Goal: Task Accomplishment & Management: Use online tool/utility

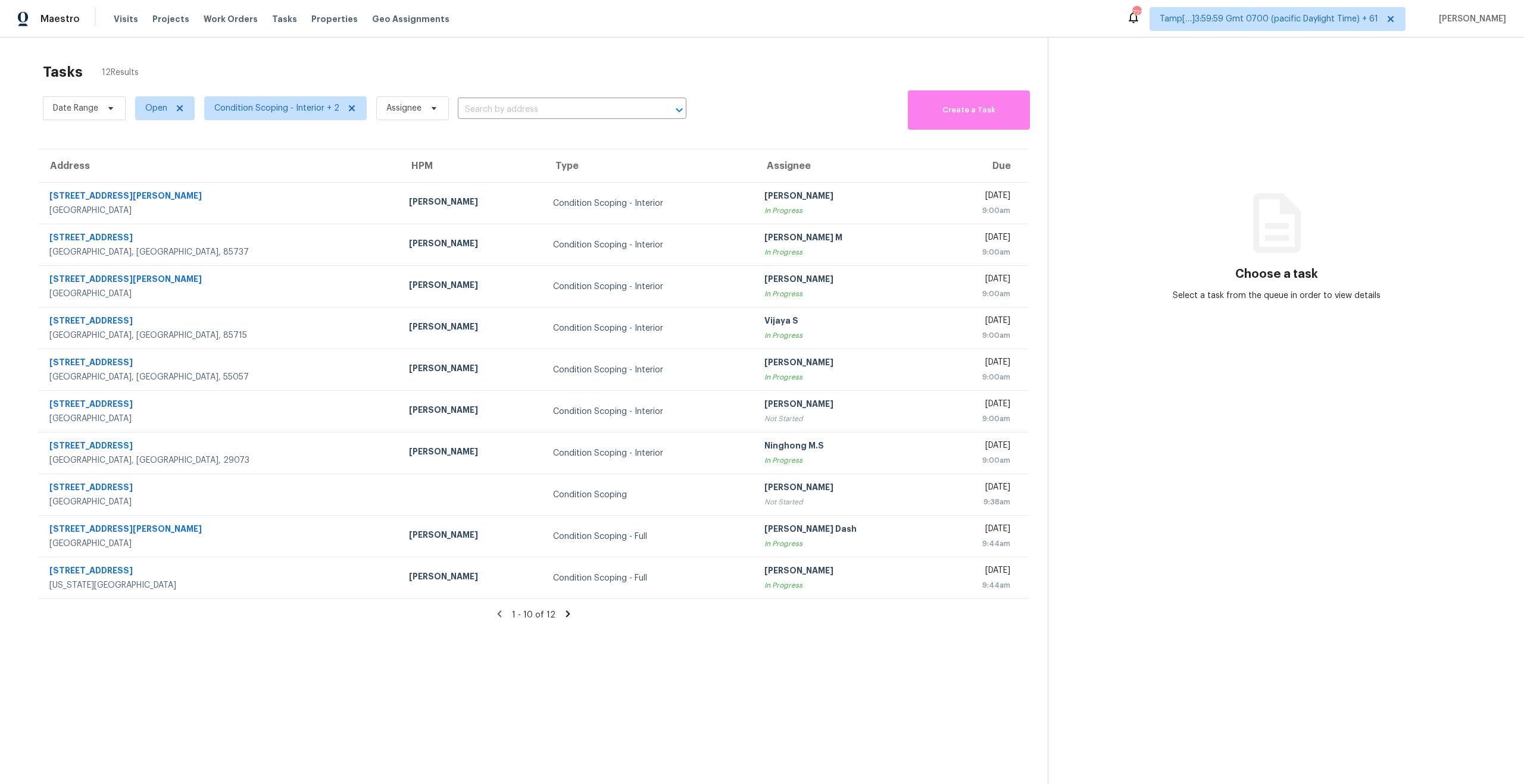
click at [567, 614] on icon at bounding box center [567, 614] width 4 height 7
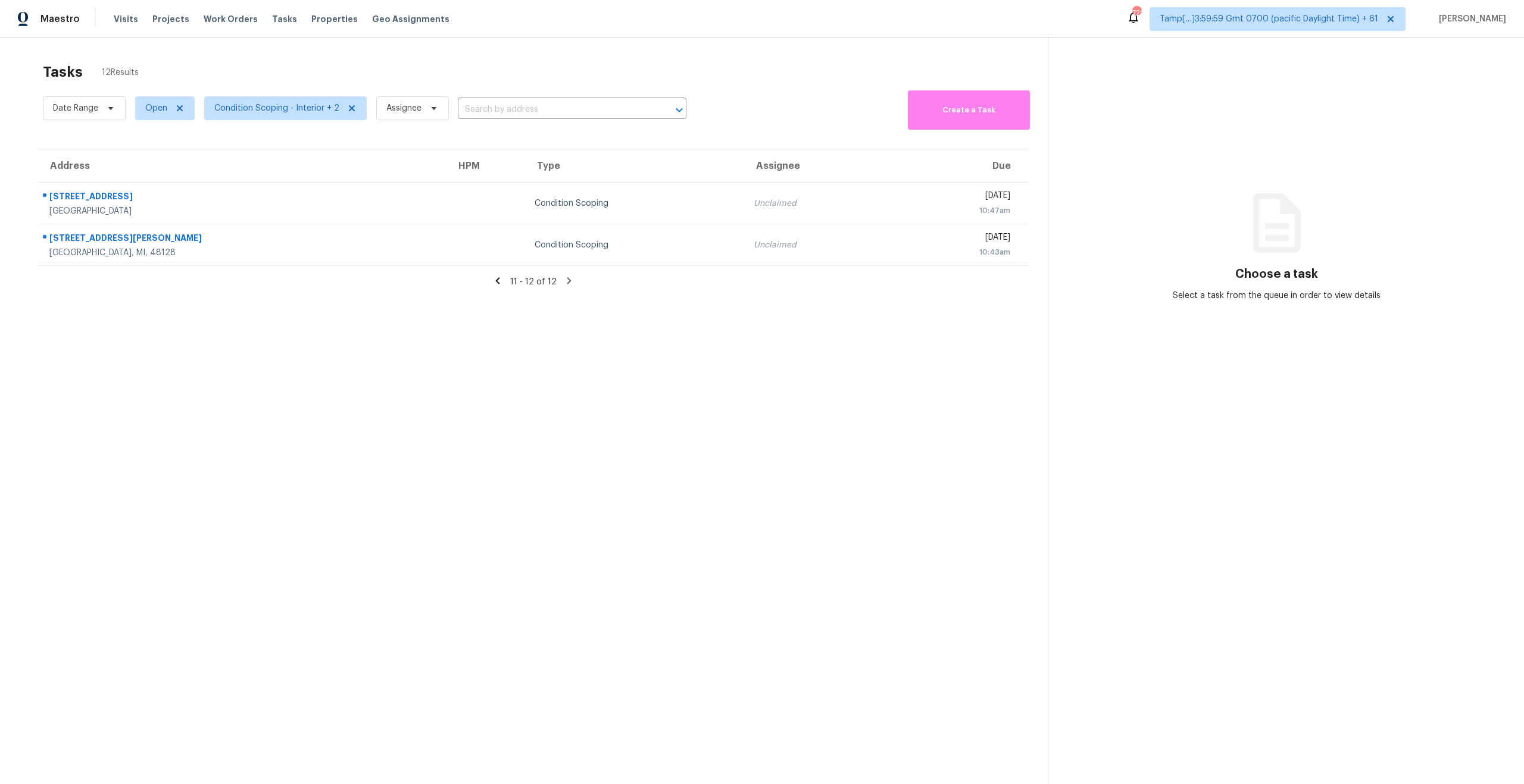
click at [496, 282] on icon at bounding box center [498, 281] width 11 height 11
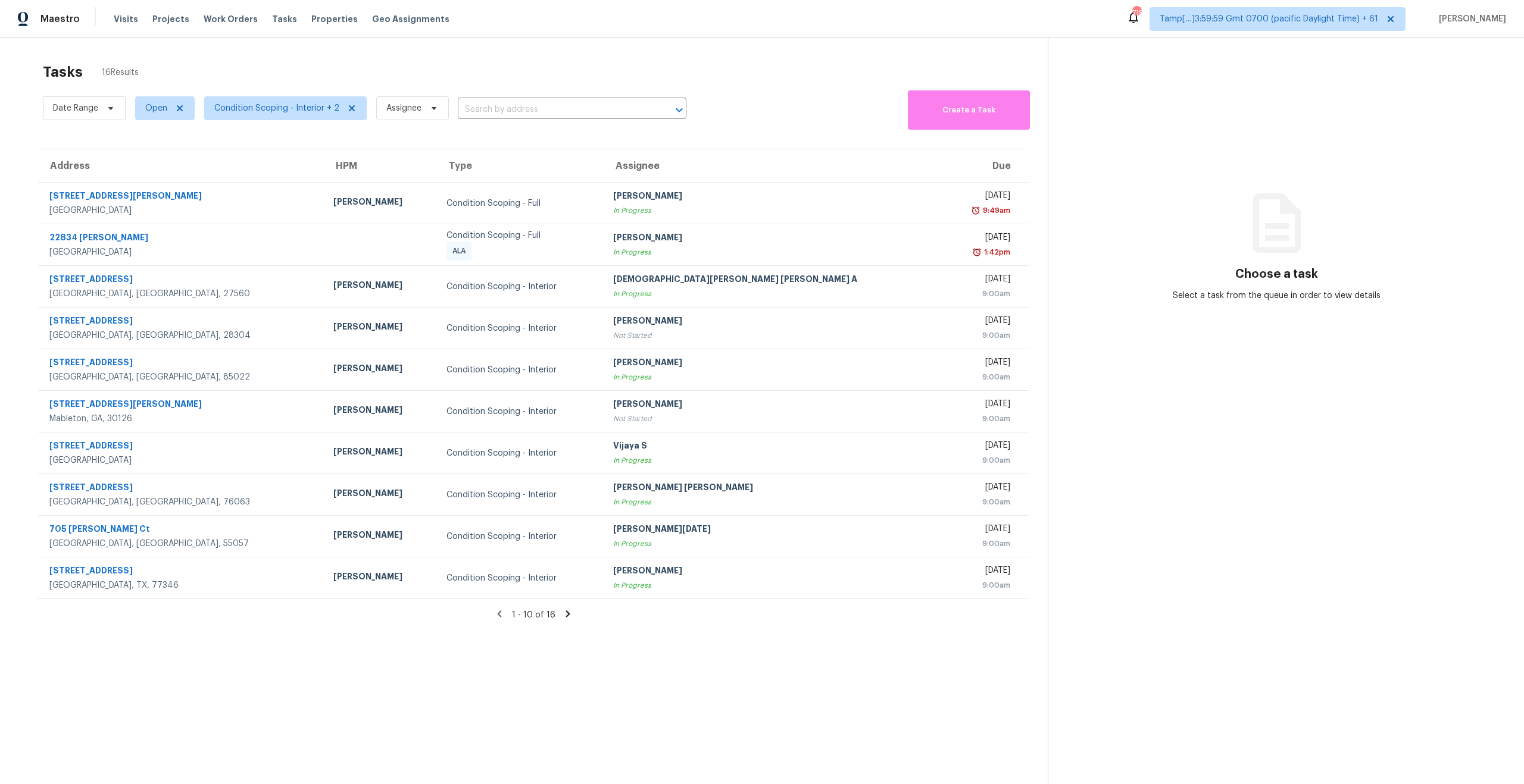
click at [570, 612] on icon at bounding box center [568, 614] width 11 height 11
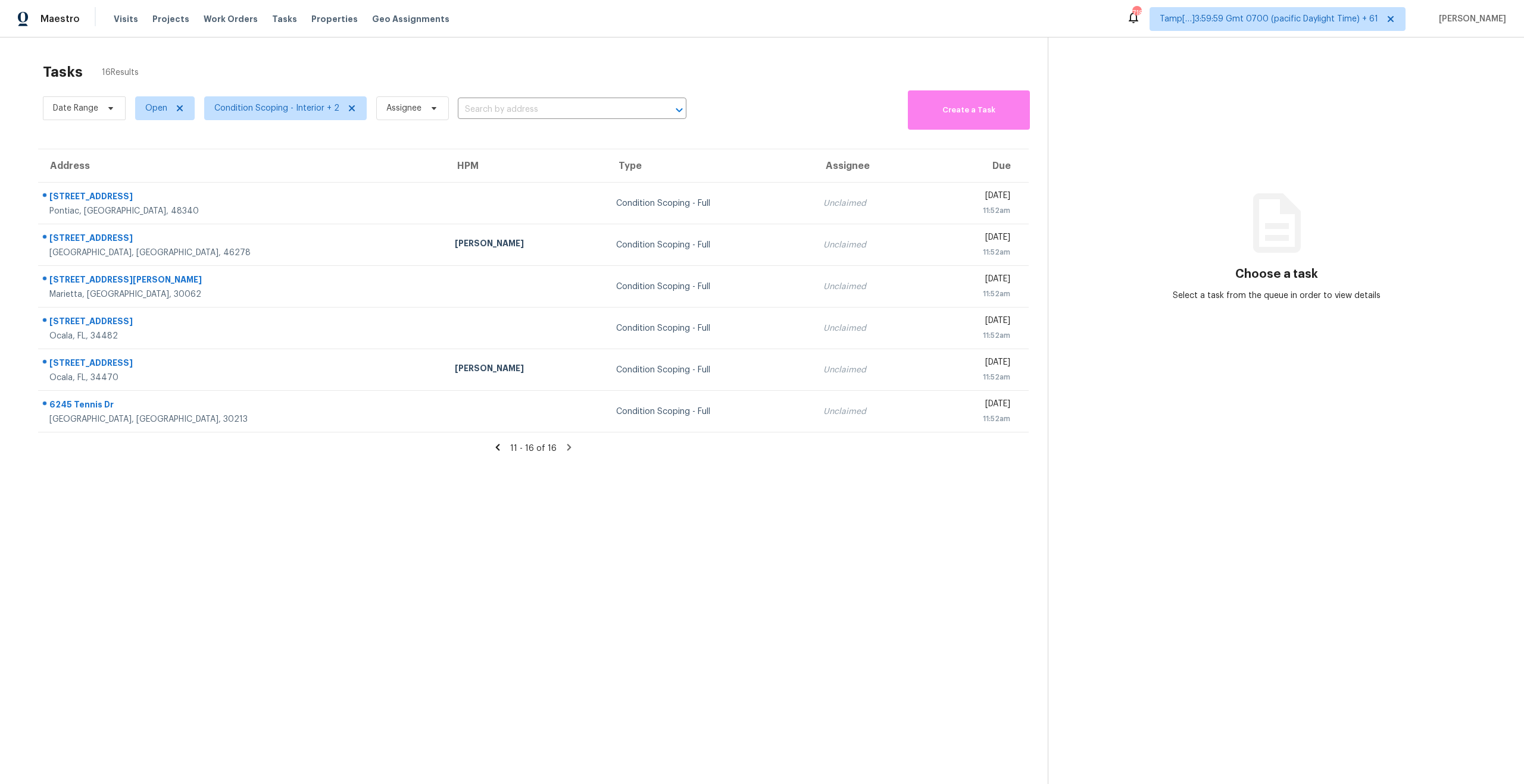
click at [500, 450] on icon at bounding box center [498, 447] width 4 height 7
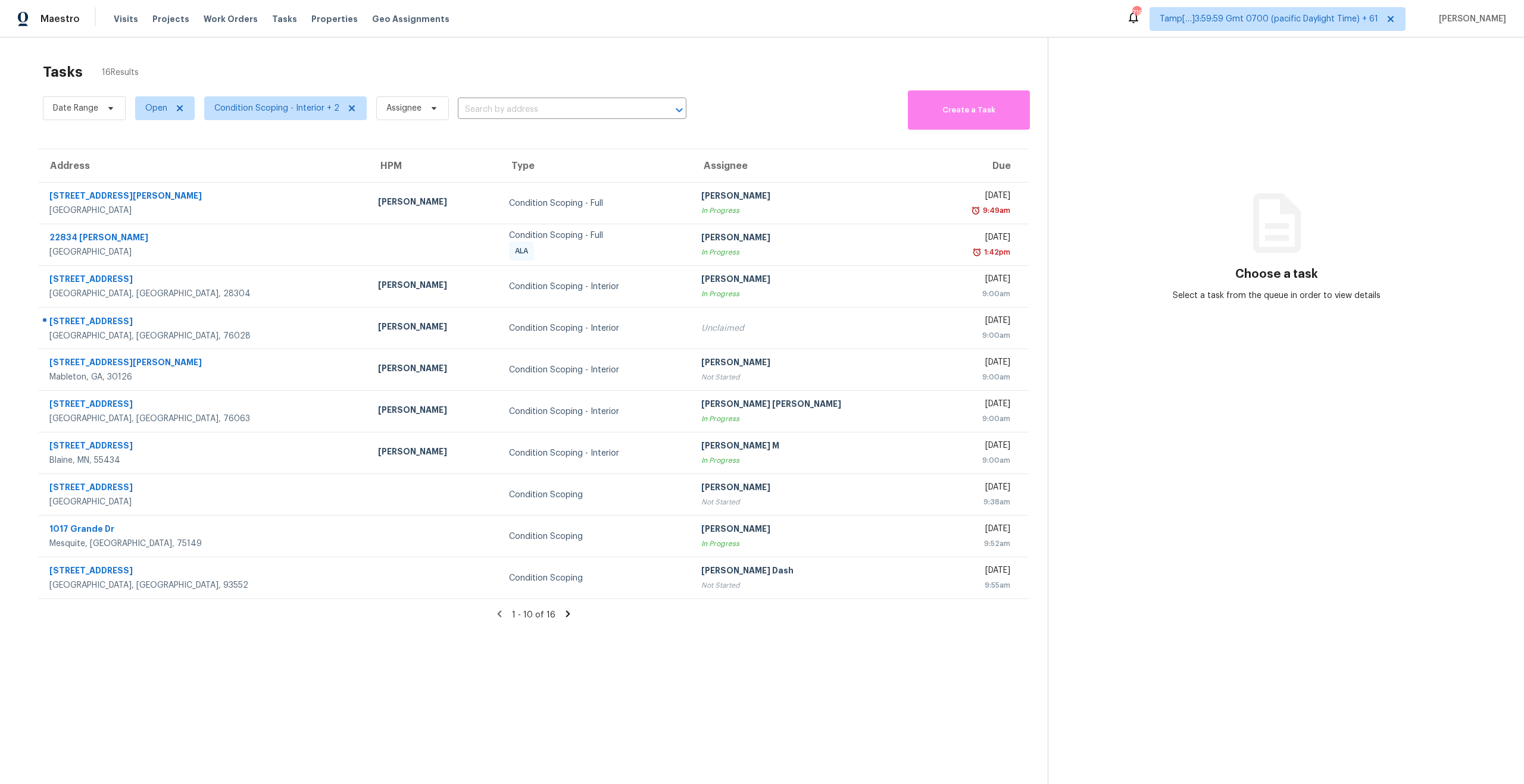
click at [564, 614] on icon at bounding box center [568, 614] width 11 height 11
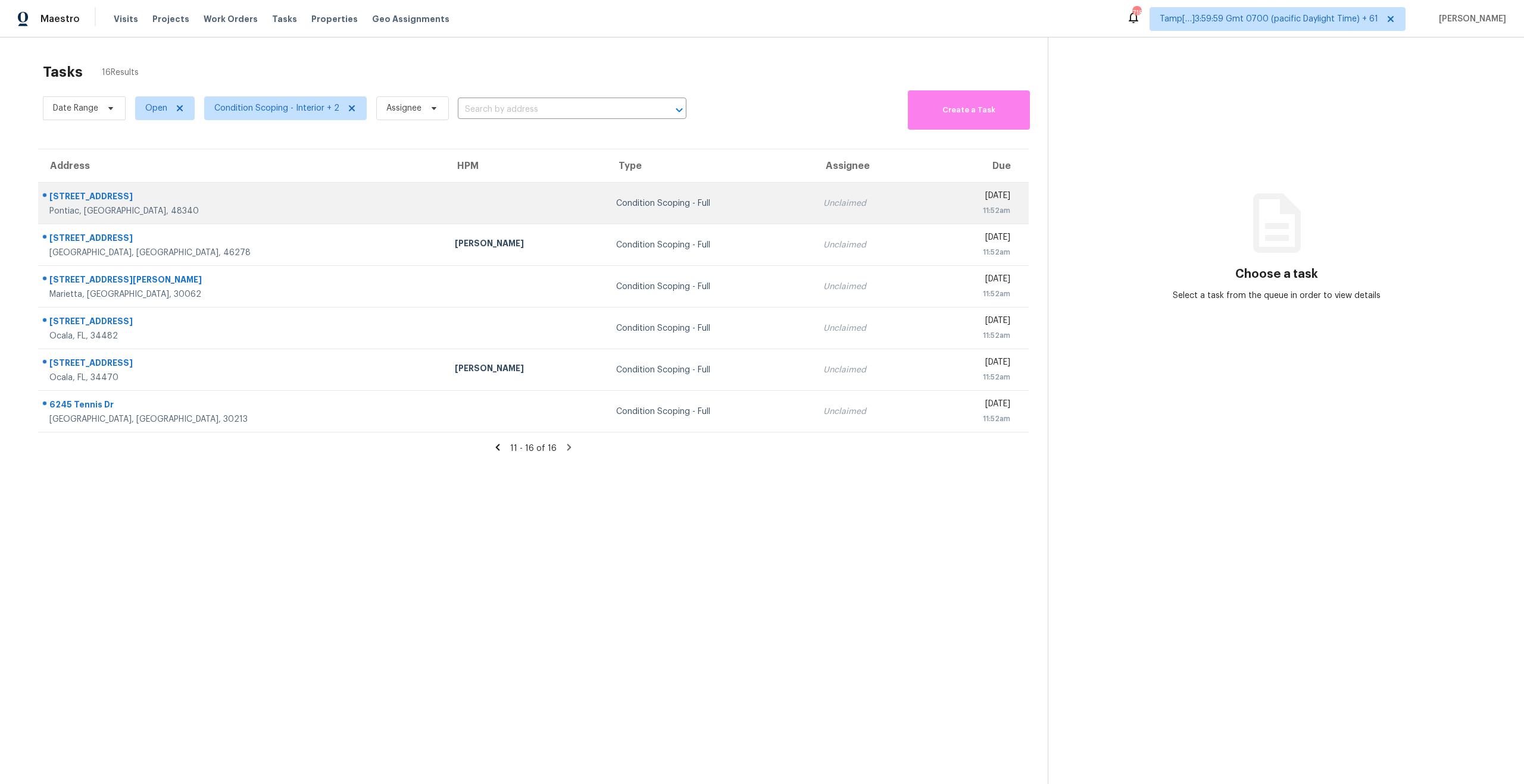
click at [607, 192] on td "Condition Scoping - Full" at bounding box center [710, 203] width 207 height 42
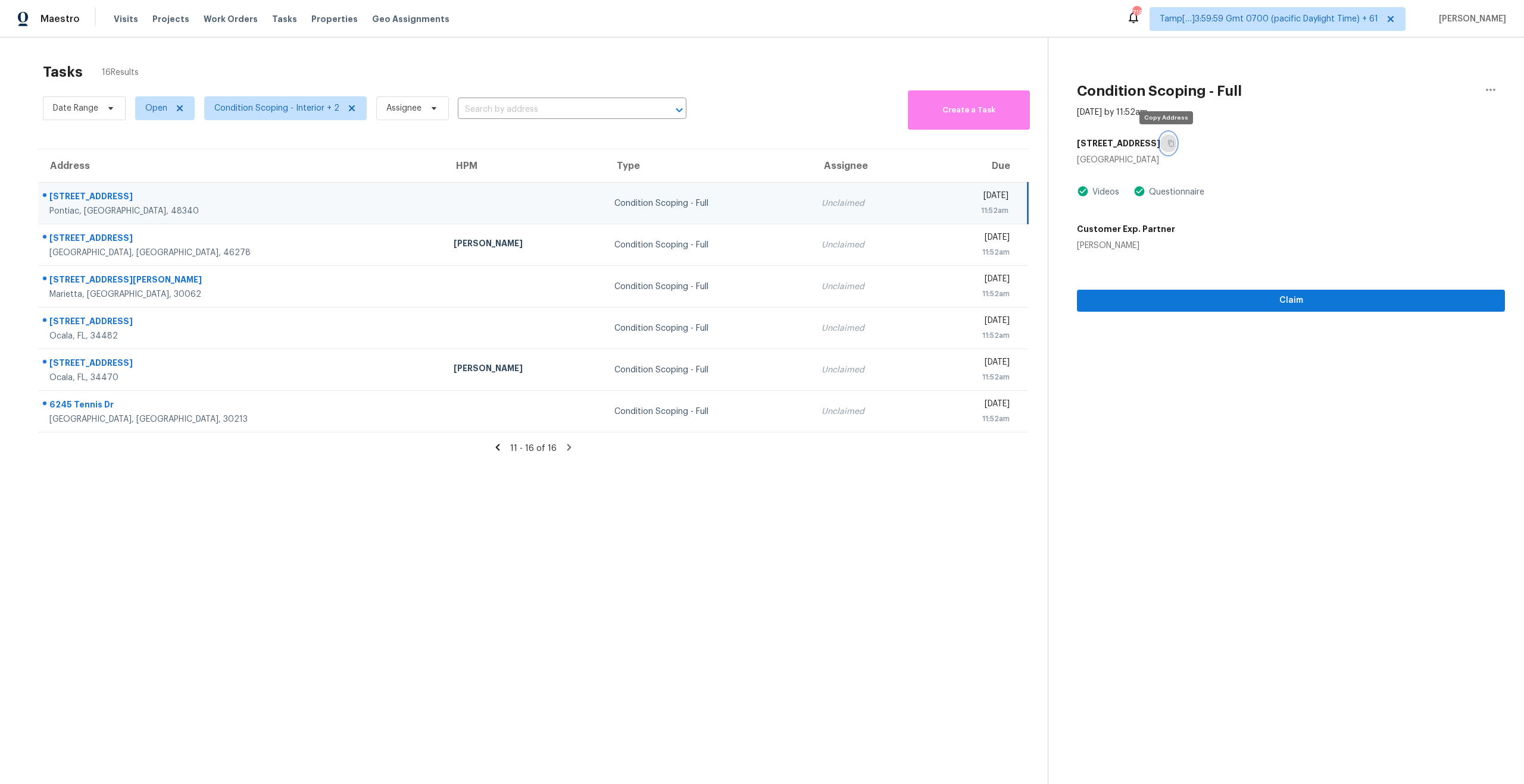
click at [1168, 142] on icon "button" at bounding box center [1171, 144] width 6 height 7
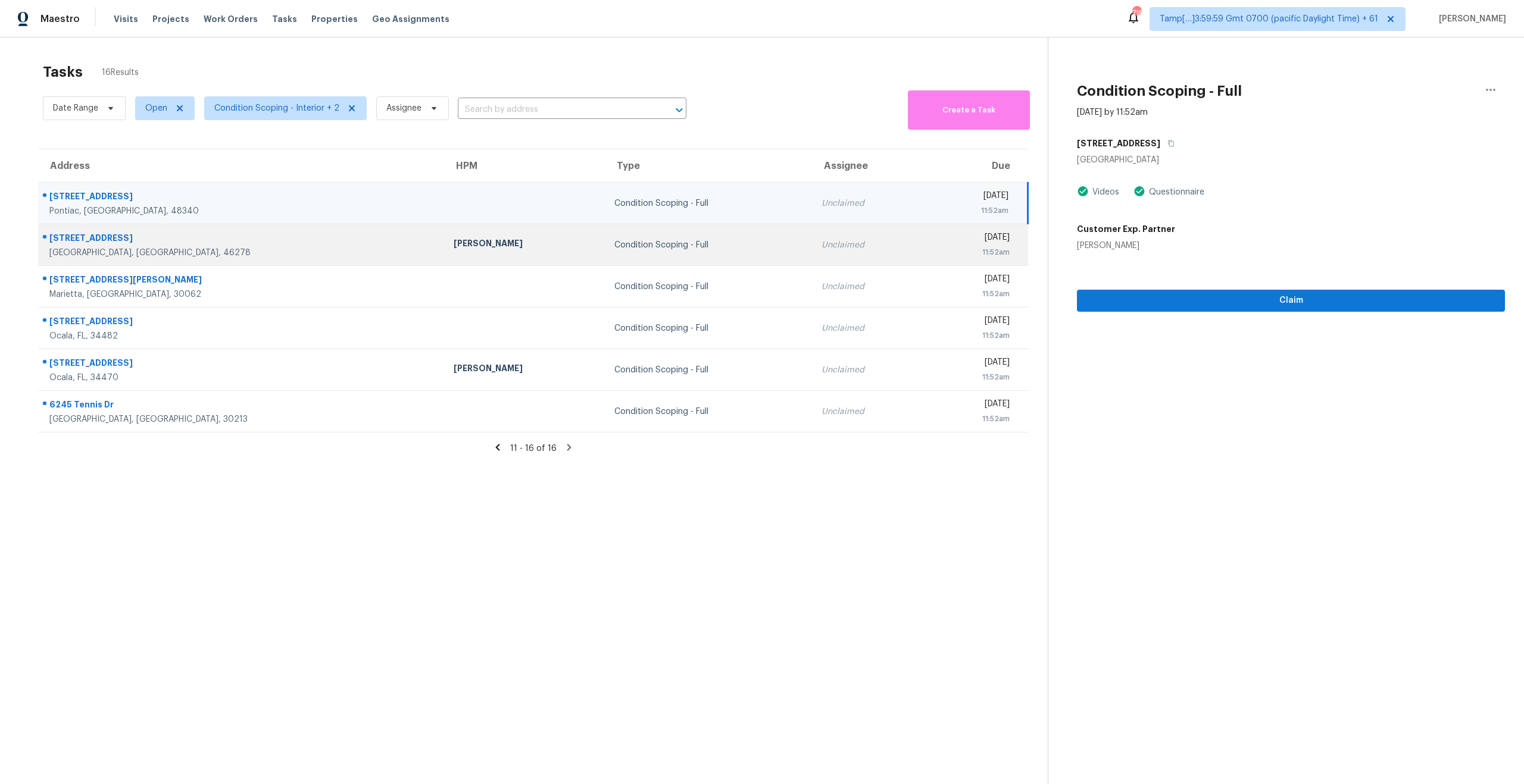
click at [453, 245] on div "Isaul Martinez" at bounding box center [524, 245] width 142 height 15
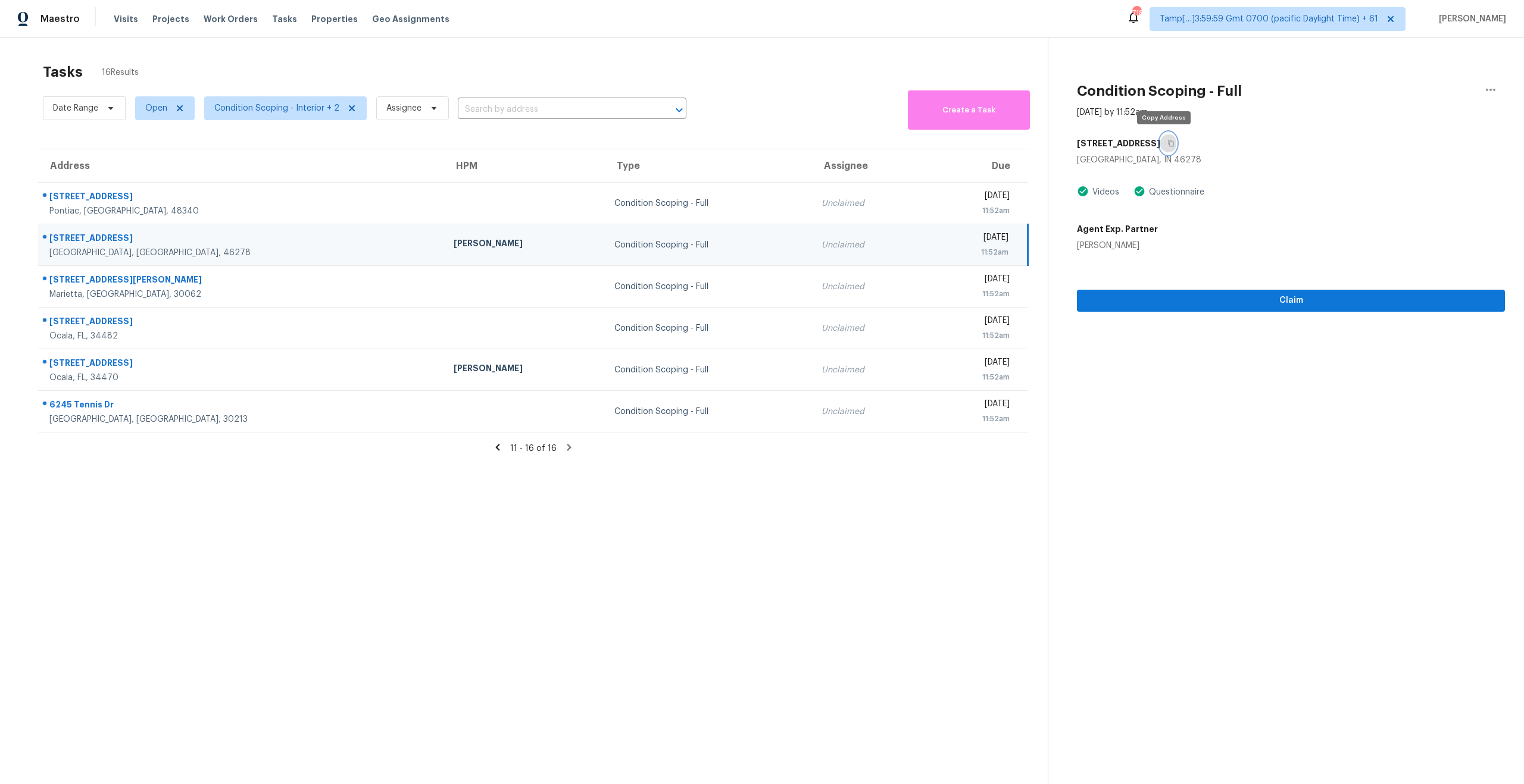
click at [1168, 145] on icon "button" at bounding box center [1171, 144] width 6 height 7
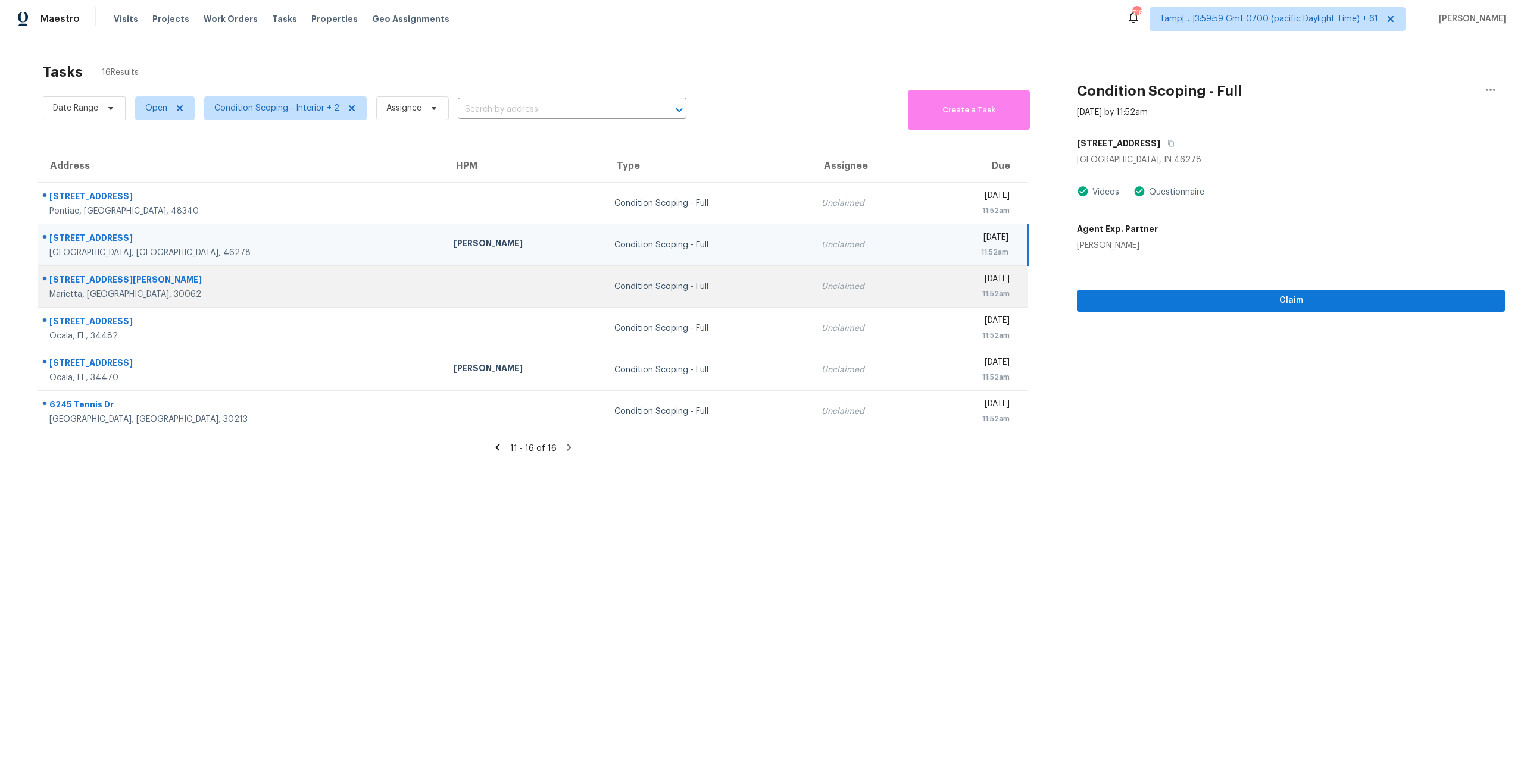
click at [444, 290] on td at bounding box center [524, 287] width 161 height 42
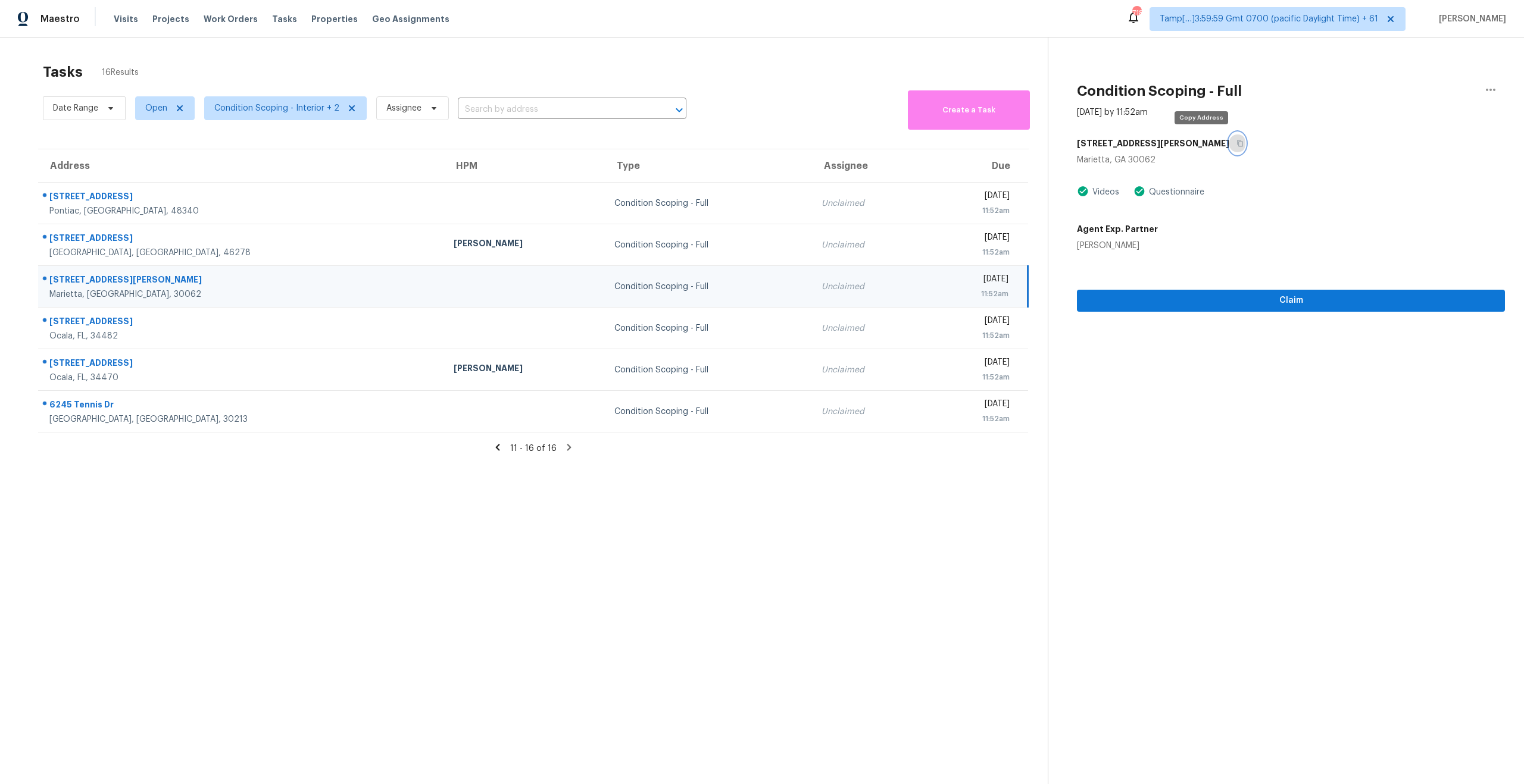
click at [1229, 144] on button "button" at bounding box center [1237, 143] width 16 height 21
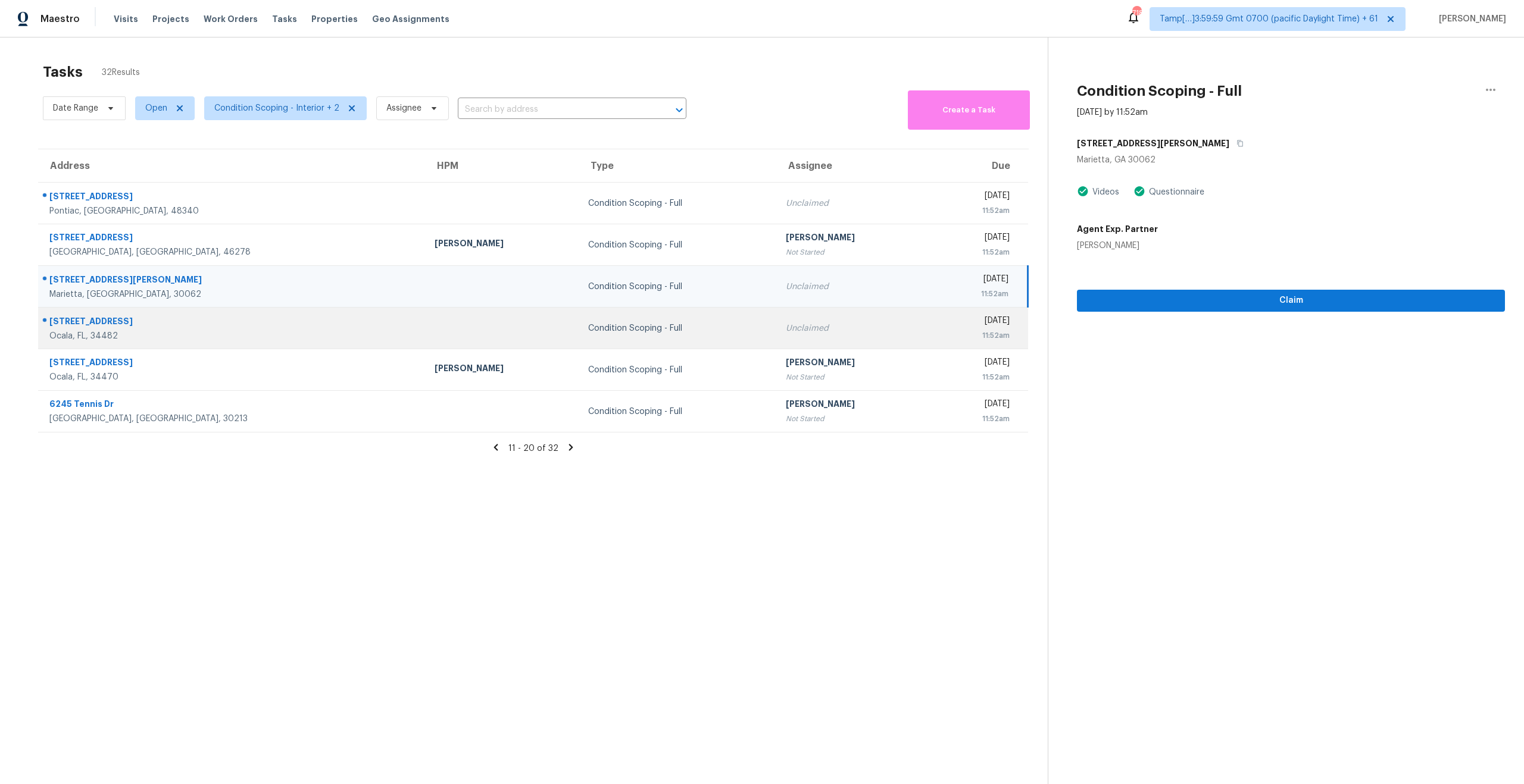
click at [425, 339] on td at bounding box center [501, 328] width 153 height 42
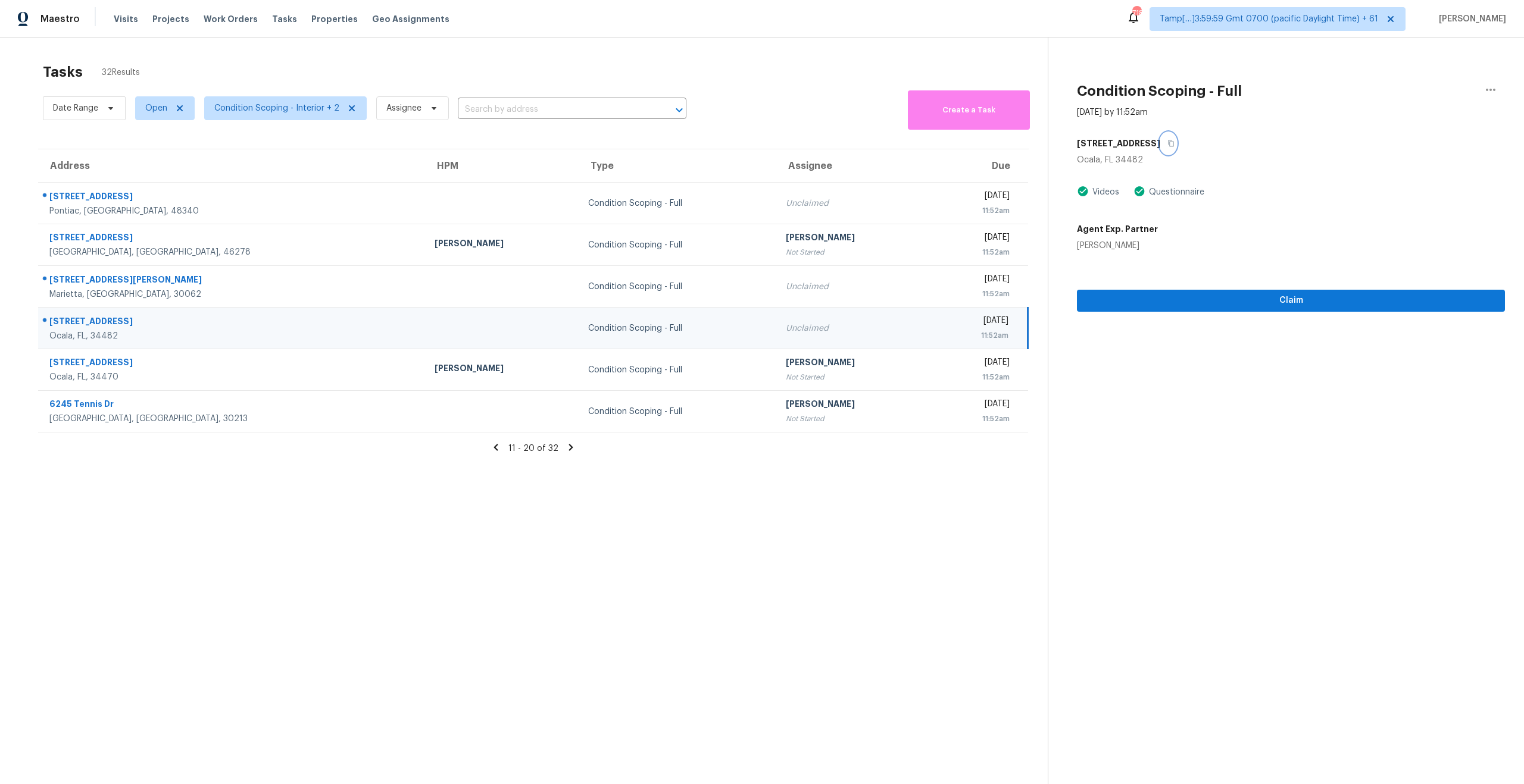
click at [1168, 145] on icon "button" at bounding box center [1171, 144] width 6 height 7
click at [569, 445] on icon at bounding box center [571, 447] width 4 height 7
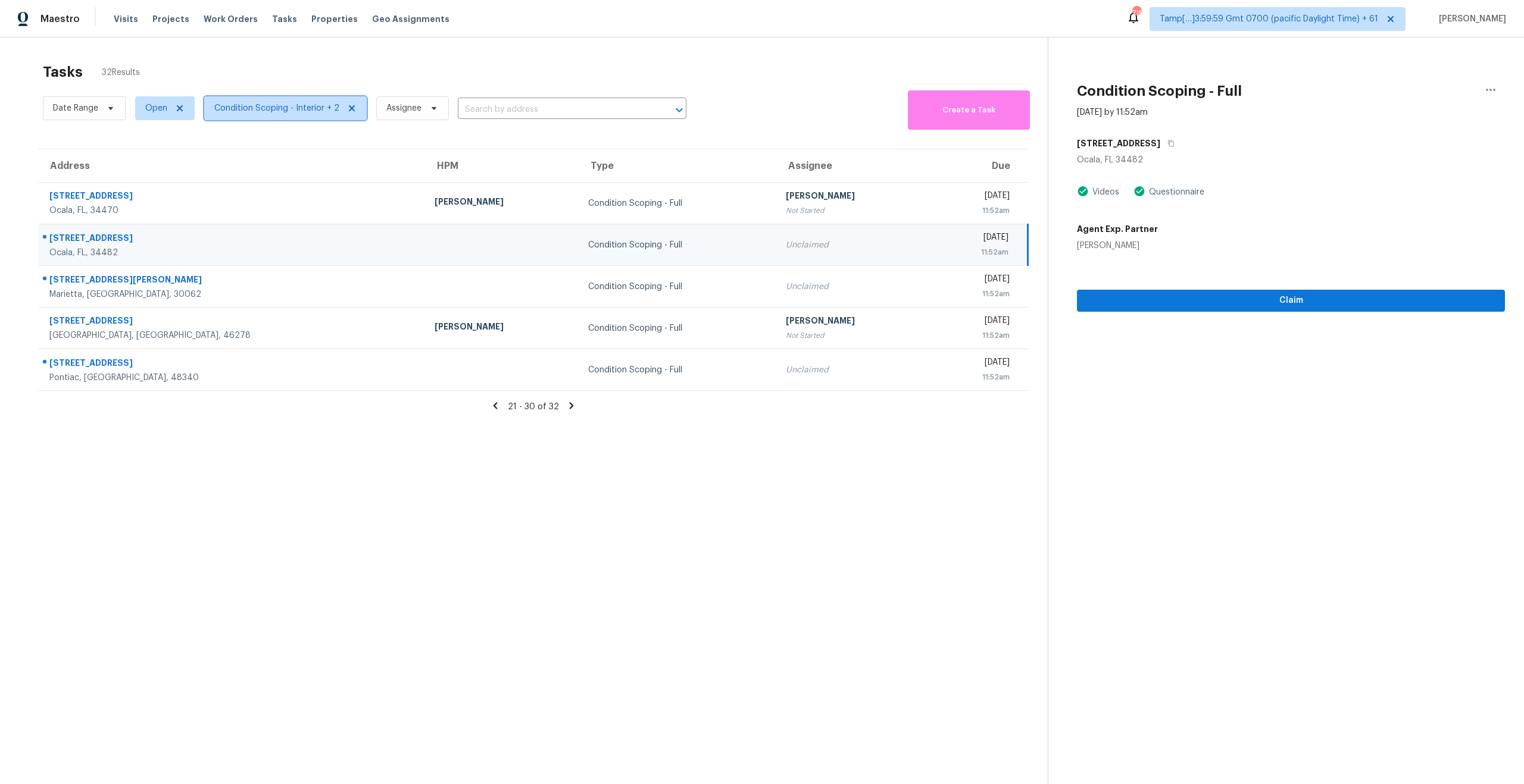
click at [290, 105] on span "Condition Scoping - Interior + 2" at bounding box center [276, 108] width 125 height 12
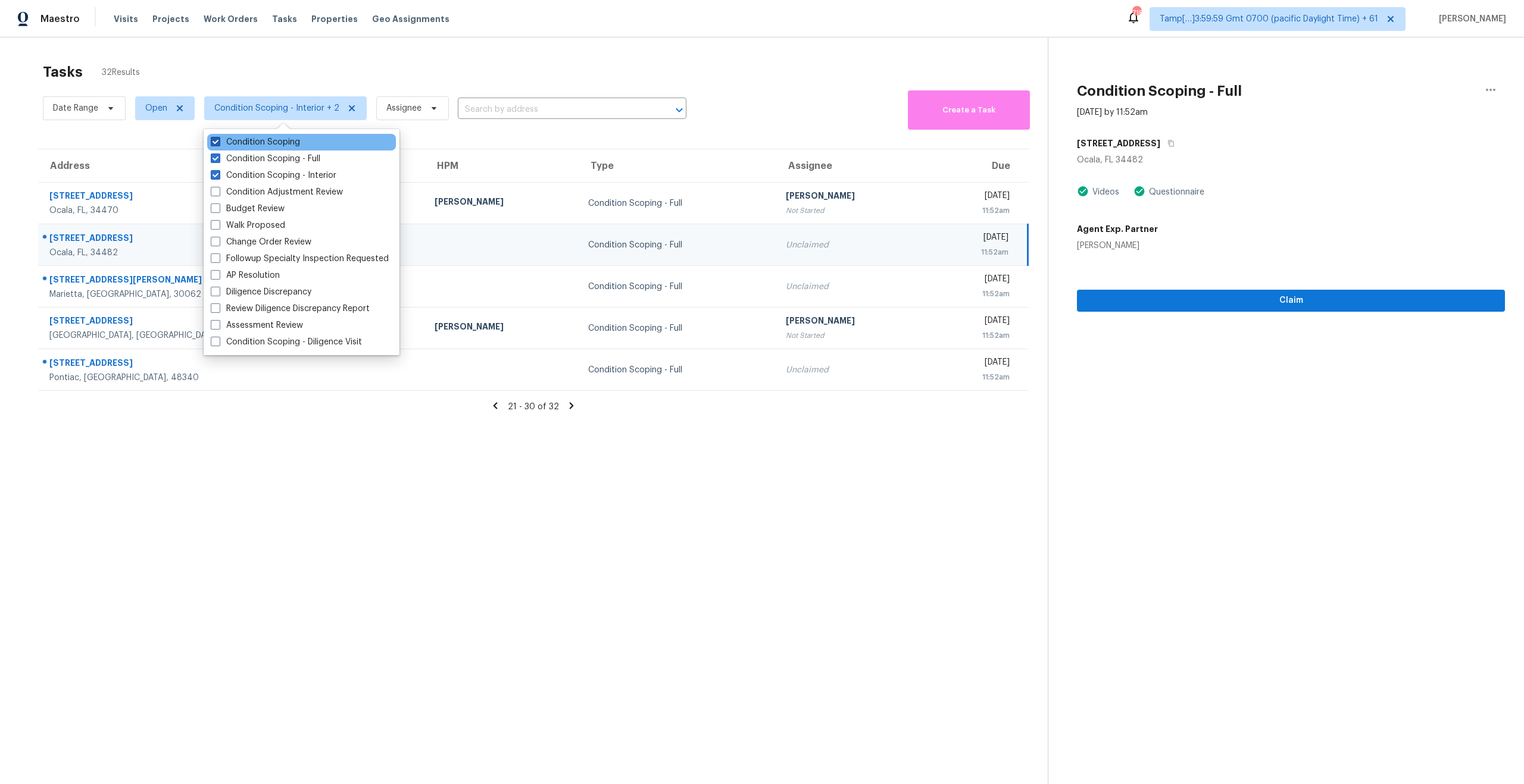
click at [213, 140] on span at bounding box center [216, 142] width 10 height 10
click at [213, 140] on input "Condition Scoping" at bounding box center [215, 140] width 8 height 8
checkbox input "false"
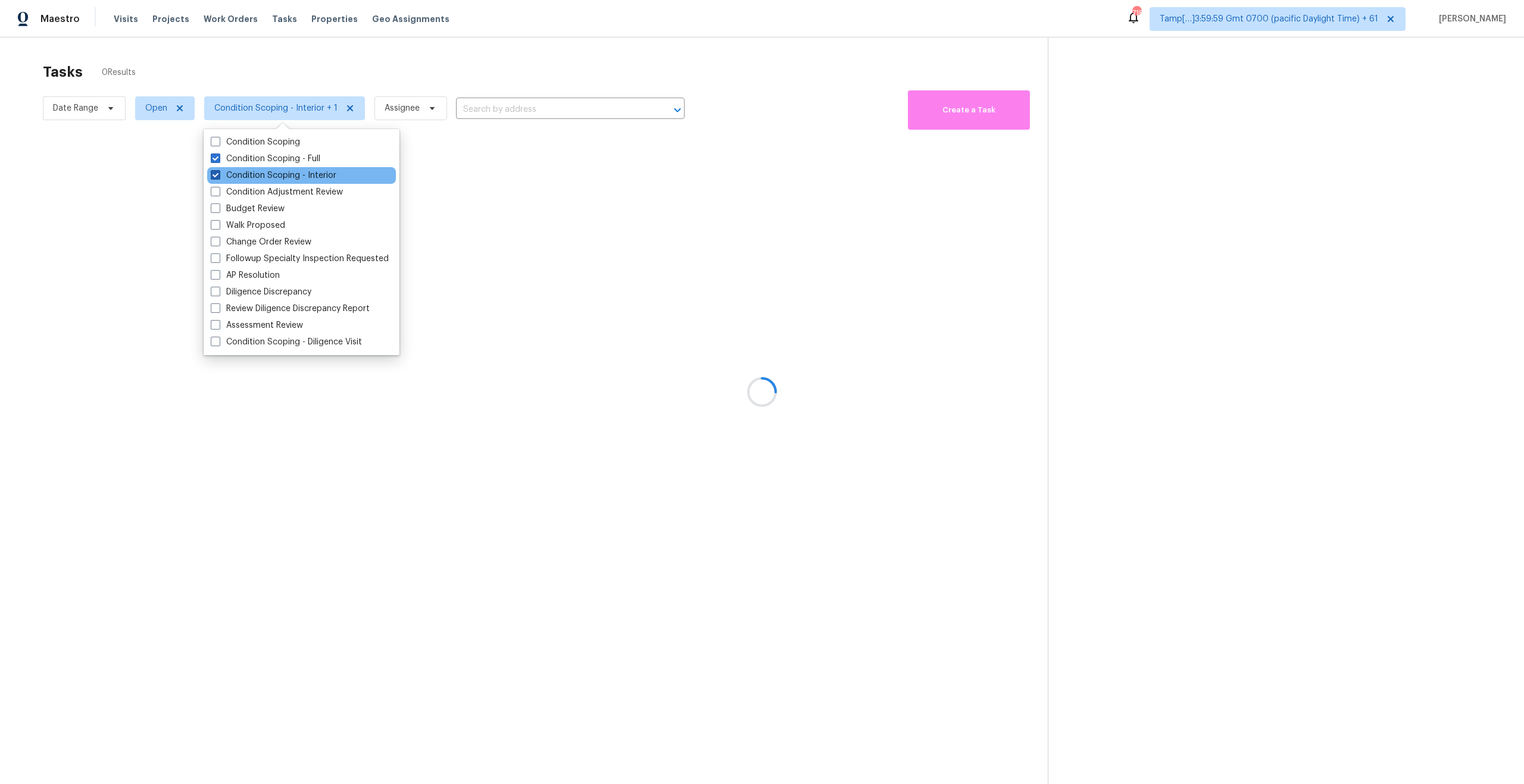
click at [216, 174] on span at bounding box center [216, 175] width 10 height 10
click at [216, 174] on input "Condition Scoping - Interior" at bounding box center [215, 173] width 8 height 8
checkbox input "false"
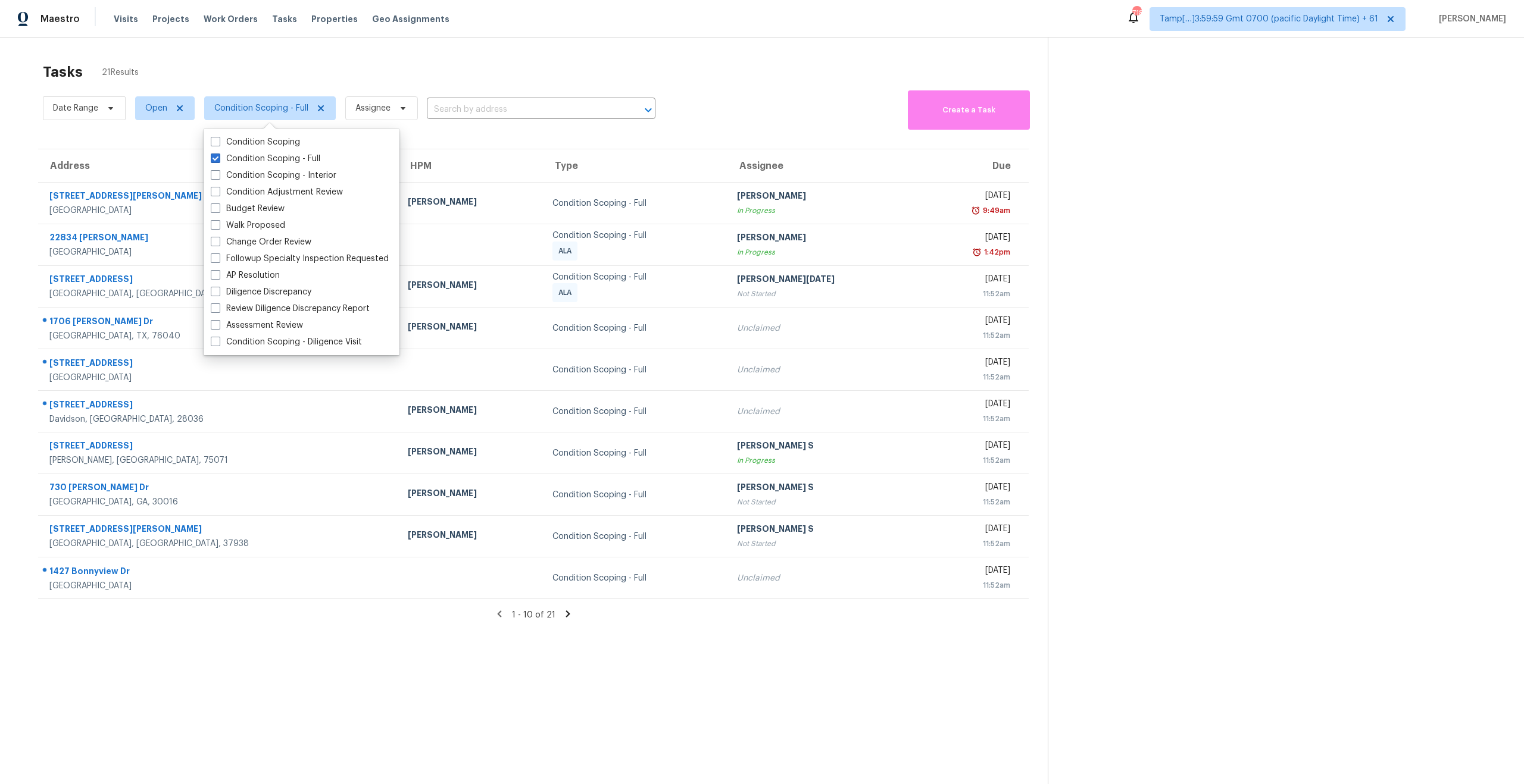
click at [528, 697] on section "Tasks 21 Results Date Range Open Condition Scoping - Full Assignee ​ Create a T…" at bounding box center [533, 439] width 1029 height 765
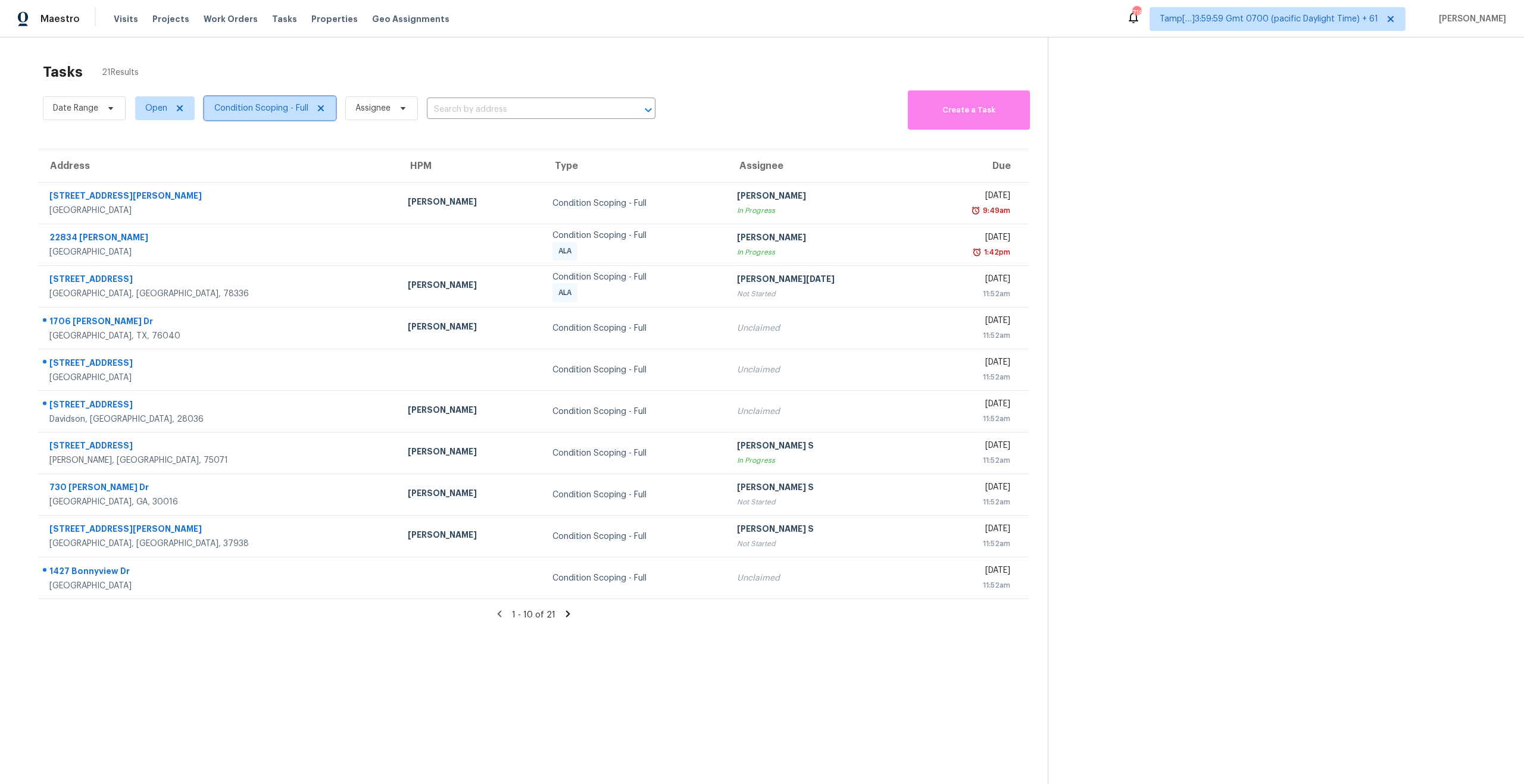
click at [271, 104] on span "Condition Scoping - Full" at bounding box center [261, 108] width 94 height 12
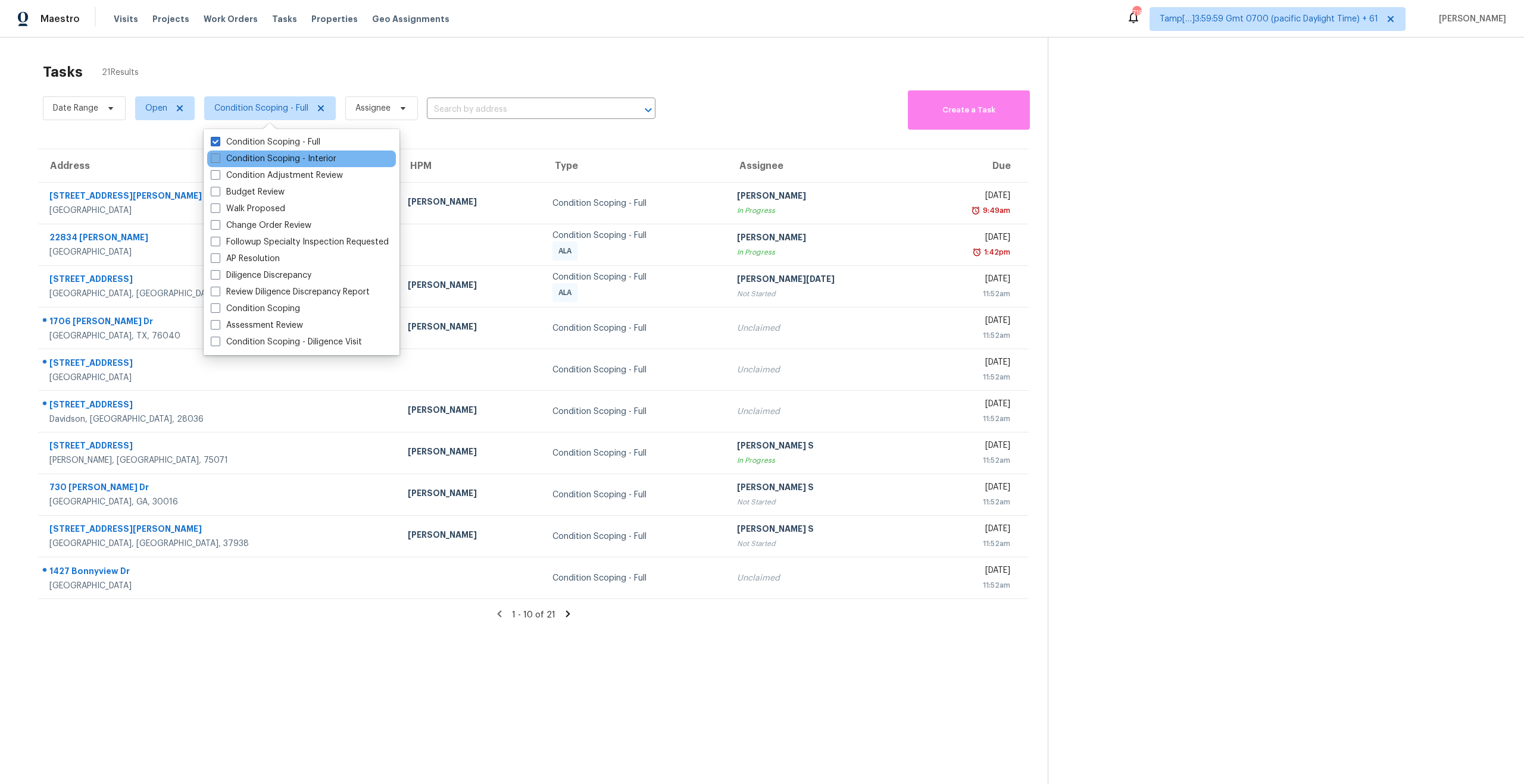
click at [215, 164] on label "Condition Scoping - Interior" at bounding box center [273, 159] width 125 height 12
click at [215, 161] on input "Condition Scoping - Interior" at bounding box center [215, 156] width 8 height 8
checkbox input "true"
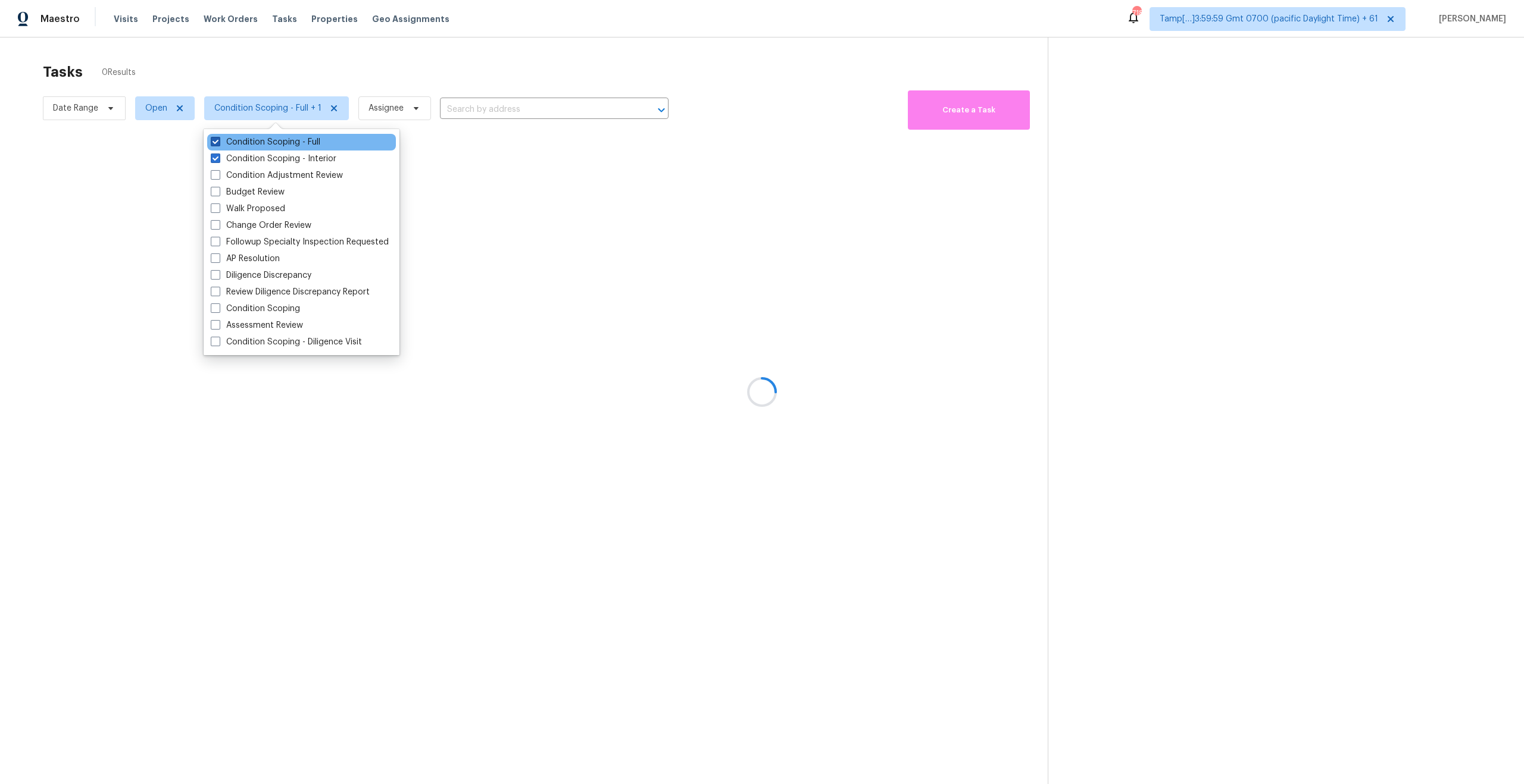
click at [213, 141] on span at bounding box center [216, 142] width 10 height 10
click at [213, 141] on input "Condition Scoping - Full" at bounding box center [215, 140] width 8 height 8
checkbox input "false"
click at [264, 47] on div at bounding box center [762, 392] width 1524 height 784
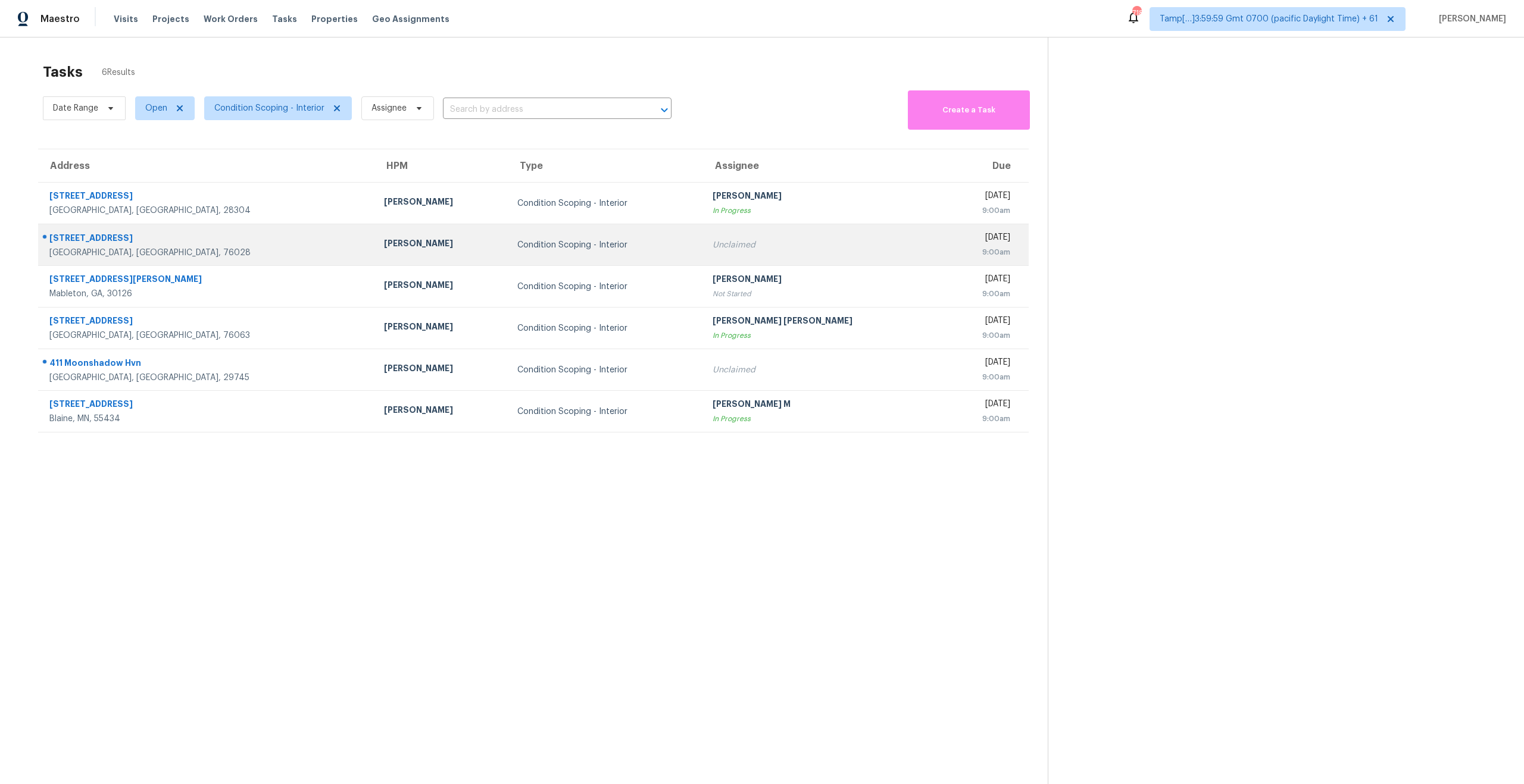
click at [135, 254] on div "[GEOGRAPHIC_DATA], [GEOGRAPHIC_DATA], 76028" at bounding box center [207, 253] width 315 height 12
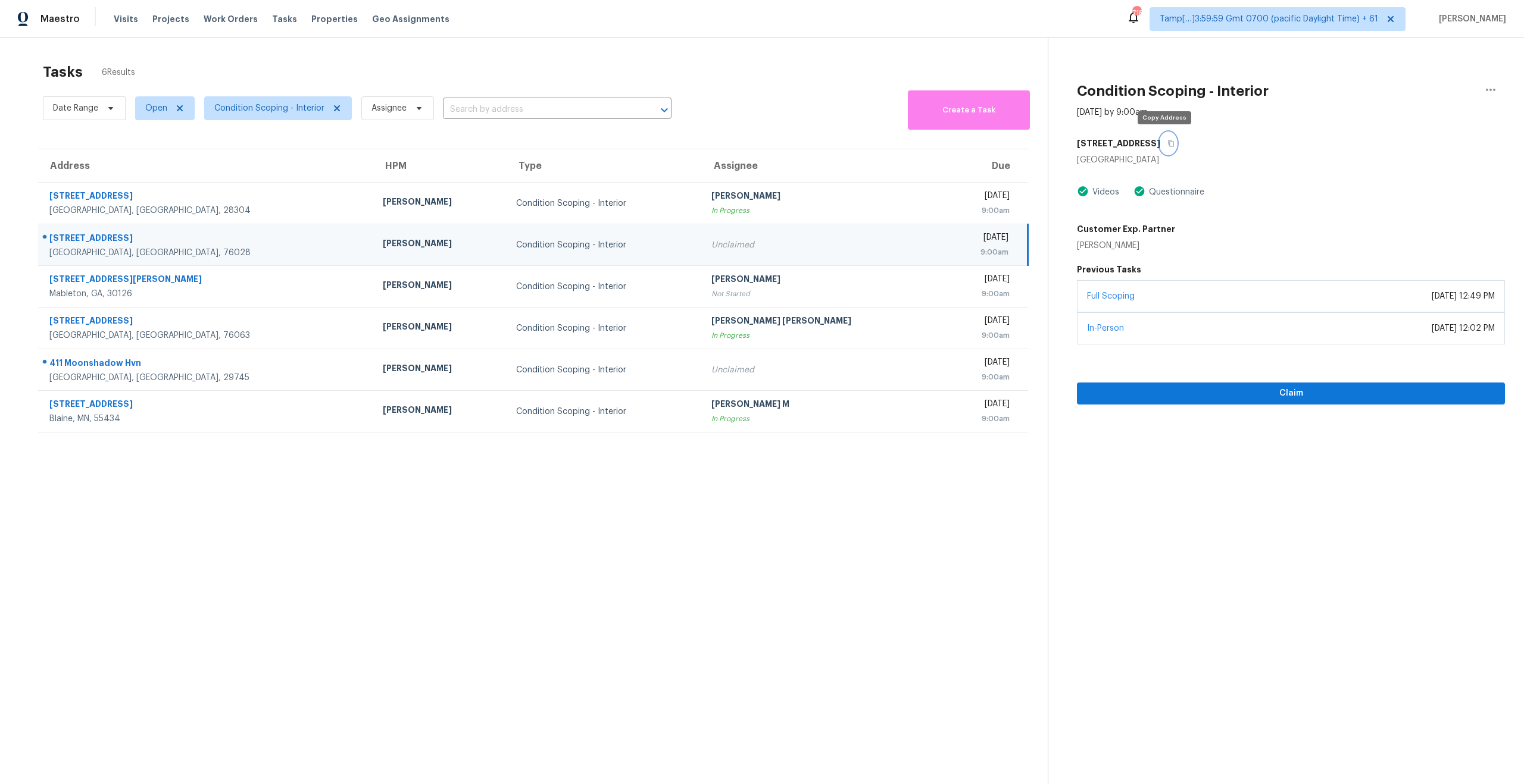
click at [1167, 143] on icon "button" at bounding box center [1171, 144] width 7 height 7
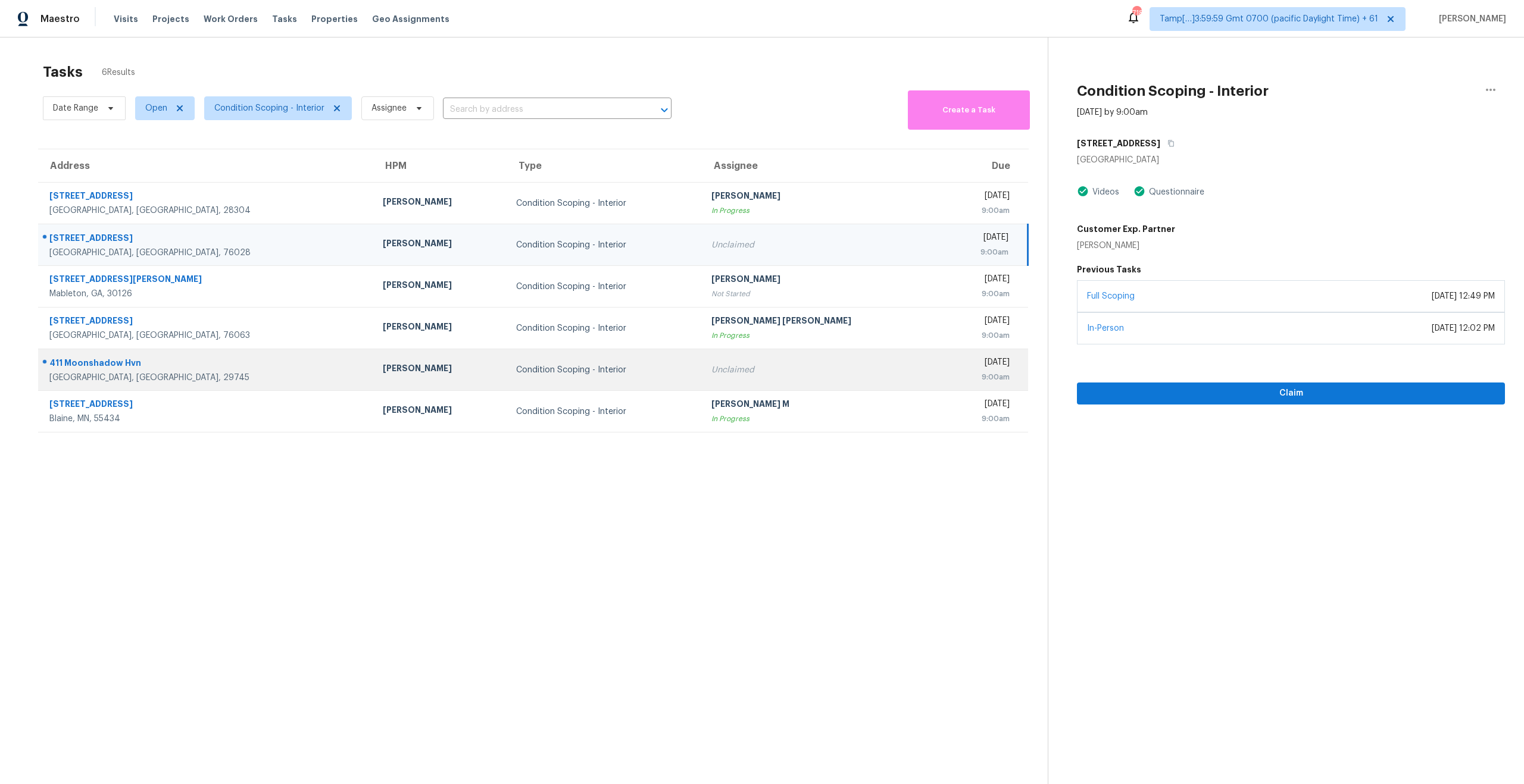
click at [516, 373] on div "Condition Scoping - Interior" at bounding box center [604, 370] width 176 height 12
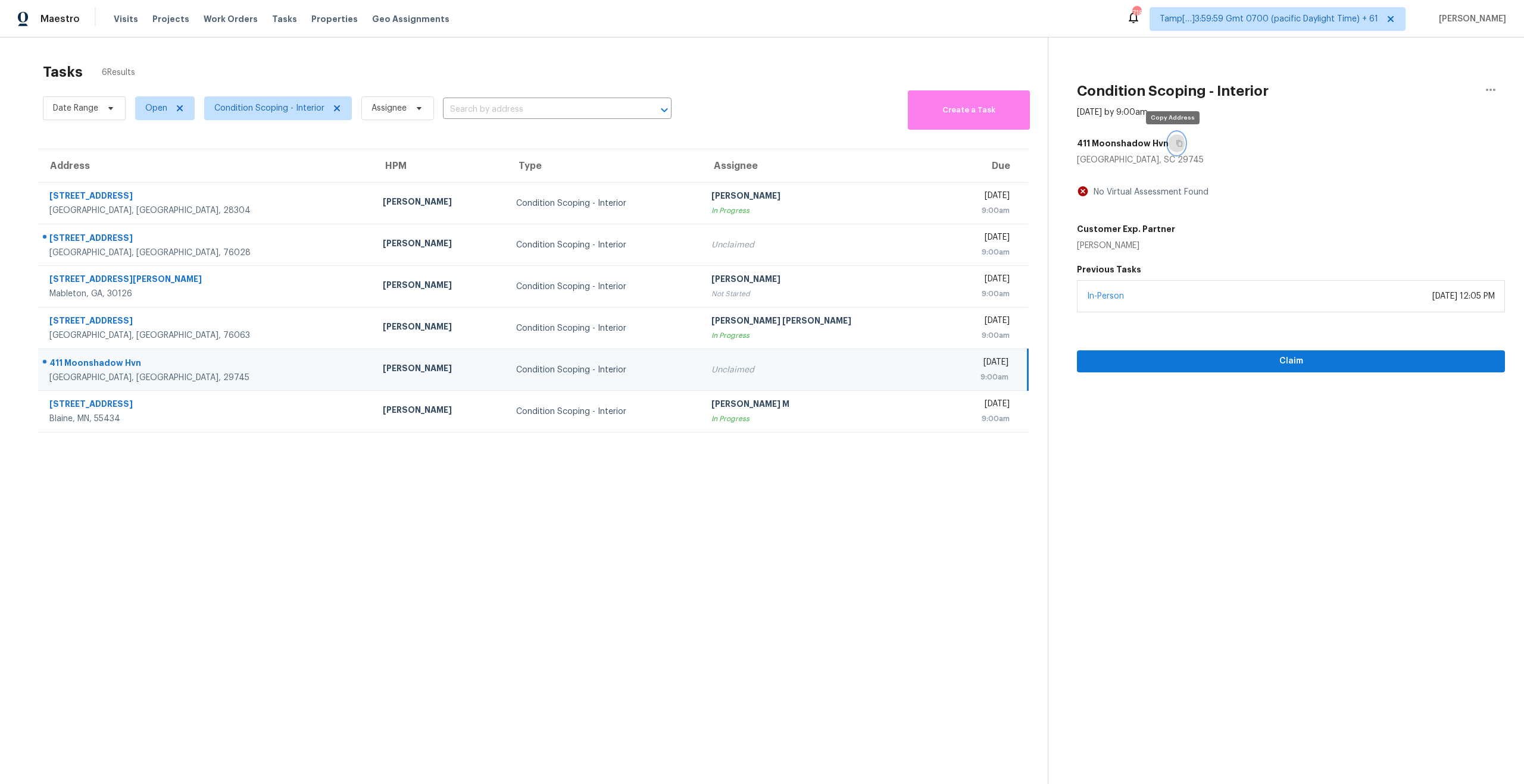
click at [1175, 146] on icon "button" at bounding box center [1179, 144] width 7 height 7
click at [455, 557] on section "Tasks 6 Results Date Range Open Condition Scoping - Interior Assignee ​ Create …" at bounding box center [533, 439] width 1029 height 765
click at [637, 587] on section "Tasks 6 Results Date Range Open Condition Scoping - Interior Assignee ​ Create …" at bounding box center [533, 439] width 1029 height 765
click at [463, 480] on section "Tasks 6 Results Date Range Open Condition Scoping - Interior Assignee ​ Create …" at bounding box center [533, 439] width 1029 height 765
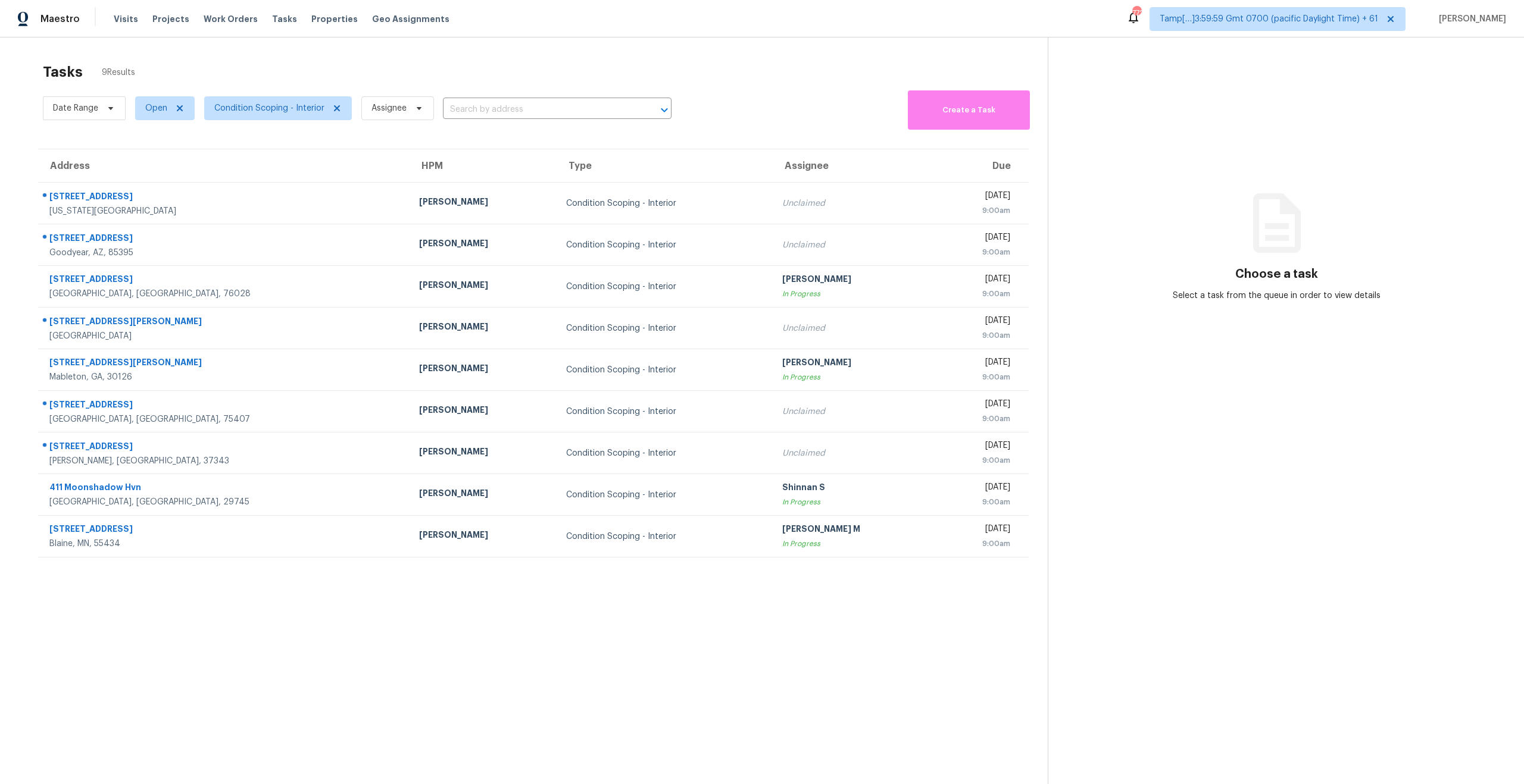
click at [458, 628] on section "Tasks 9 Results Date Range Open Condition Scoping - Interior Assignee ​ Create …" at bounding box center [533, 439] width 1029 height 765
click at [272, 104] on span "Condition Scoping - Interior" at bounding box center [269, 108] width 110 height 12
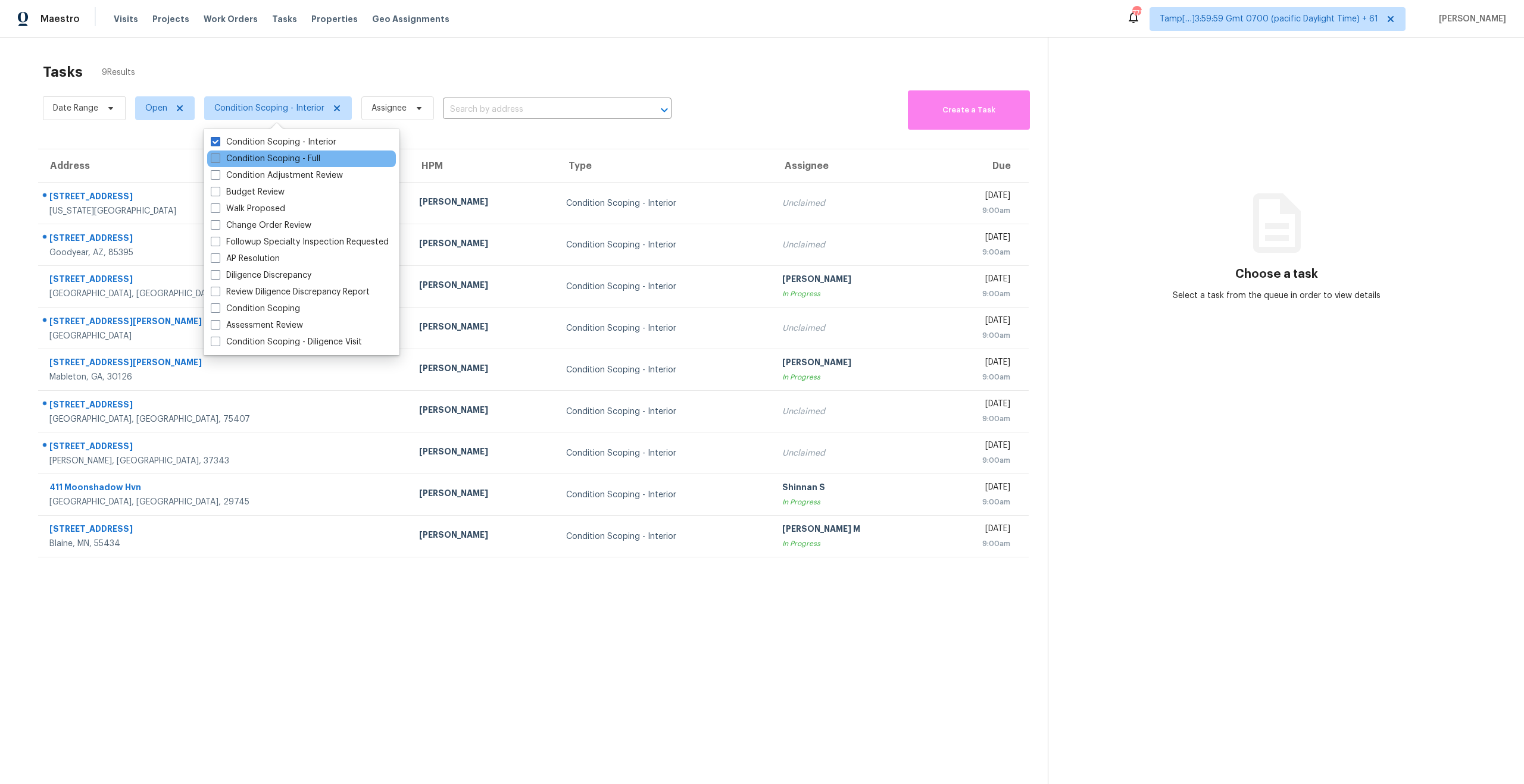
click at [216, 155] on span at bounding box center [216, 158] width 10 height 10
click at [216, 155] on input "Condition Scoping - Full" at bounding box center [215, 156] width 8 height 8
checkbox input "true"
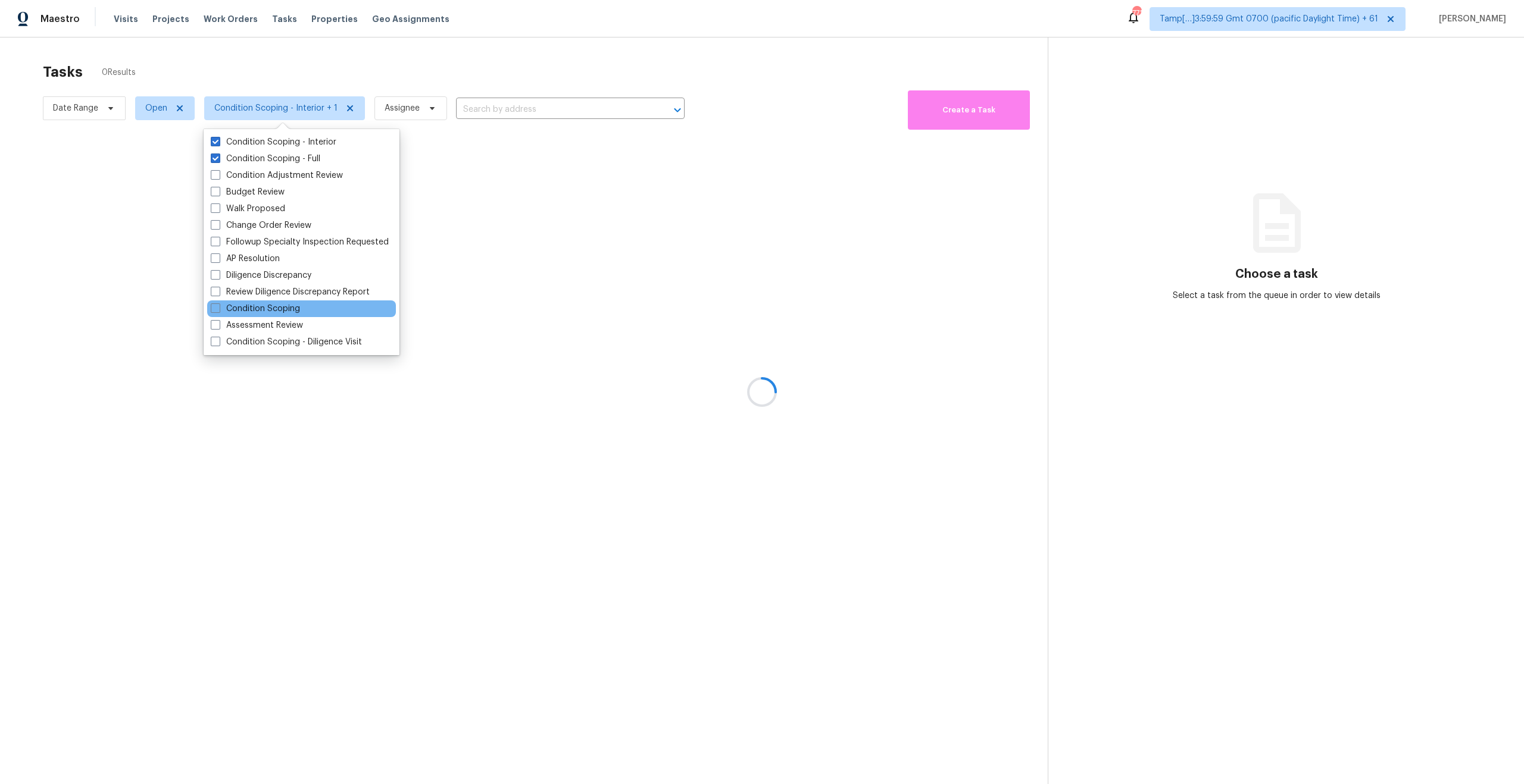
click at [210, 312] on div "Condition Scoping" at bounding box center [301, 308] width 189 height 16
click at [215, 308] on span at bounding box center [216, 308] width 10 height 10
click at [215, 308] on input "Condition Scoping" at bounding box center [215, 307] width 8 height 8
checkbox input "true"
click at [490, 48] on div at bounding box center [762, 392] width 1524 height 784
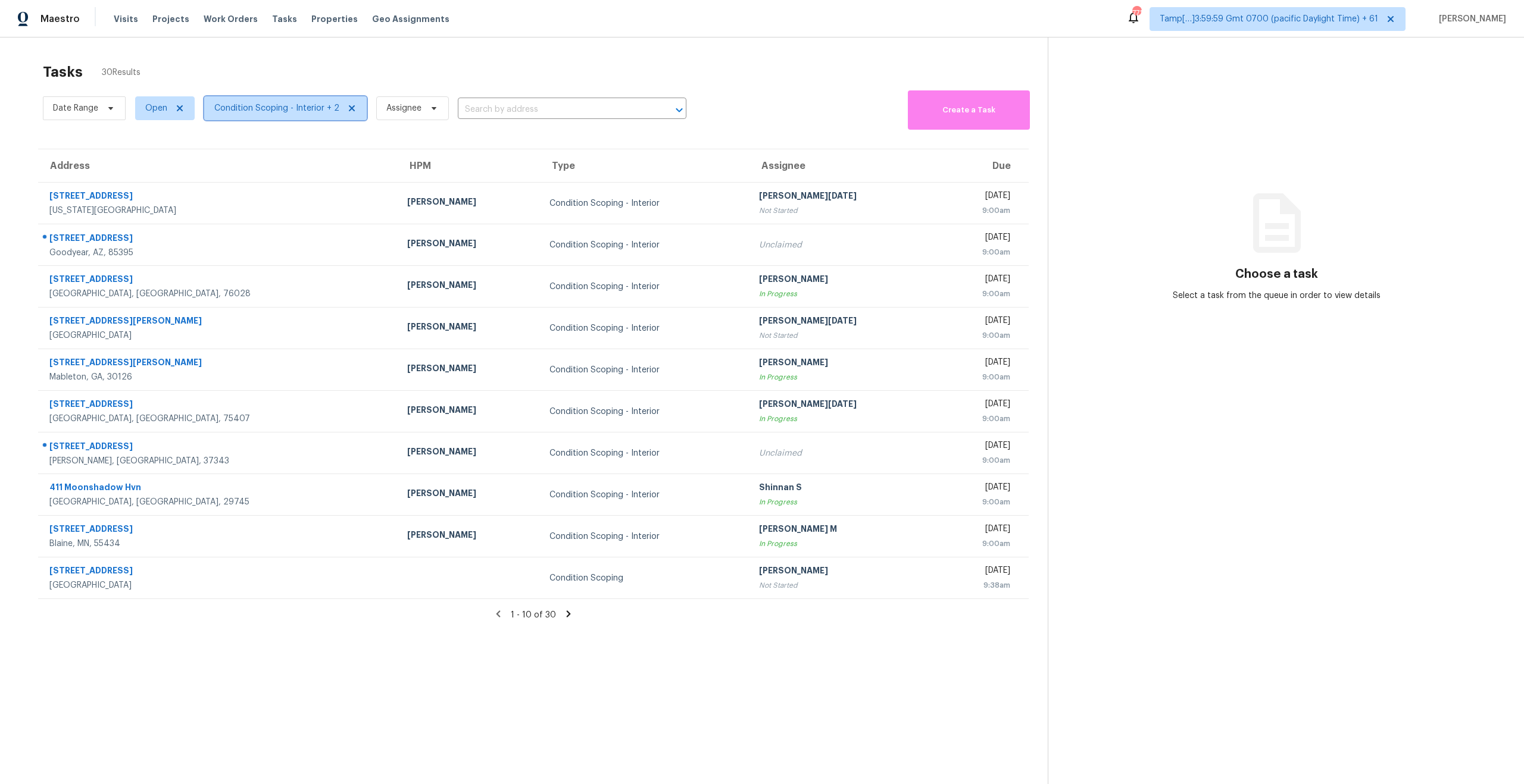
click at [306, 104] on span "Condition Scoping - Interior + 2" at bounding box center [276, 108] width 125 height 12
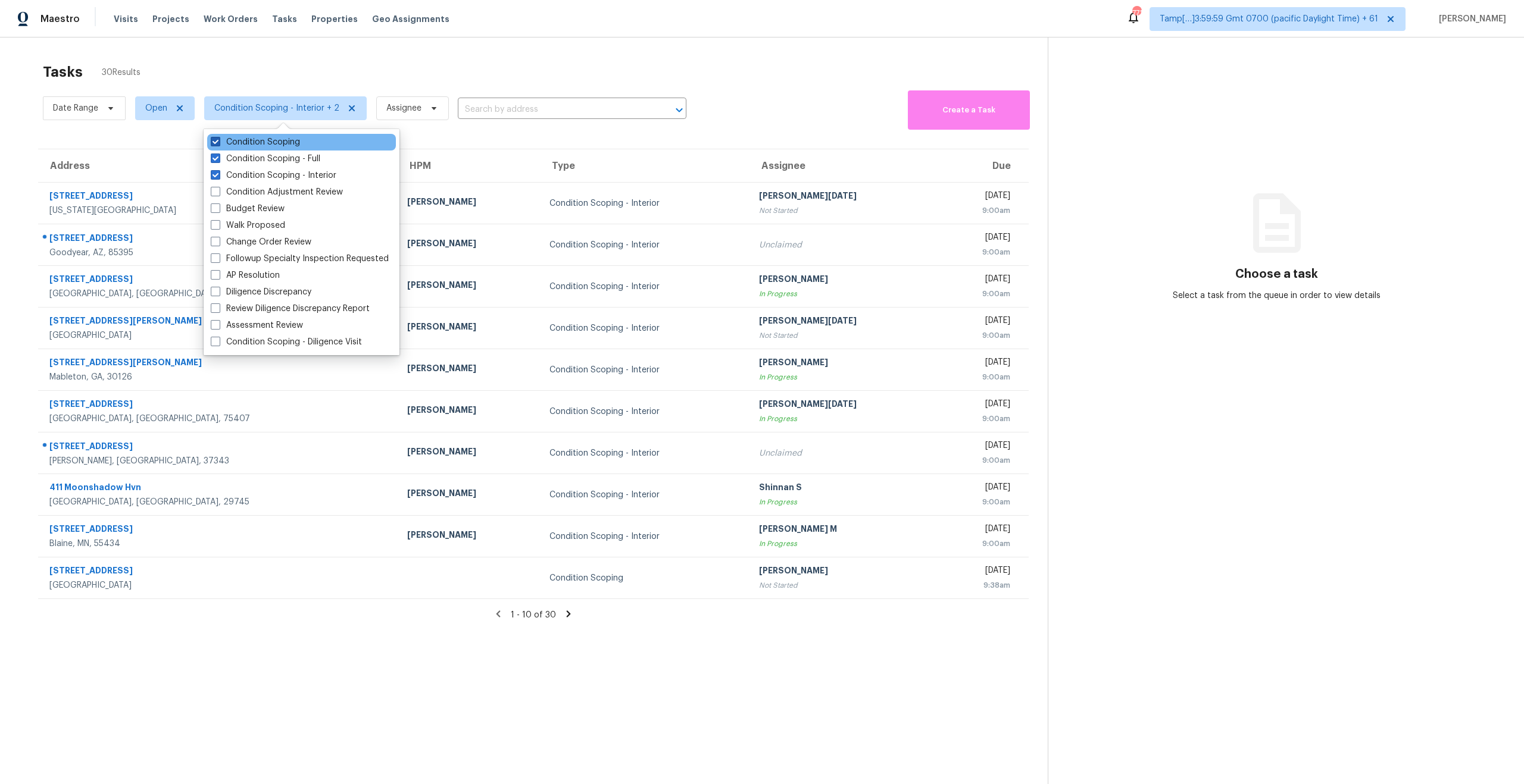
click at [215, 146] on span at bounding box center [216, 142] width 10 height 10
click at [215, 144] on input "Condition Scoping" at bounding box center [215, 140] width 8 height 8
checkbox input "false"
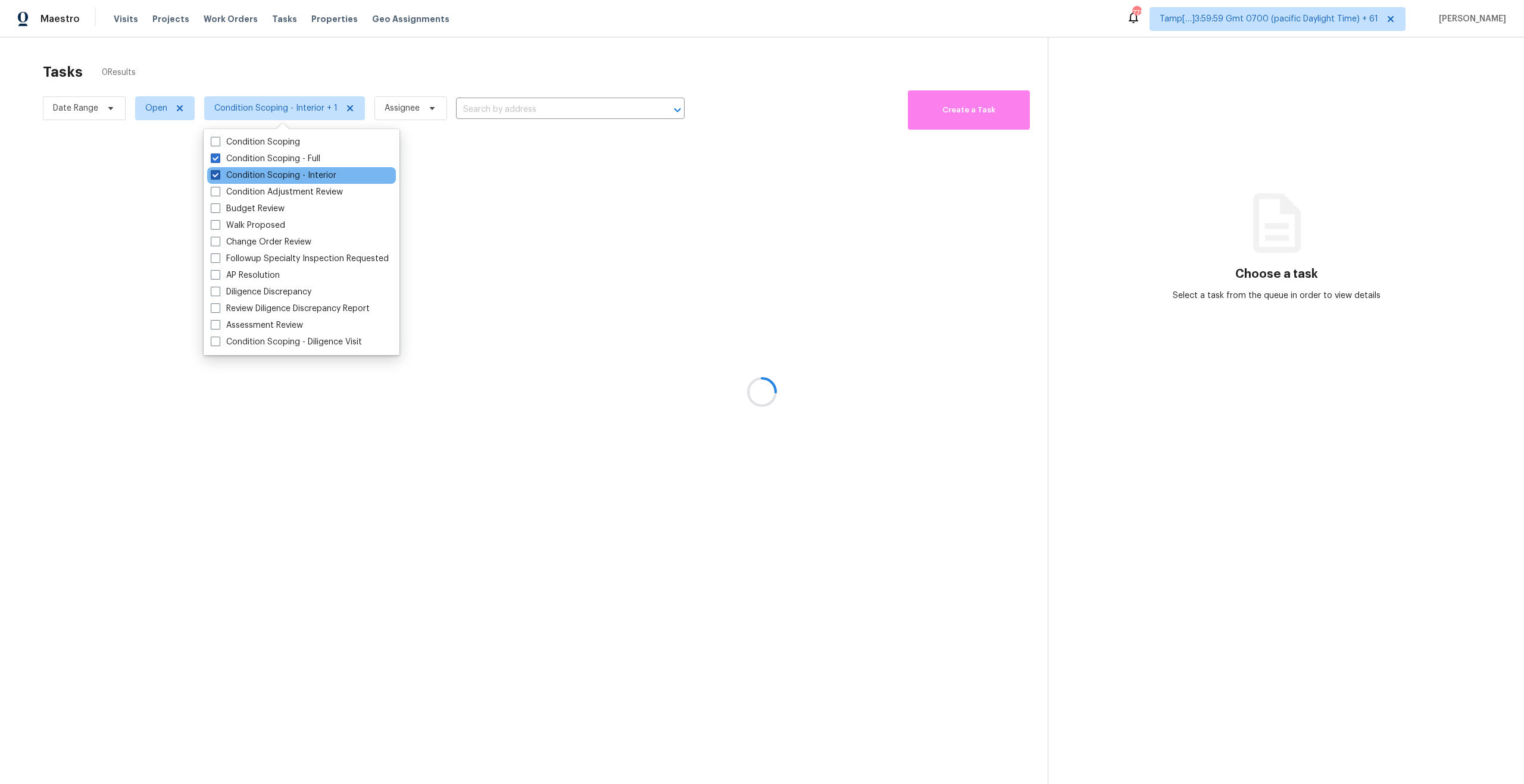
click at [212, 175] on span at bounding box center [216, 175] width 10 height 10
click at [212, 175] on input "Condition Scoping - Interior" at bounding box center [215, 173] width 8 height 8
checkbox input "false"
click at [270, 44] on div at bounding box center [762, 392] width 1524 height 784
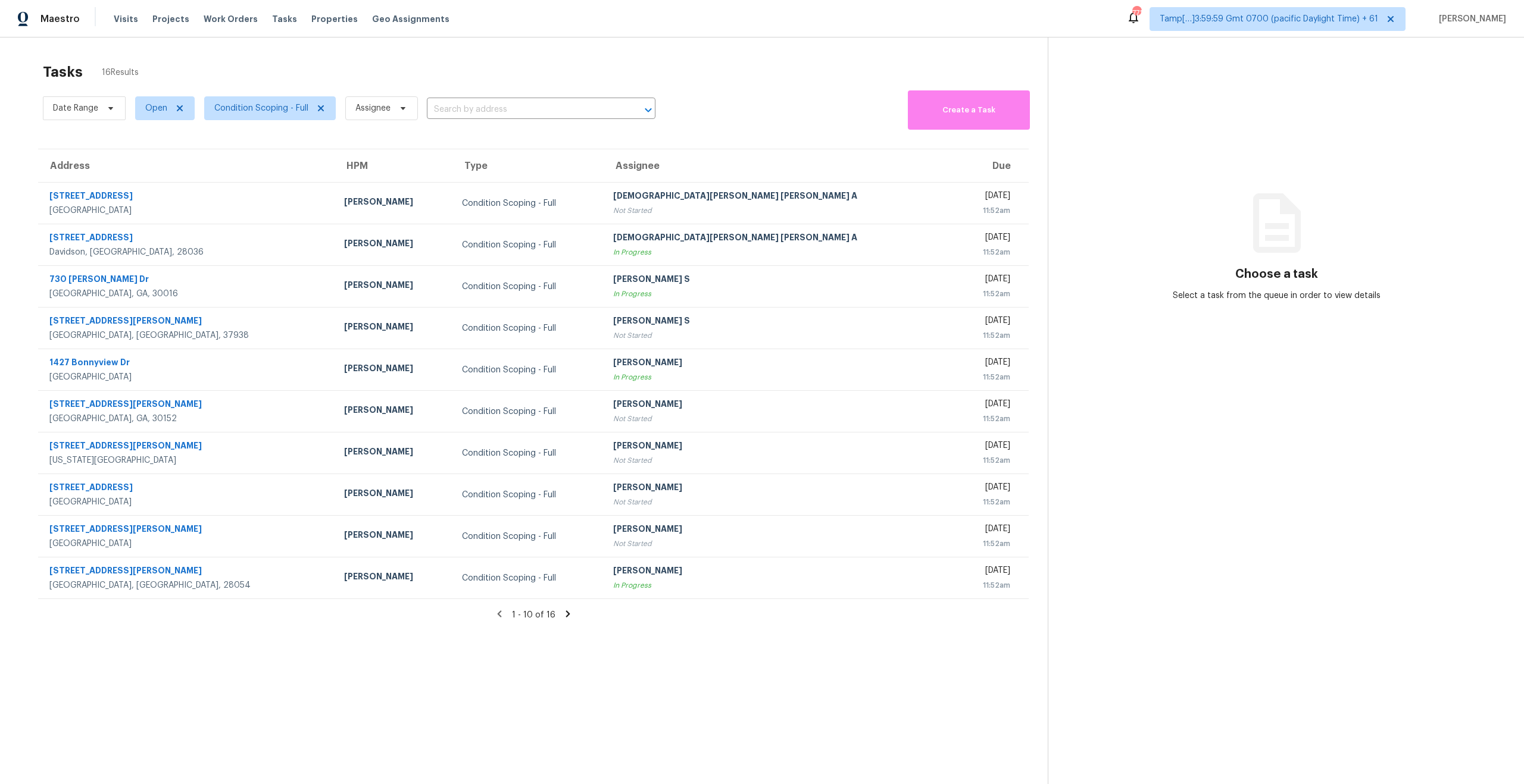
click at [563, 614] on icon at bounding box center [568, 614] width 11 height 11
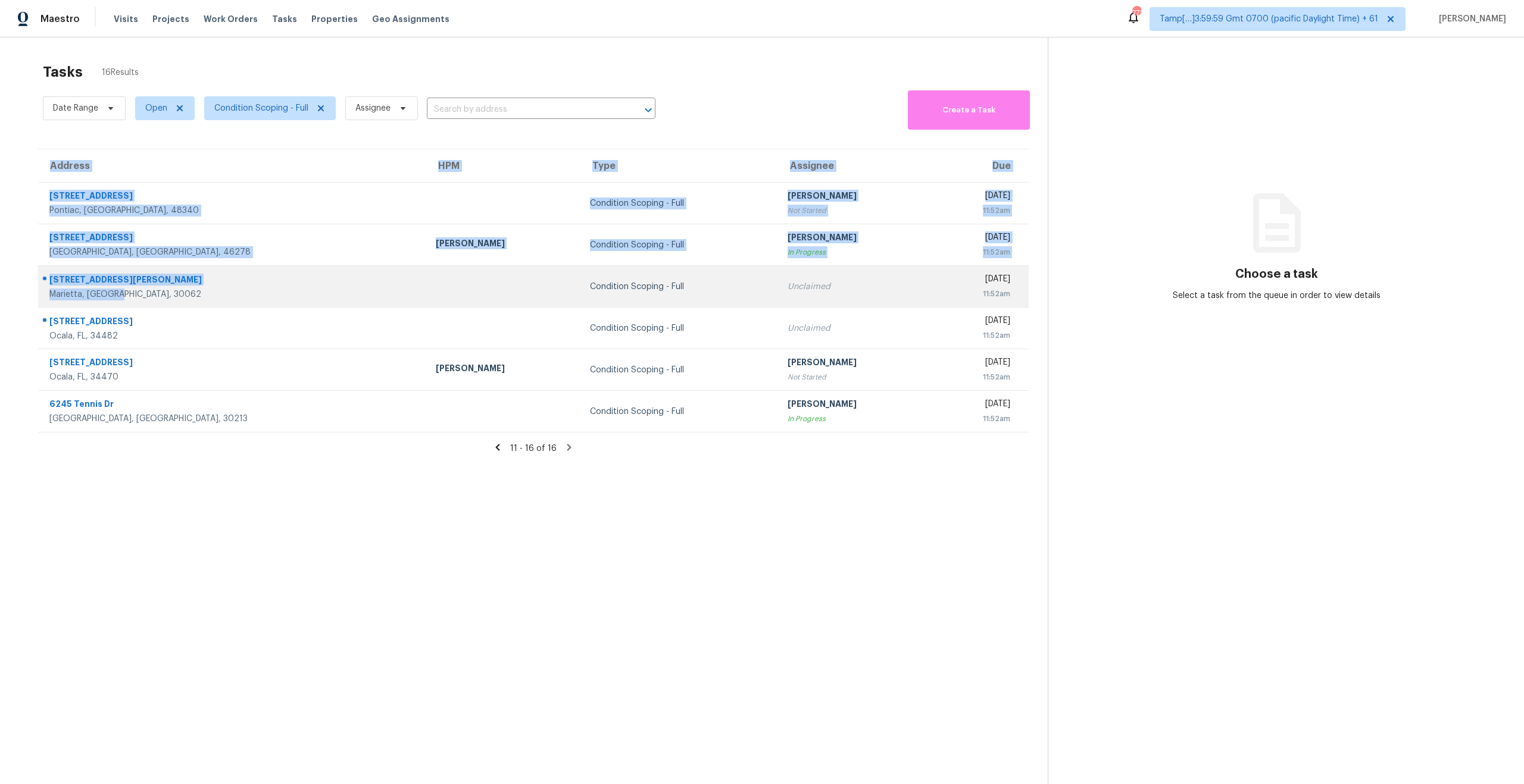
drag, startPoint x: 34, startPoint y: 277, endPoint x: 118, endPoint y: 300, distance: 87.1
click at [118, 300] on div "Address HPM Type Assignee Due 394 W Newport Ave Pontiac, MI, 48340 Condition Sc…" at bounding box center [533, 290] width 1029 height 284
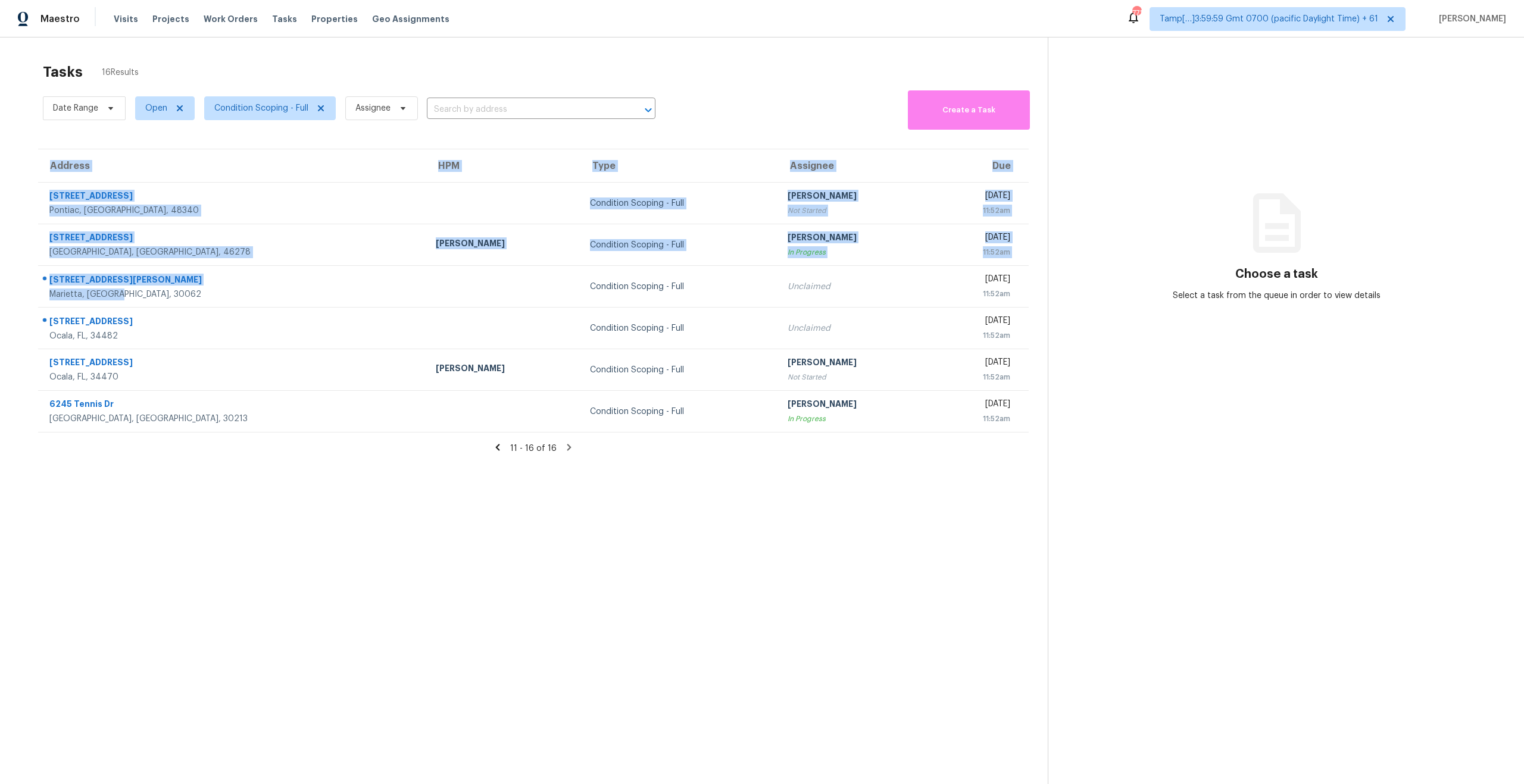
click at [296, 520] on section "Tasks 16 Results Date Range Open Condition Scoping - Full Assignee ​ Create a T…" at bounding box center [533, 439] width 1029 height 765
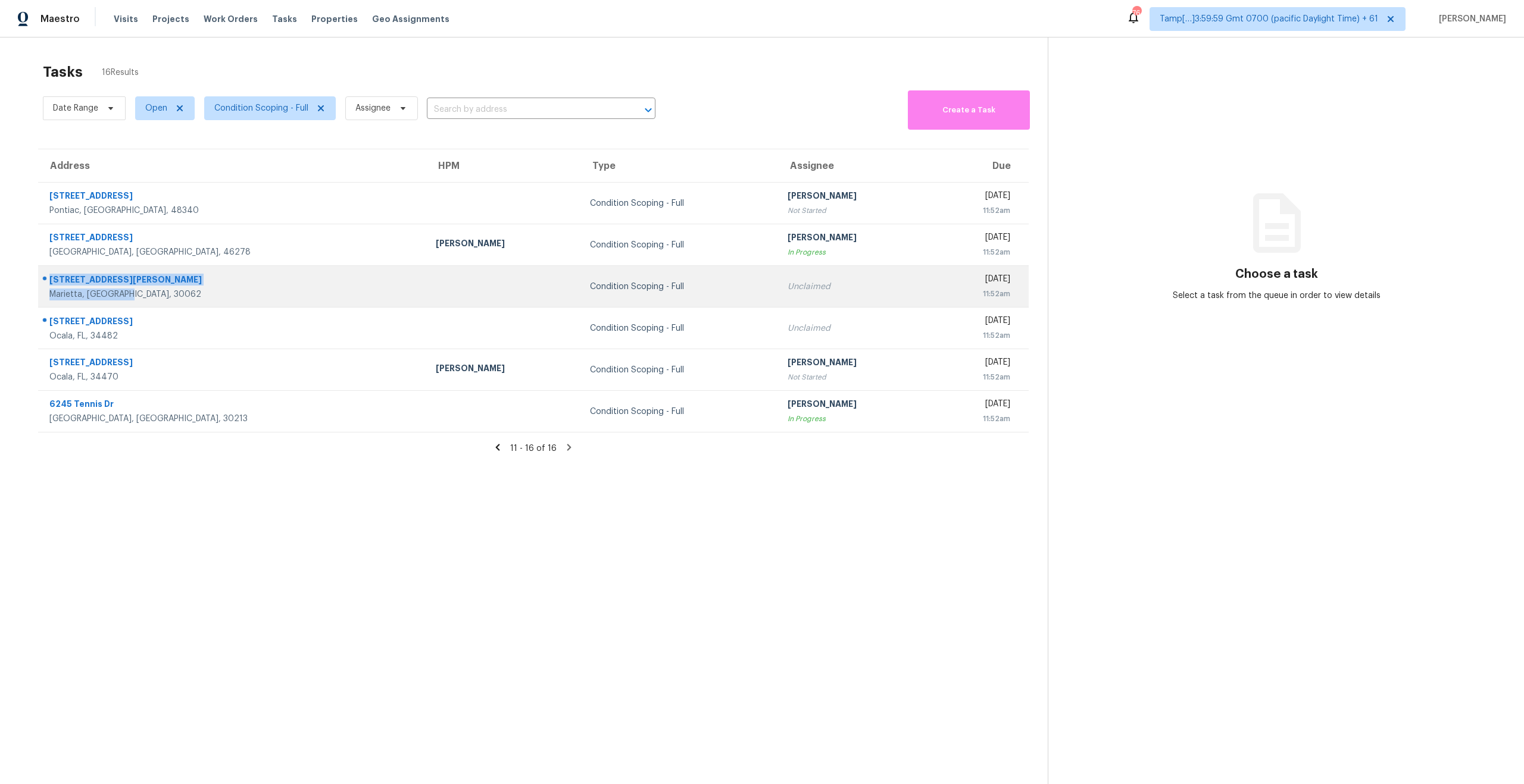
drag, startPoint x: 144, startPoint y: 297, endPoint x: 41, endPoint y: 285, distance: 103.7
click at [41, 285] on div "3293 Robinson Oaks Way NE Marietta, GA, 30062" at bounding box center [227, 287] width 378 height 28
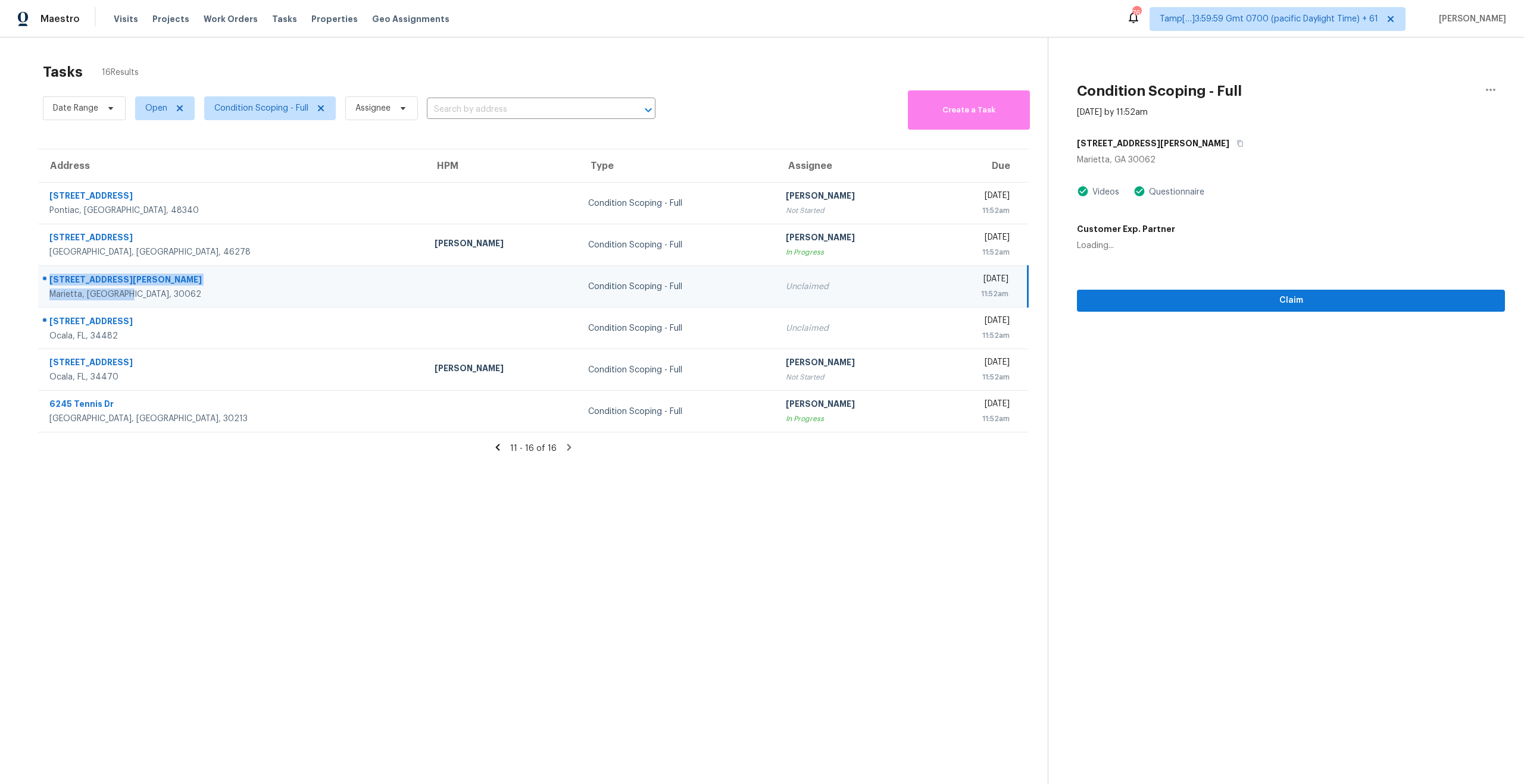
copy div "3293 Robinson Oaks Way NE Marietta, GA, 30062"
click at [458, 614] on section "Tasks 16 Results Date Range Open Condition Scoping - Full Assignee ​ Create a T…" at bounding box center [533, 439] width 1029 height 765
click at [328, 533] on section "Tasks 16 Results Date Range Open Condition Scoping - Full Assignee ​ Create a T…" at bounding box center [533, 439] width 1029 height 765
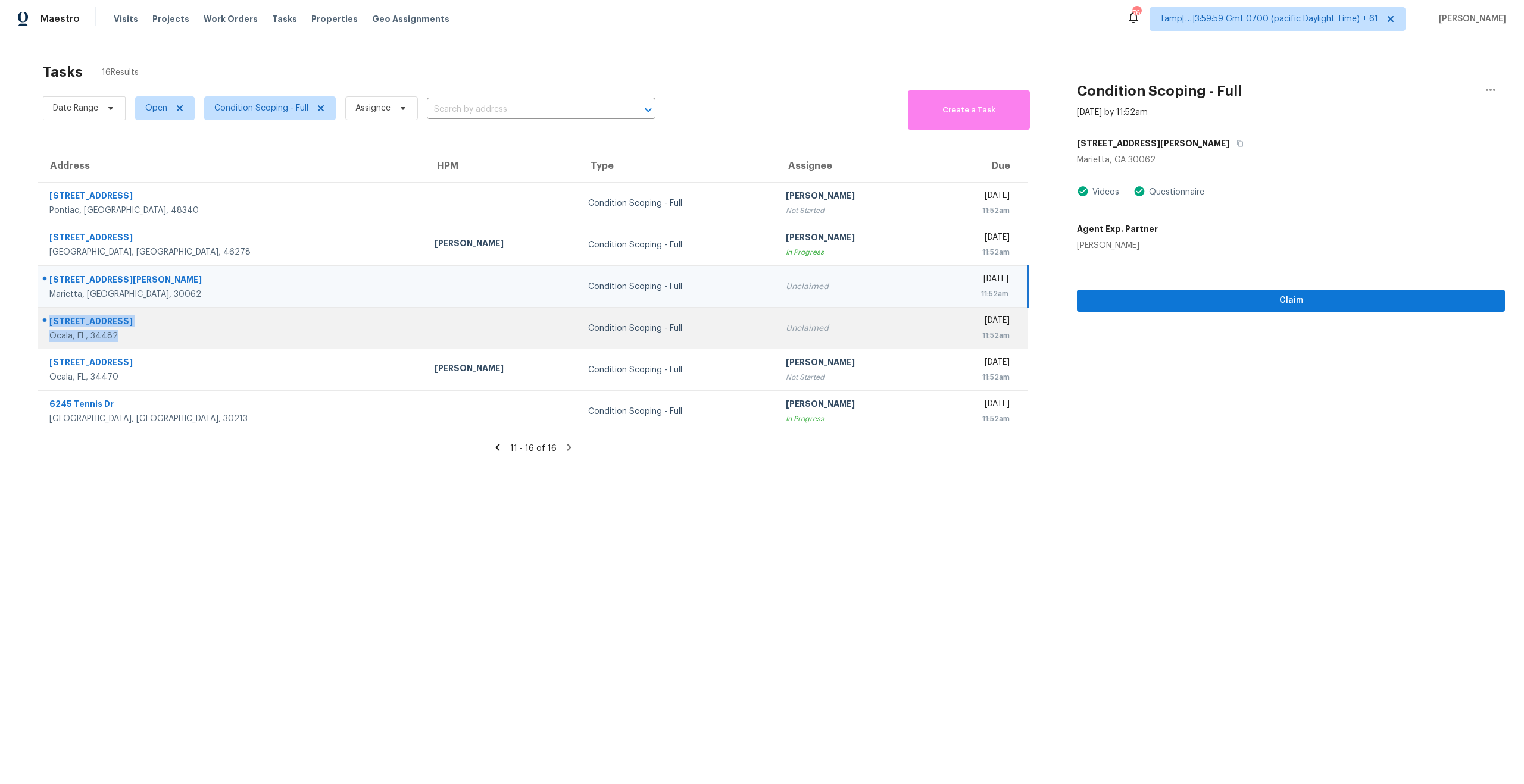
drag, startPoint x: 124, startPoint y: 334, endPoint x: 43, endPoint y: 316, distance: 83.0
click at [43, 316] on div "10 Lakeside Dr Ocala, FL, 34482" at bounding box center [227, 328] width 377 height 28
copy div "10 Lakeside Dr Ocala, FL, 34482"
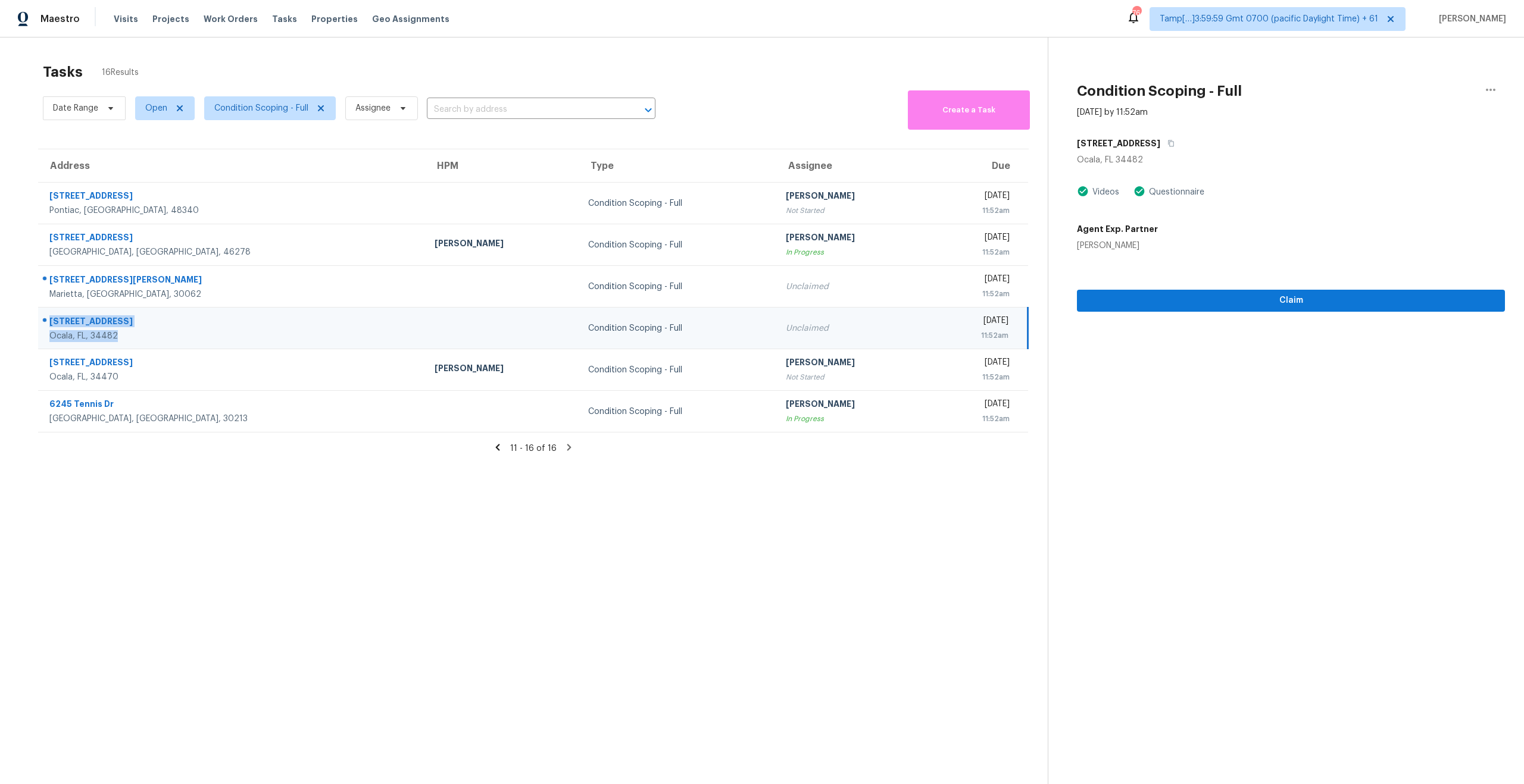
click at [315, 539] on section "Tasks 16 Results Date Range Open Condition Scoping - Full Assignee ​ Create a T…" at bounding box center [533, 439] width 1029 height 765
click at [500, 445] on icon at bounding box center [498, 447] width 4 height 7
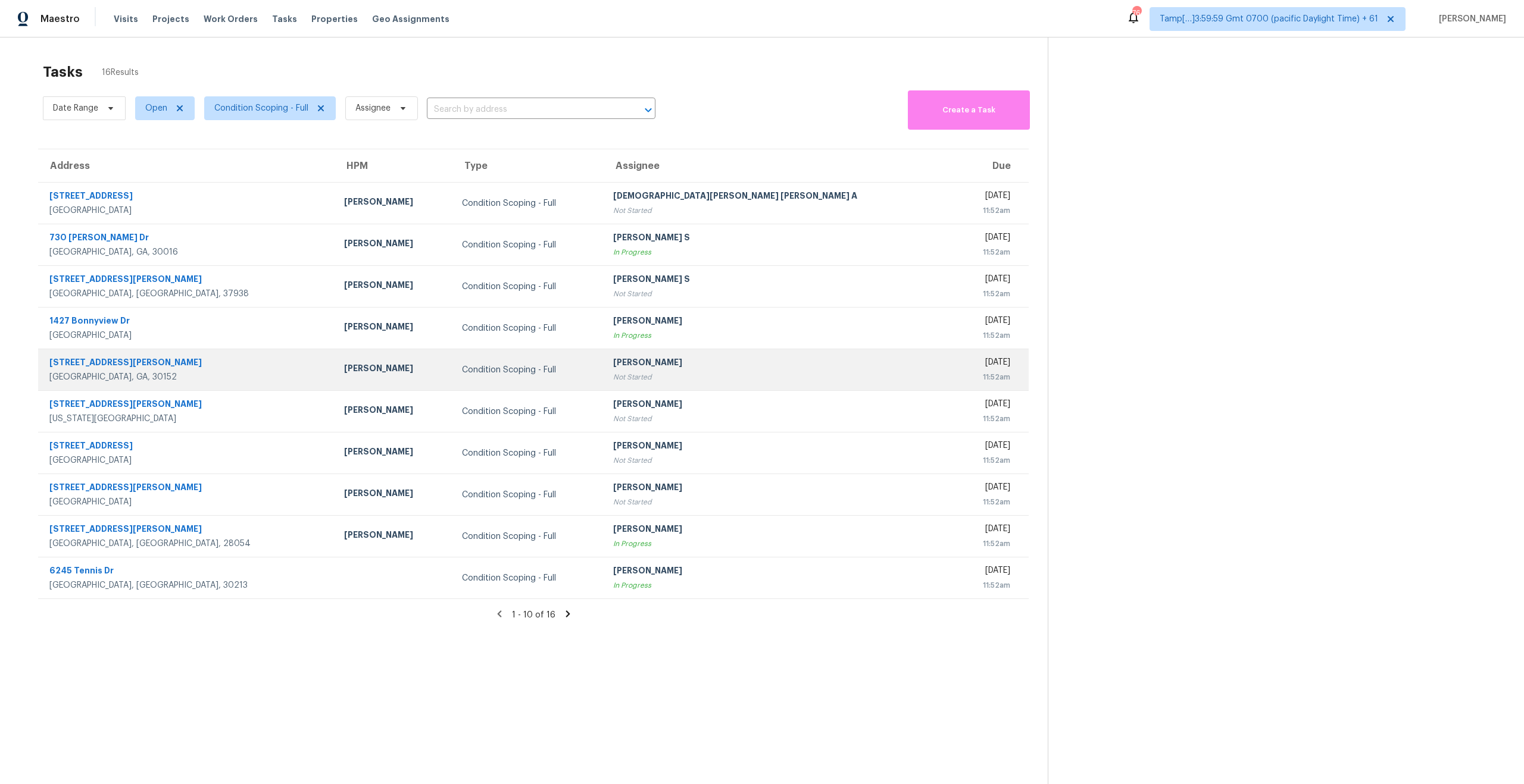
scroll to position [38, 0]
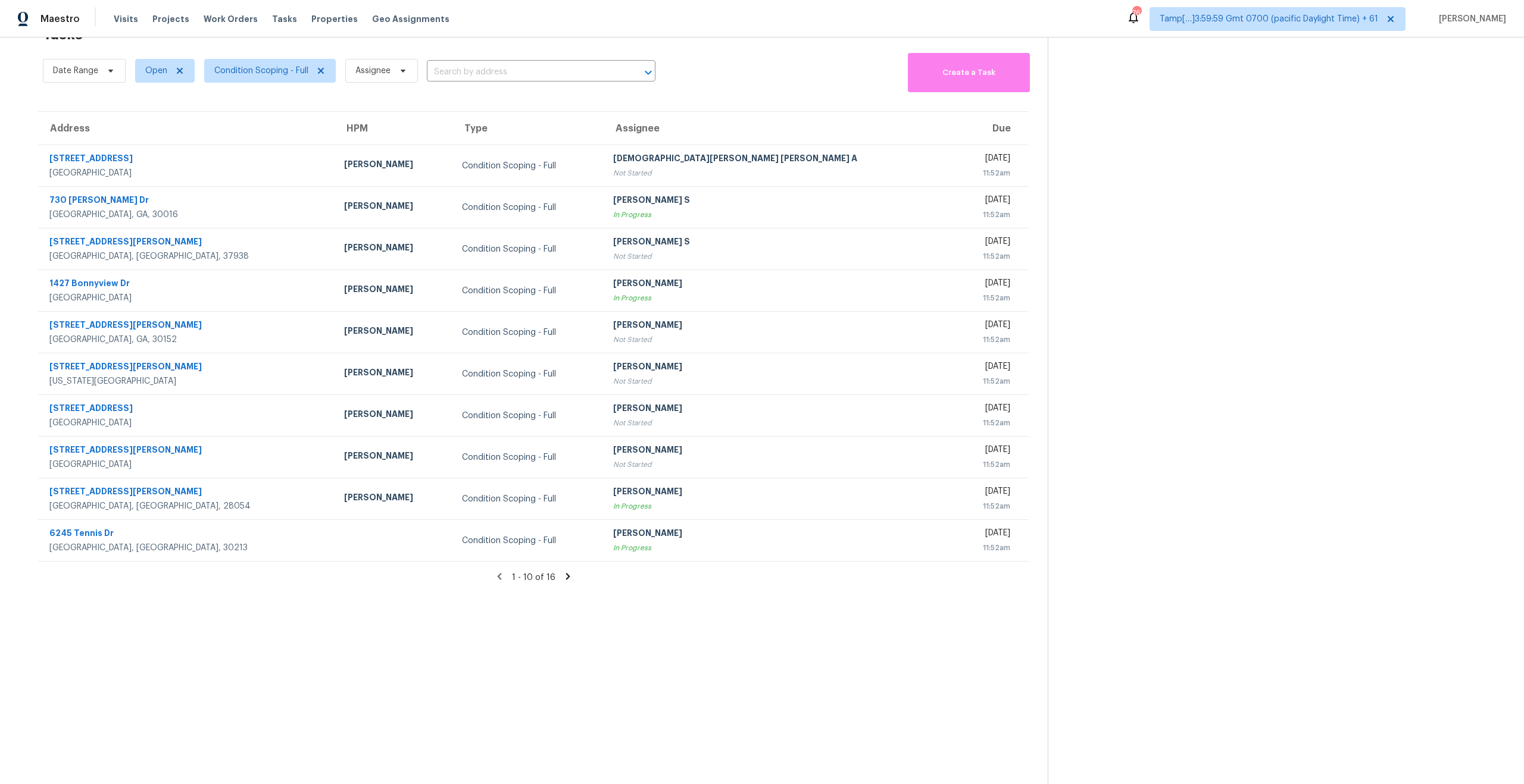
click at [343, 686] on section "Tasks 16 Results Date Range Open Condition Scoping - Full Assignee ​ Create a T…" at bounding box center [533, 401] width 1029 height 765
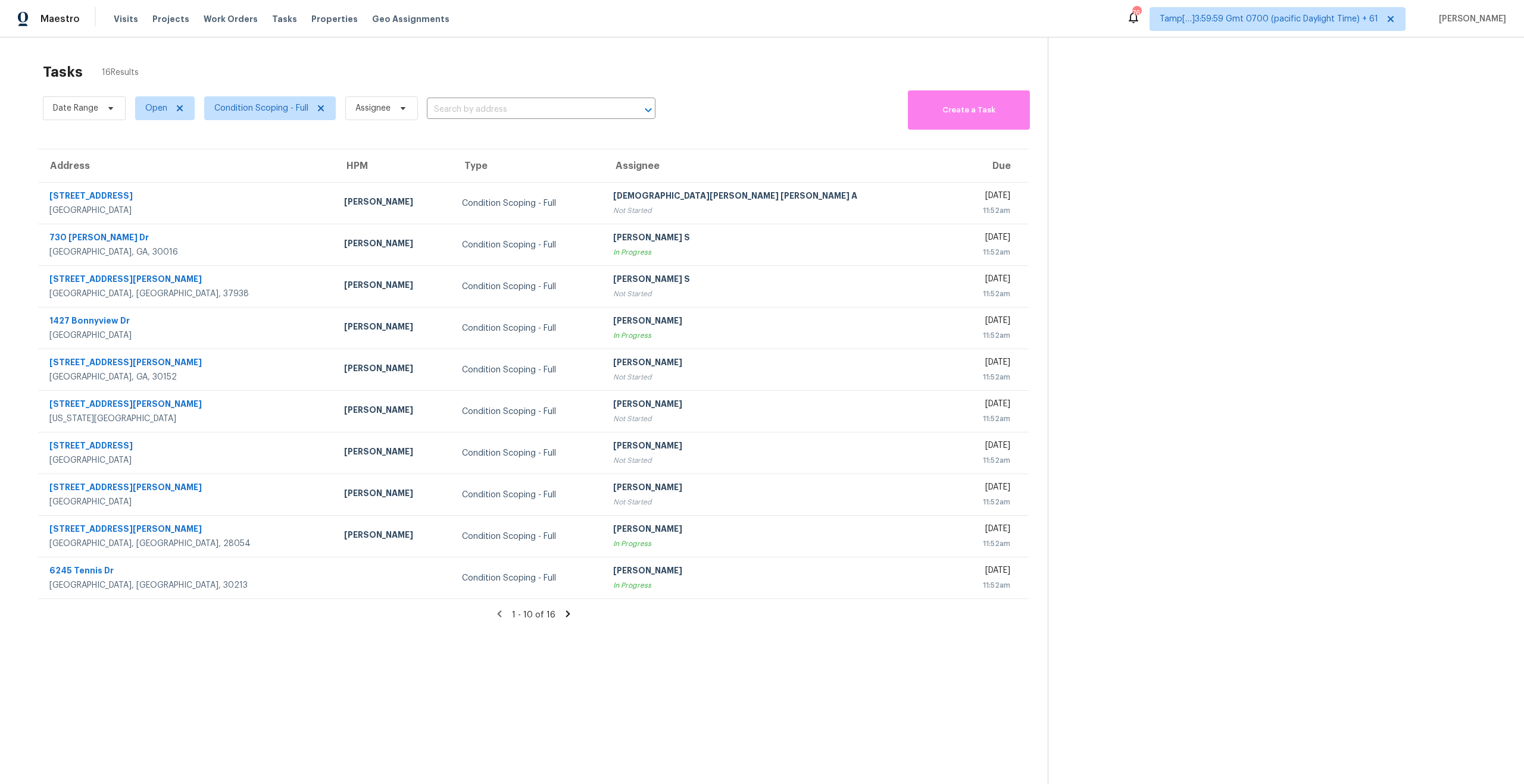
click at [709, 60] on div "Tasks 16 Results" at bounding box center [545, 71] width 1004 height 31
click at [281, 108] on span "Condition Scoping - Full" at bounding box center [261, 108] width 94 height 12
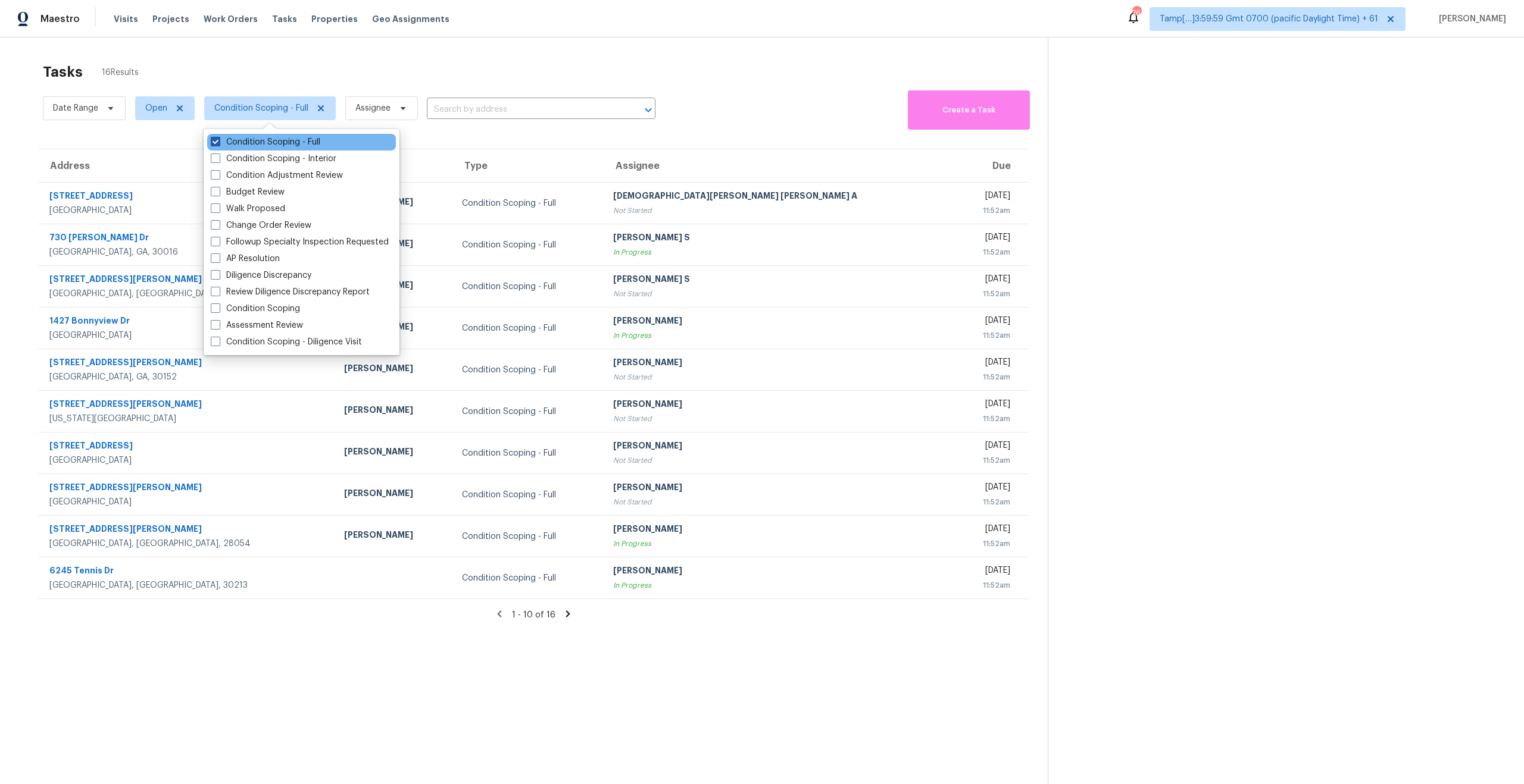
click at [213, 145] on span at bounding box center [216, 142] width 10 height 10
click at [213, 144] on input "Condition Scoping - Full" at bounding box center [215, 140] width 8 height 8
checkbox input "false"
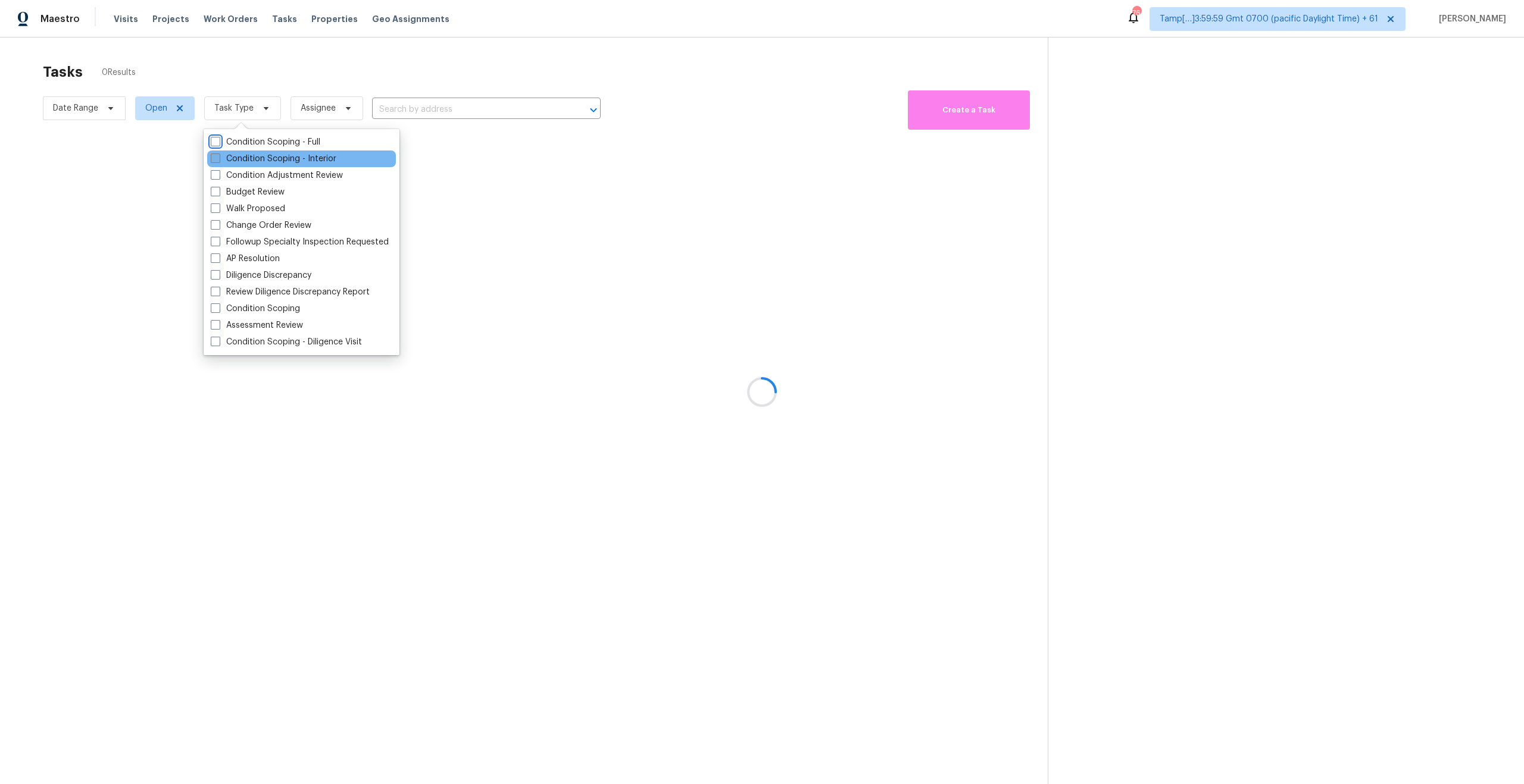
click at [213, 158] on span at bounding box center [216, 158] width 10 height 10
click at [213, 158] on input "Condition Scoping - Interior" at bounding box center [215, 156] width 8 height 8
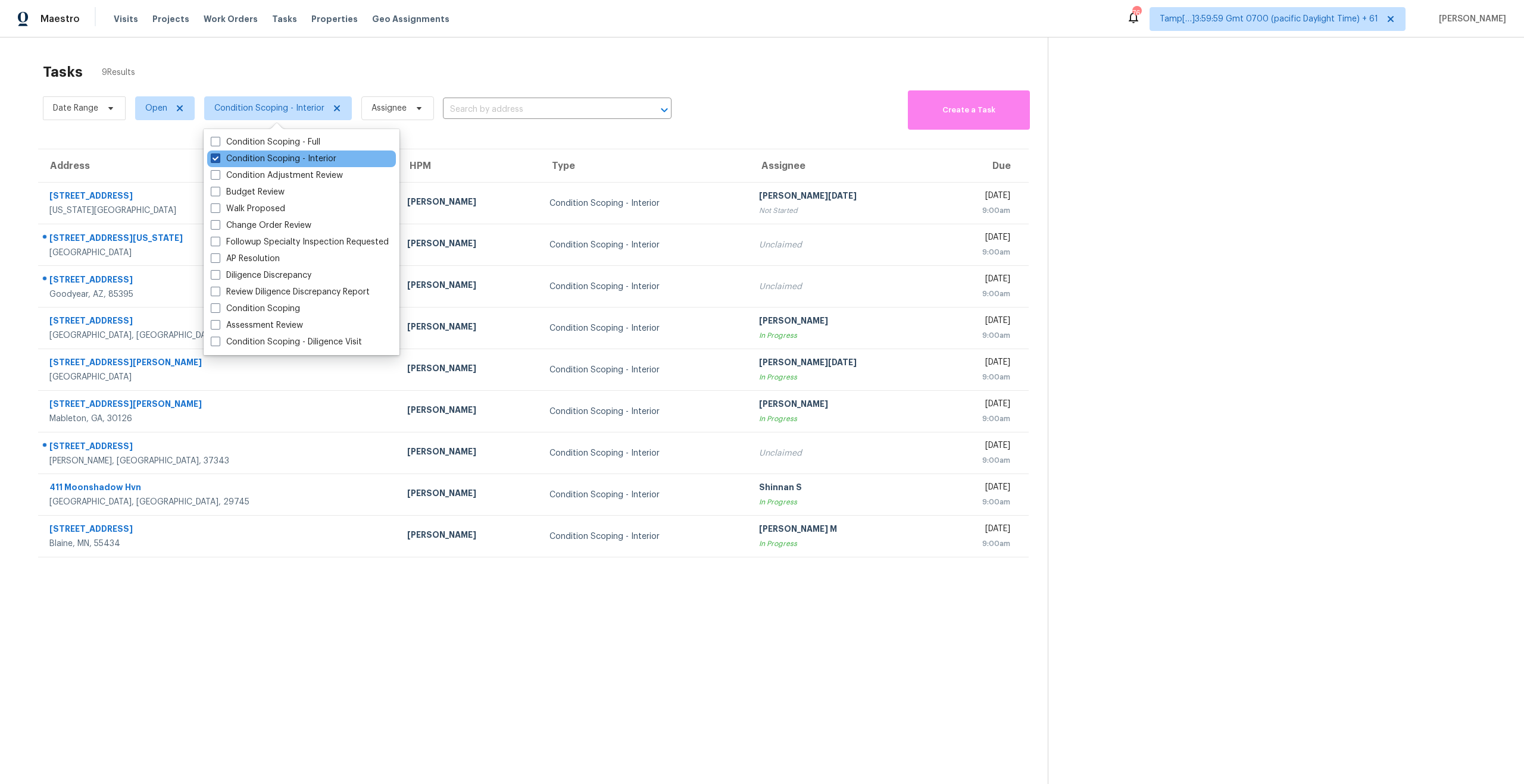
click at [218, 158] on span at bounding box center [216, 158] width 10 height 10
click at [218, 158] on input "Condition Scoping - Interior" at bounding box center [215, 156] width 8 height 8
checkbox input "false"
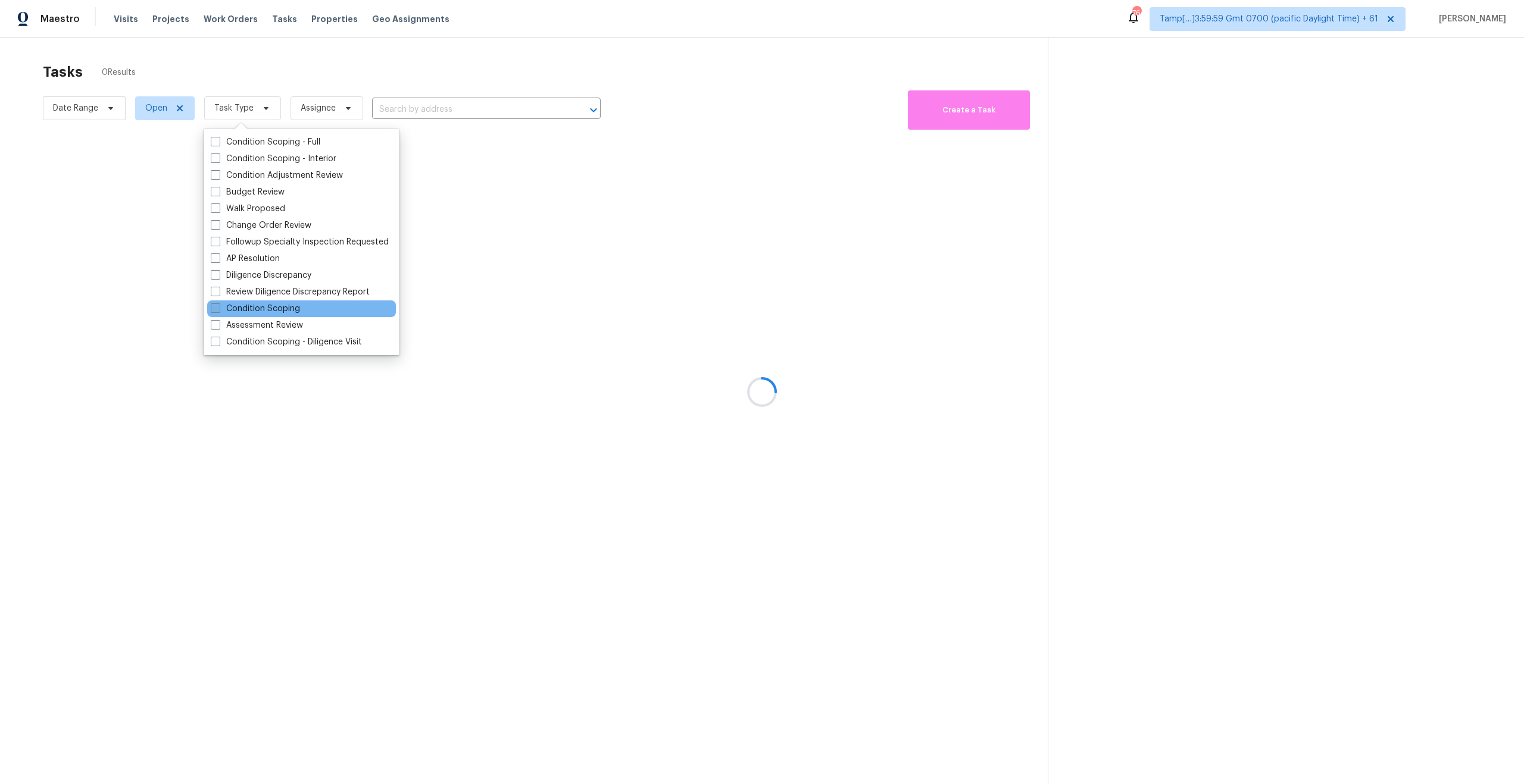
click at [216, 311] on span at bounding box center [216, 308] width 10 height 10
click at [216, 311] on input "Condition Scoping" at bounding box center [215, 307] width 8 height 8
checkbox input "true"
click at [429, 68] on div "Tasks 5 Results" at bounding box center [545, 71] width 1004 height 31
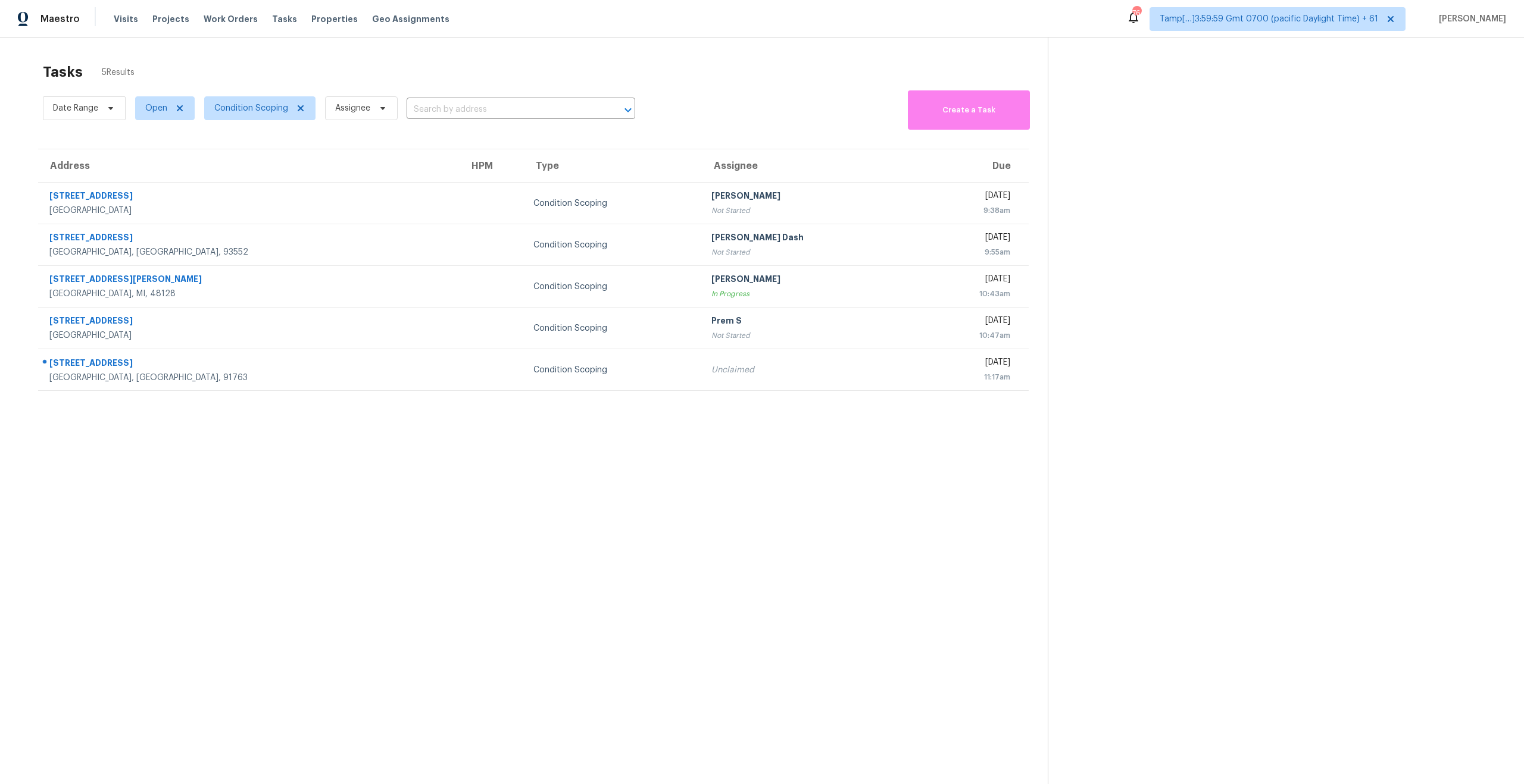
click at [450, 496] on section "Tasks 5 Results Date Range Open Condition Scoping Assignee ​ Create a Task Addr…" at bounding box center [533, 439] width 1029 height 765
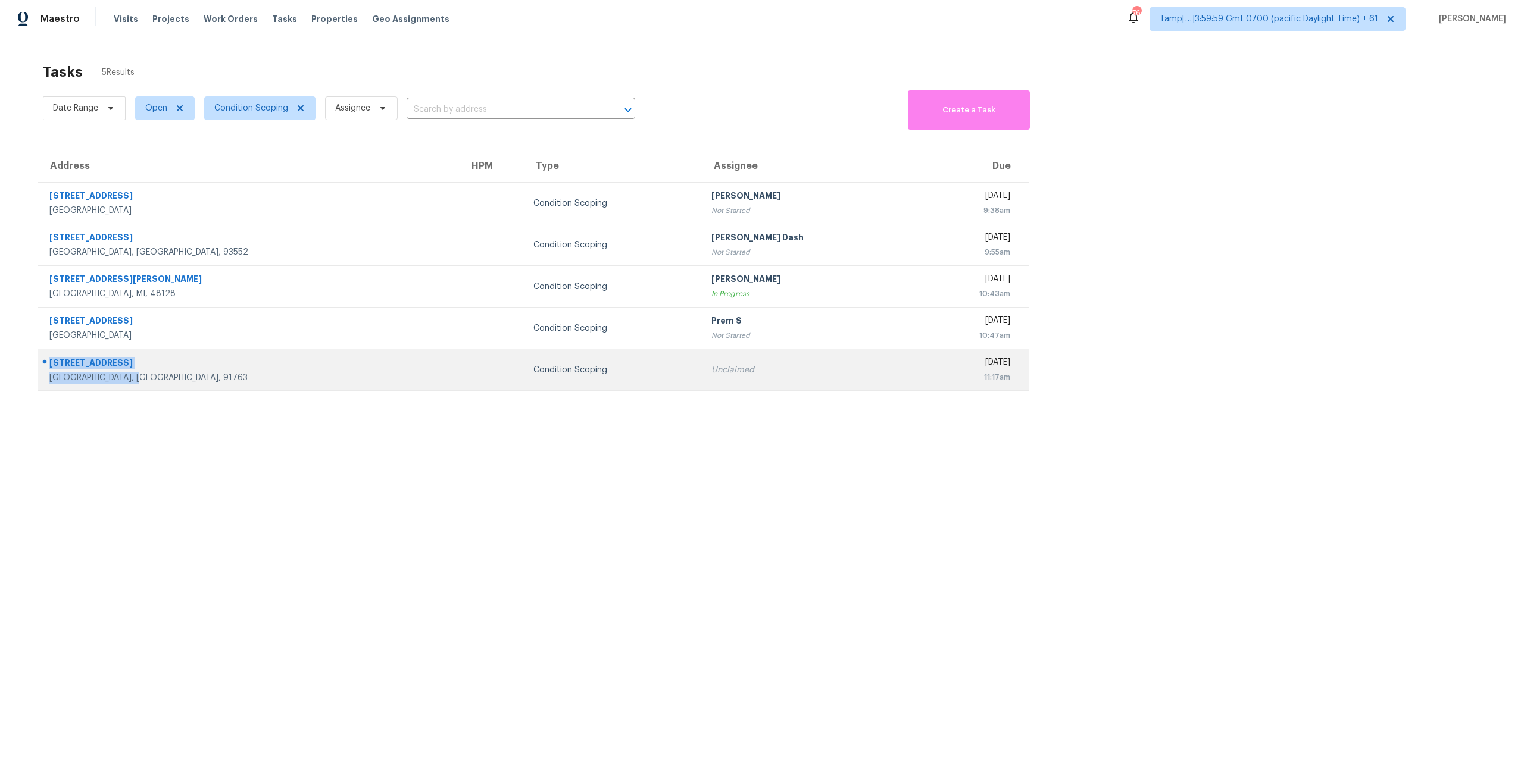
drag, startPoint x: 144, startPoint y: 377, endPoint x: 44, endPoint y: 363, distance: 101.0
click at [44, 363] on div "10197 Amherst Ave Montclair, CA, 91763" at bounding box center [244, 370] width 411 height 28
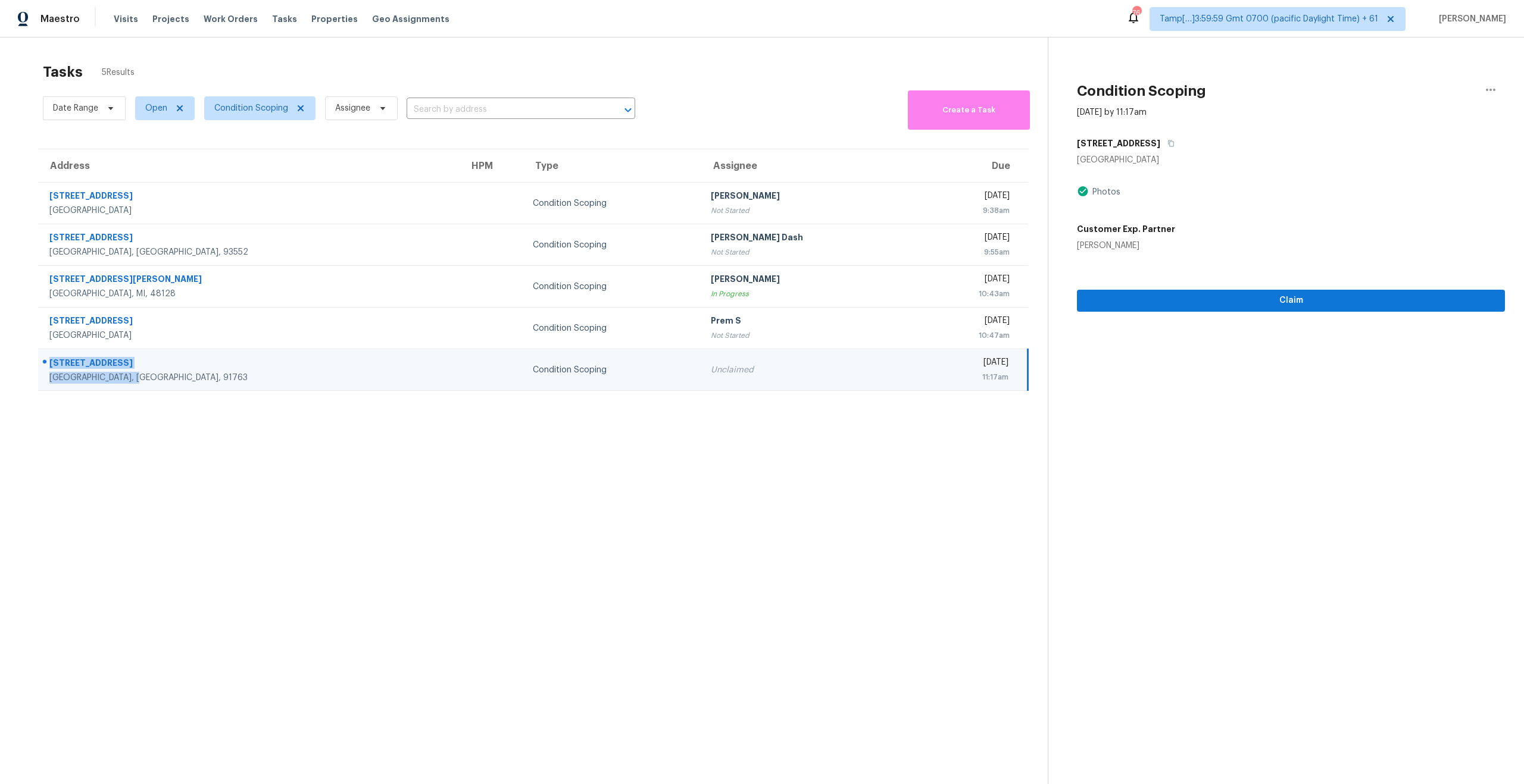
copy div "10197 Amherst Ave Montclair, CA, 91763"
click at [159, 474] on section "Tasks 5 Results Date Range Open Condition Scoping Assignee ​ Create a Task Addr…" at bounding box center [533, 439] width 1029 height 765
click at [289, 499] on section "Tasks 5 Results Date Range Open Condition Scoping Assignee ​ Create a Task Addr…" at bounding box center [533, 439] width 1029 height 765
click at [244, 104] on span "Condition Scoping" at bounding box center [251, 108] width 74 height 12
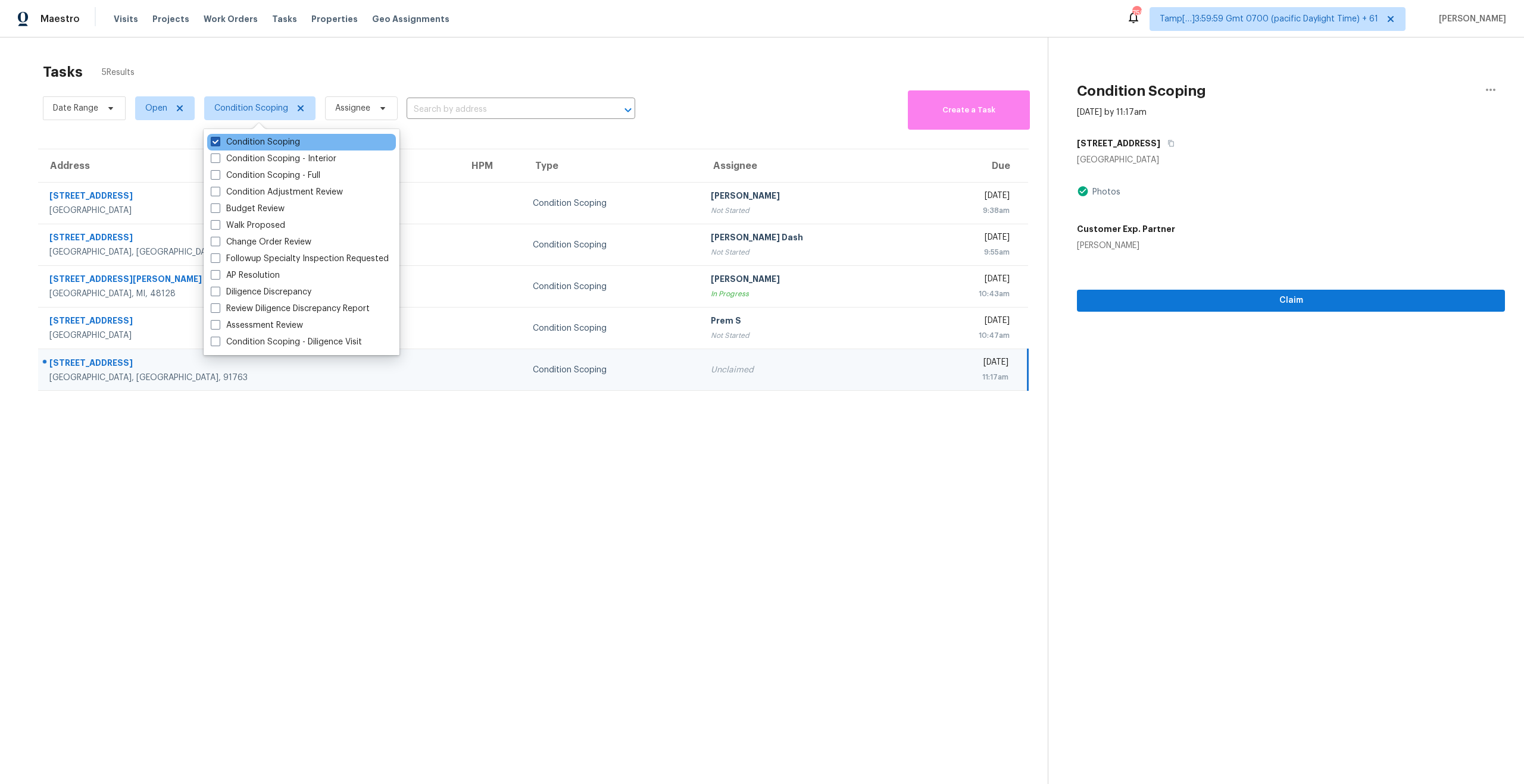
click at [218, 138] on span at bounding box center [216, 142] width 10 height 10
click at [218, 138] on input "Condition Scoping" at bounding box center [215, 140] width 8 height 8
checkbox input "false"
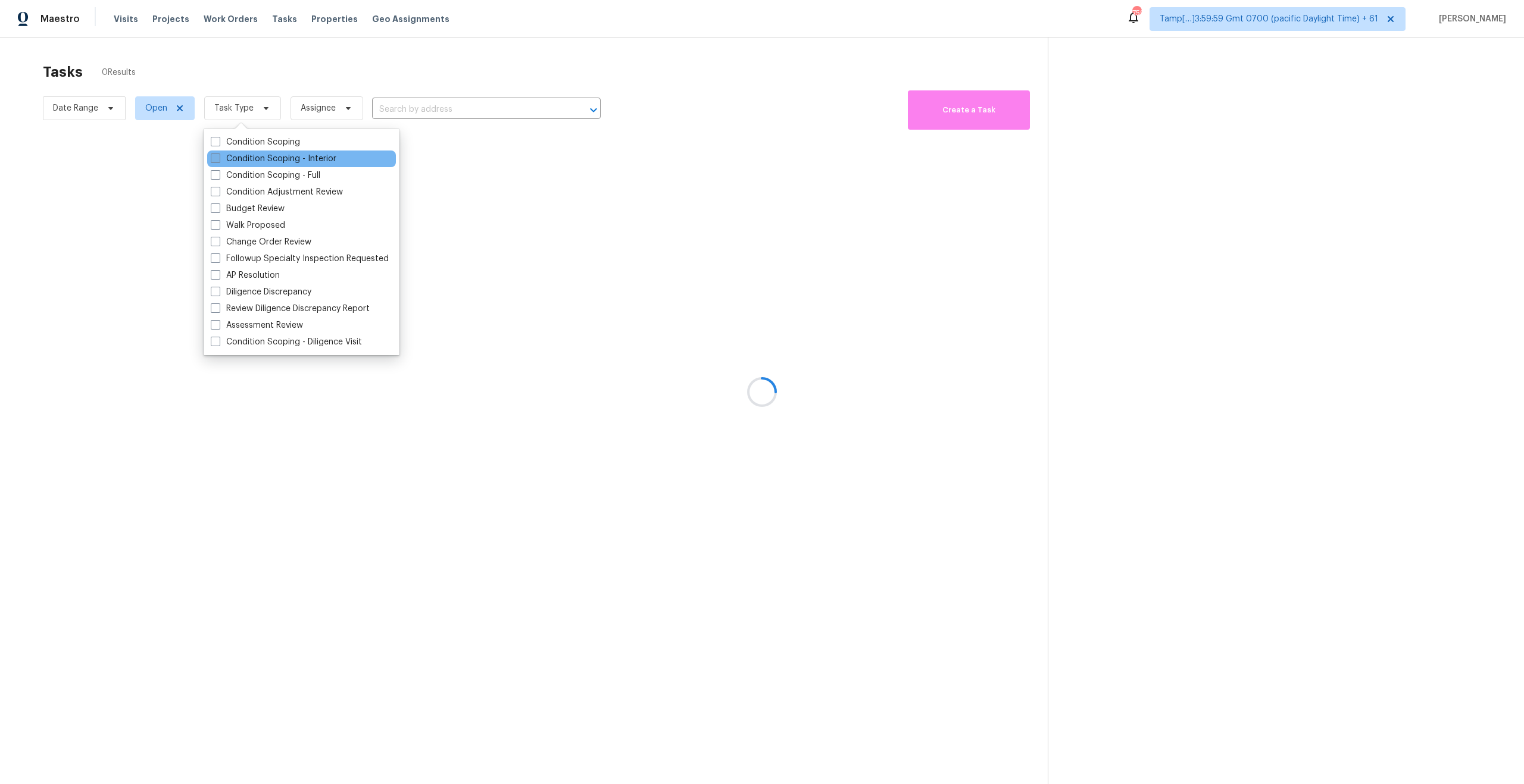
click at [213, 161] on span at bounding box center [216, 158] width 10 height 10
click at [213, 161] on input "Condition Scoping - Interior" at bounding box center [215, 156] width 8 height 8
checkbox input "true"
click at [219, 53] on div at bounding box center [762, 392] width 1524 height 784
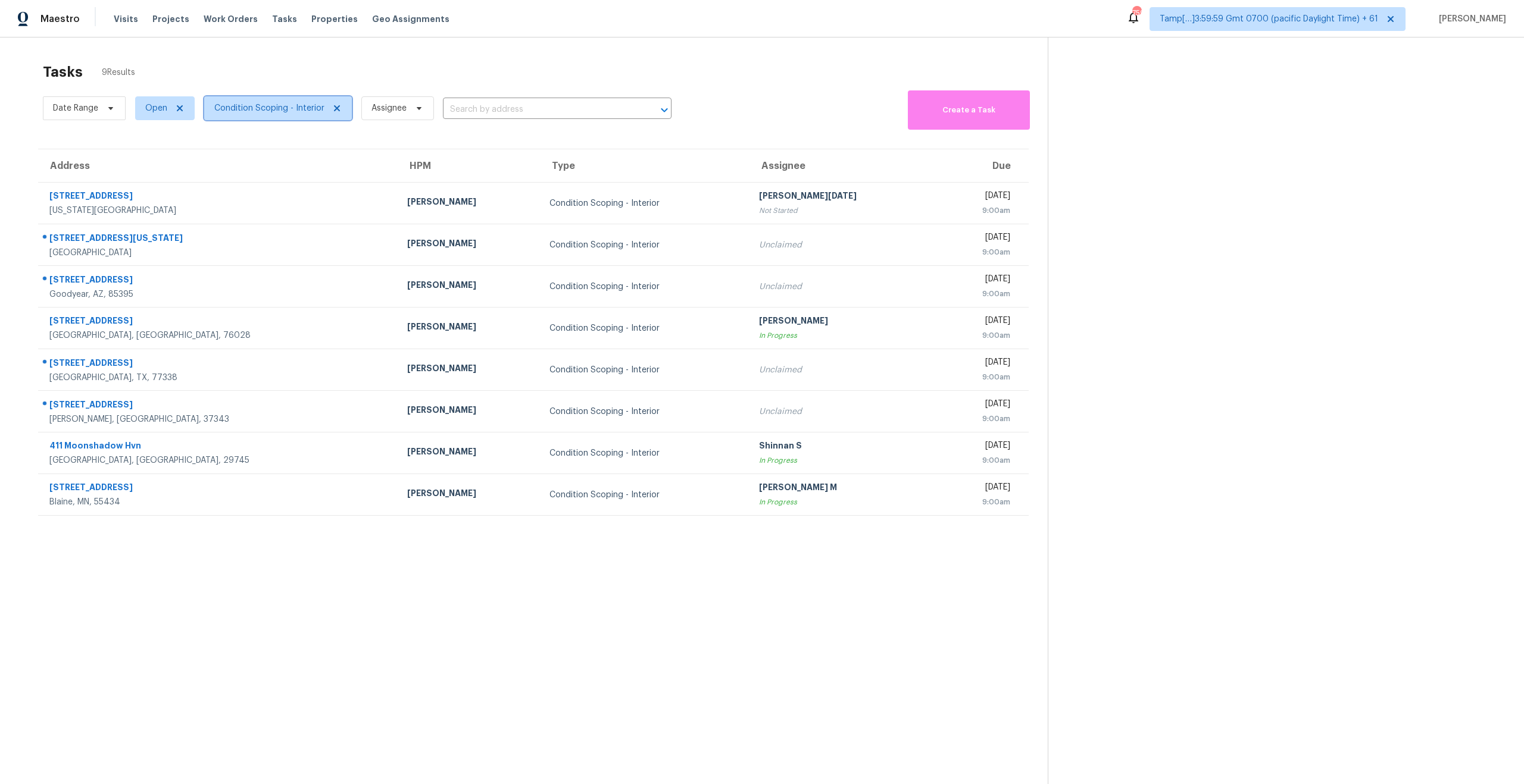
click at [227, 112] on span "Condition Scoping - Interior" at bounding box center [269, 108] width 110 height 12
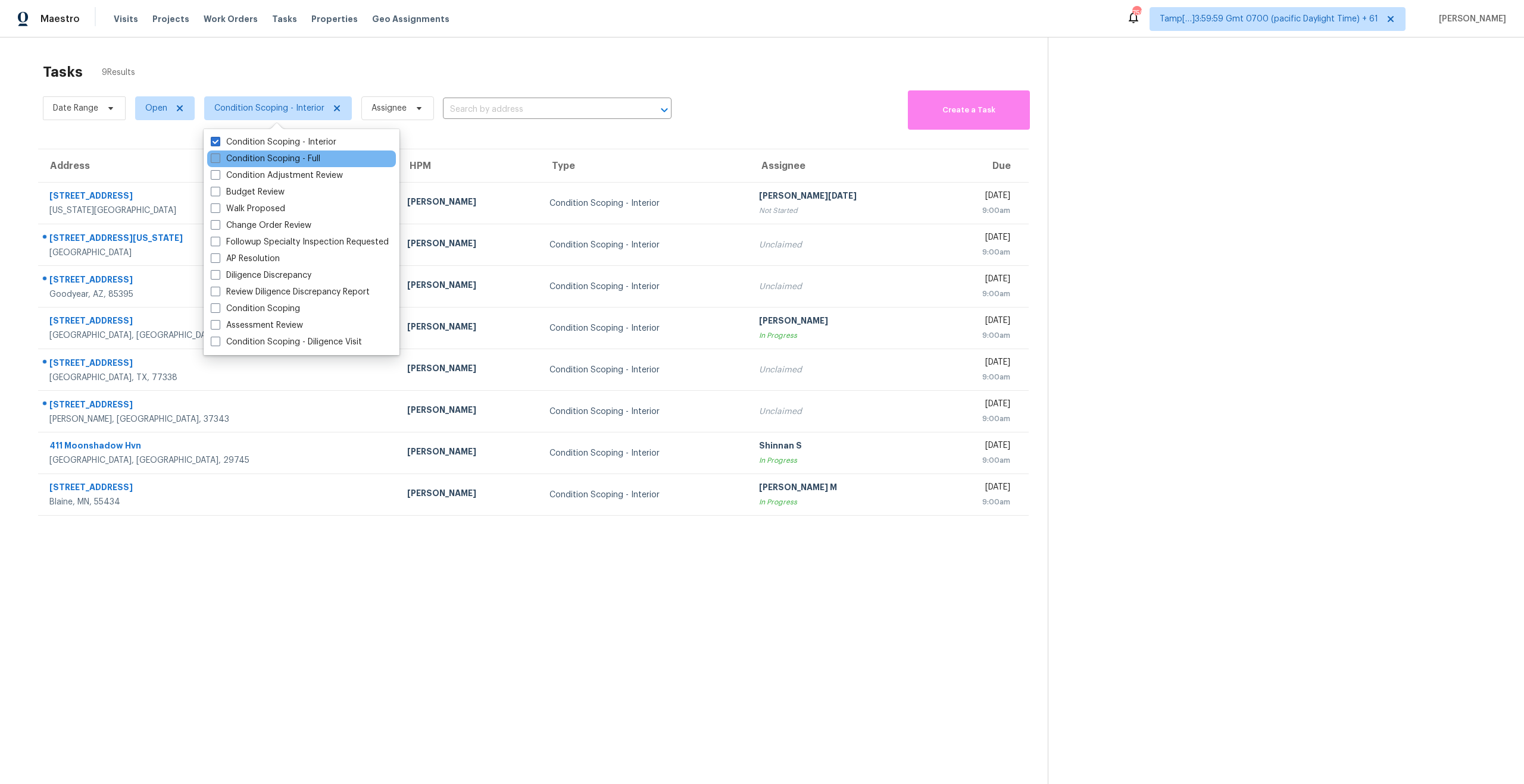
click at [211, 158] on span at bounding box center [216, 158] width 10 height 10
click at [211, 158] on input "Condition Scoping - Full" at bounding box center [215, 156] width 8 height 8
checkbox input "true"
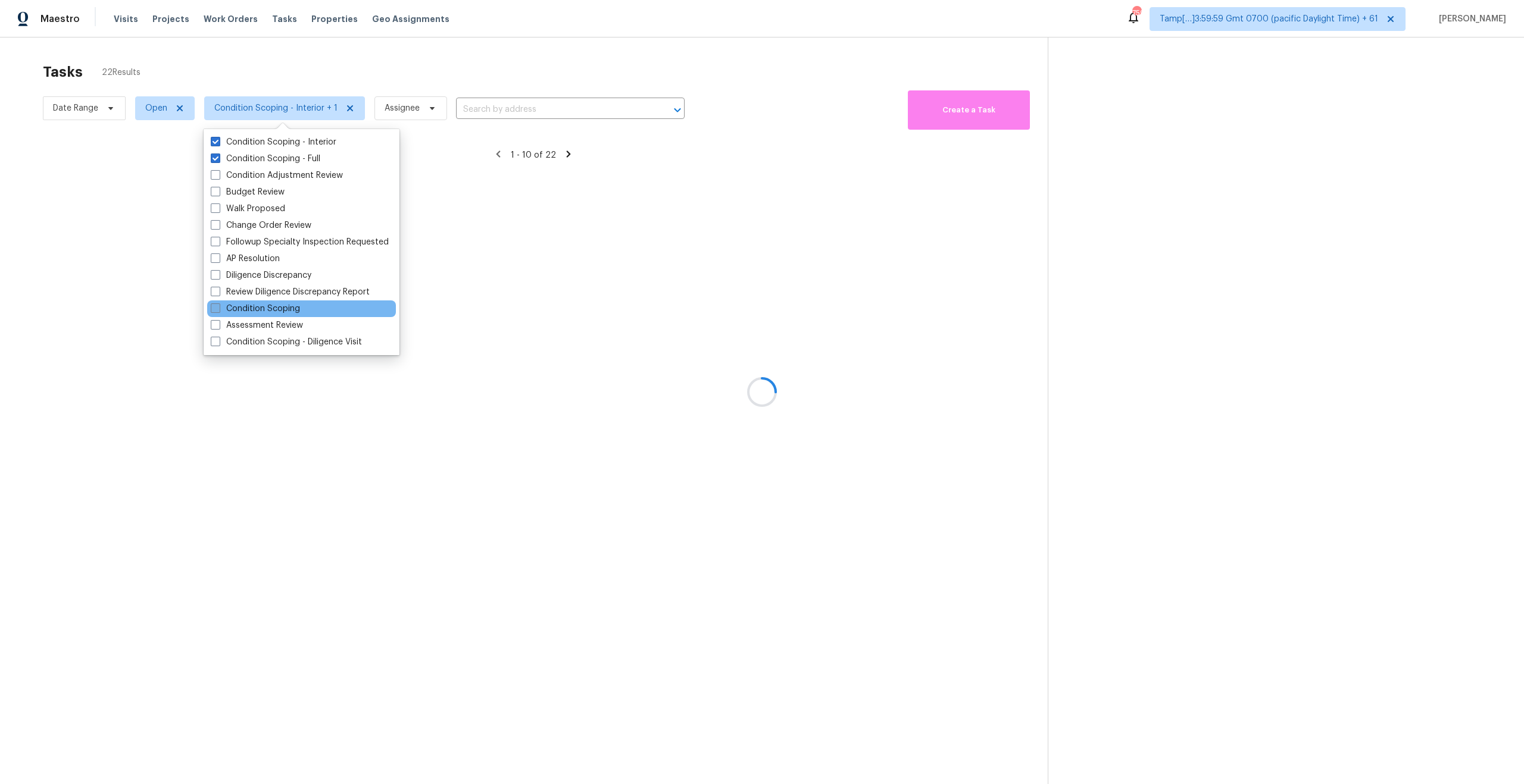
click at [217, 309] on span at bounding box center [216, 308] width 10 height 10
click at [217, 309] on input "Condition Scoping" at bounding box center [215, 307] width 8 height 8
checkbox input "true"
click at [370, 68] on div at bounding box center [762, 392] width 1524 height 784
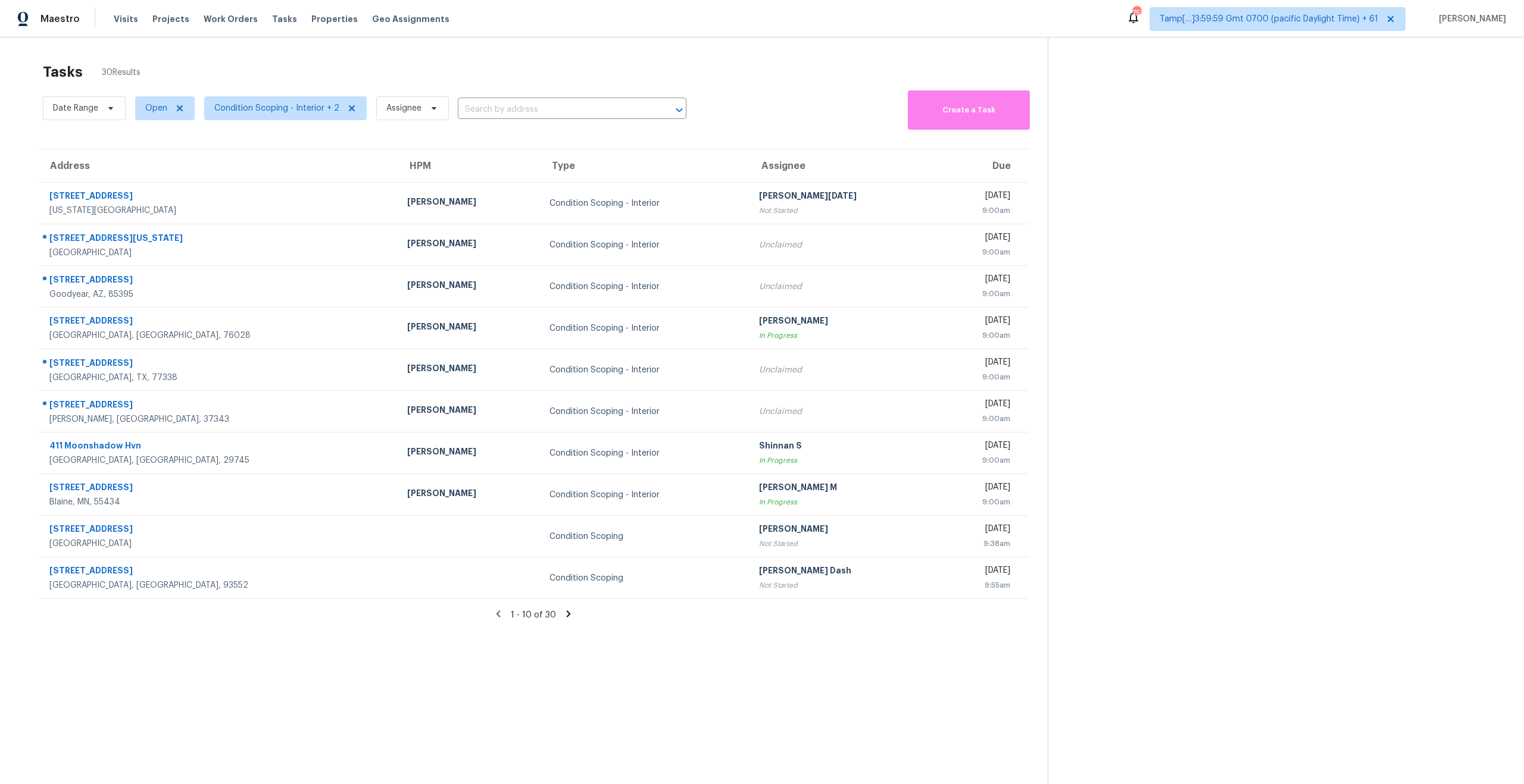
click at [567, 616] on icon at bounding box center [569, 614] width 4 height 7
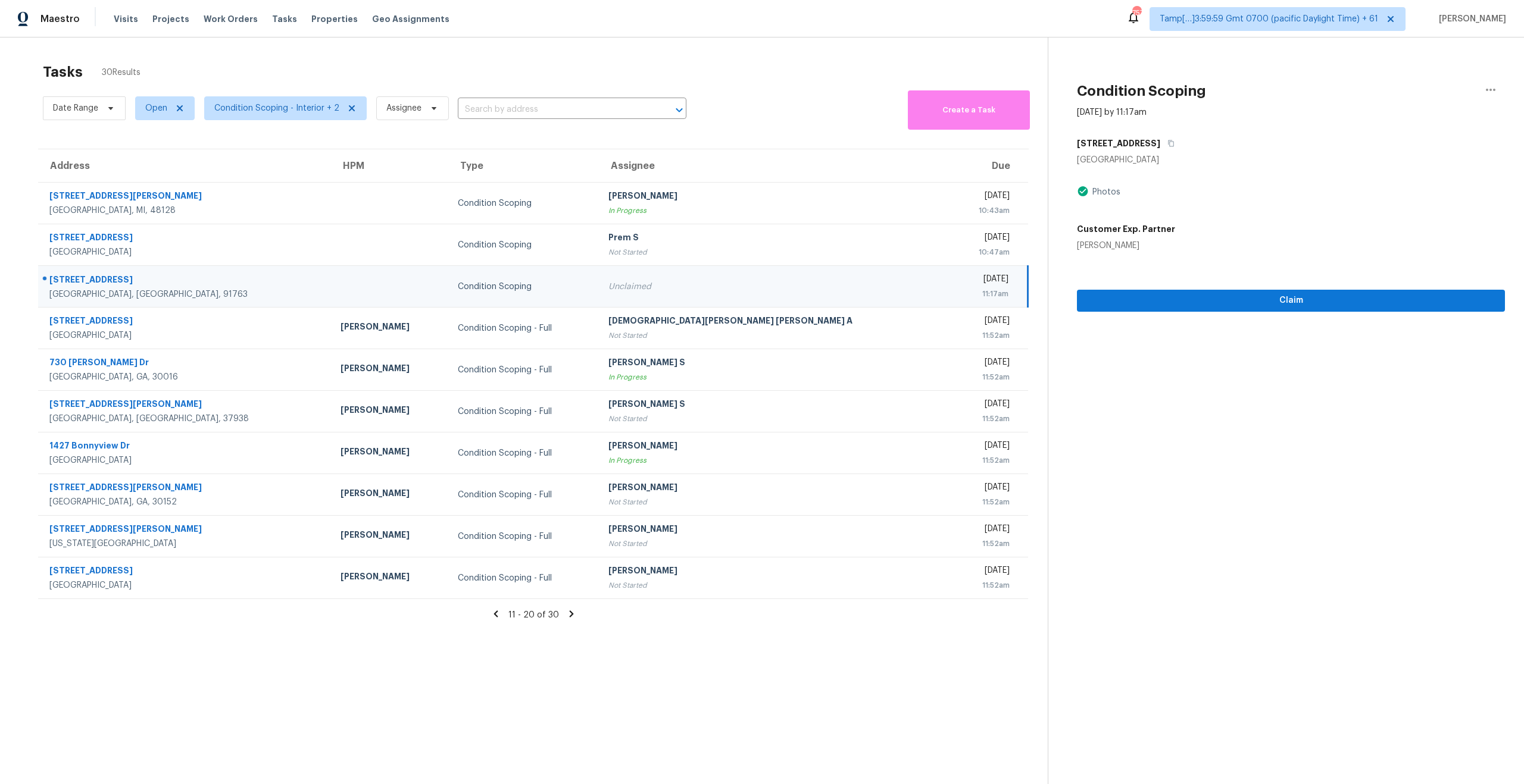
click at [566, 616] on icon at bounding box center [572, 614] width 11 height 11
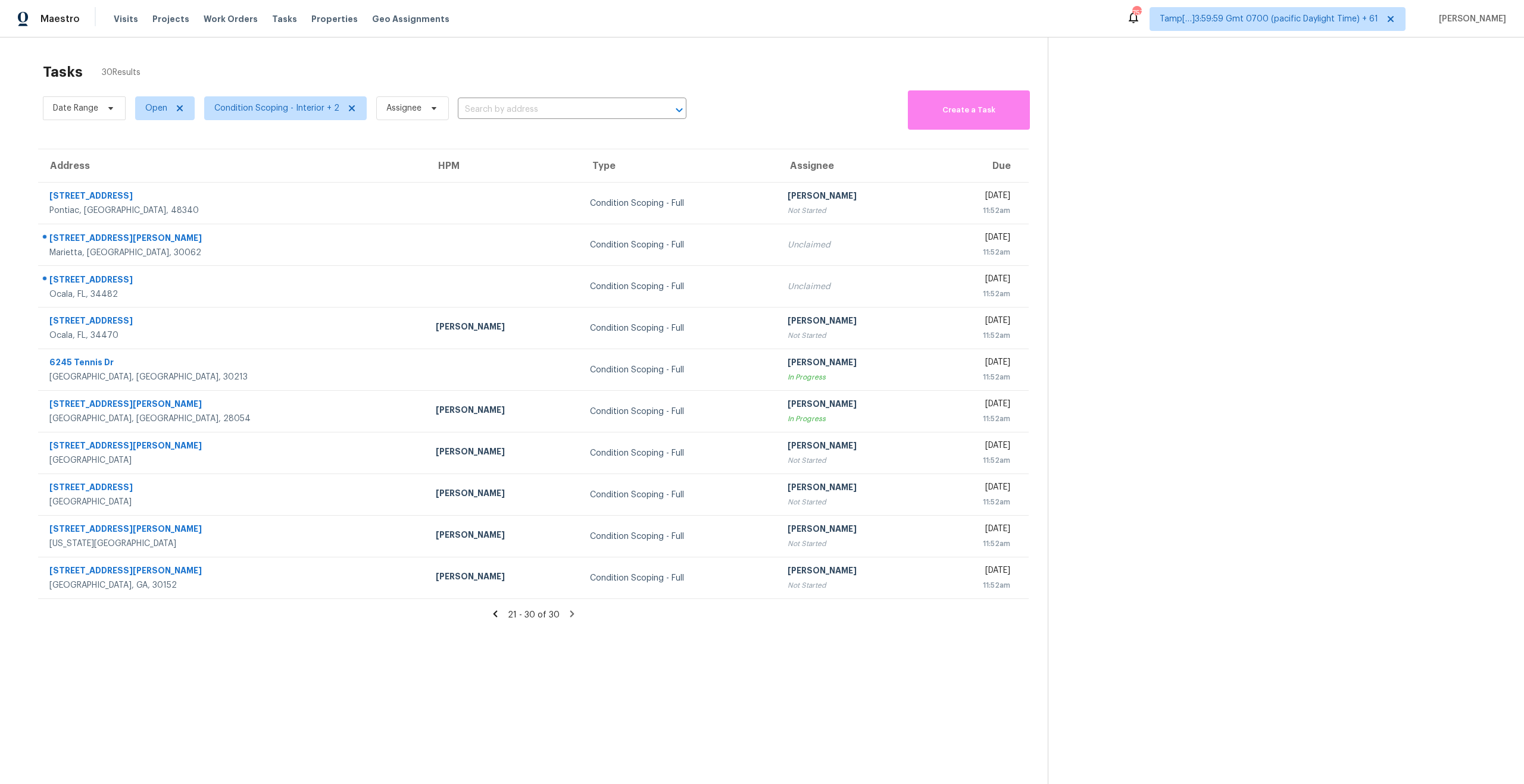
click at [496, 617] on icon at bounding box center [495, 614] width 11 height 11
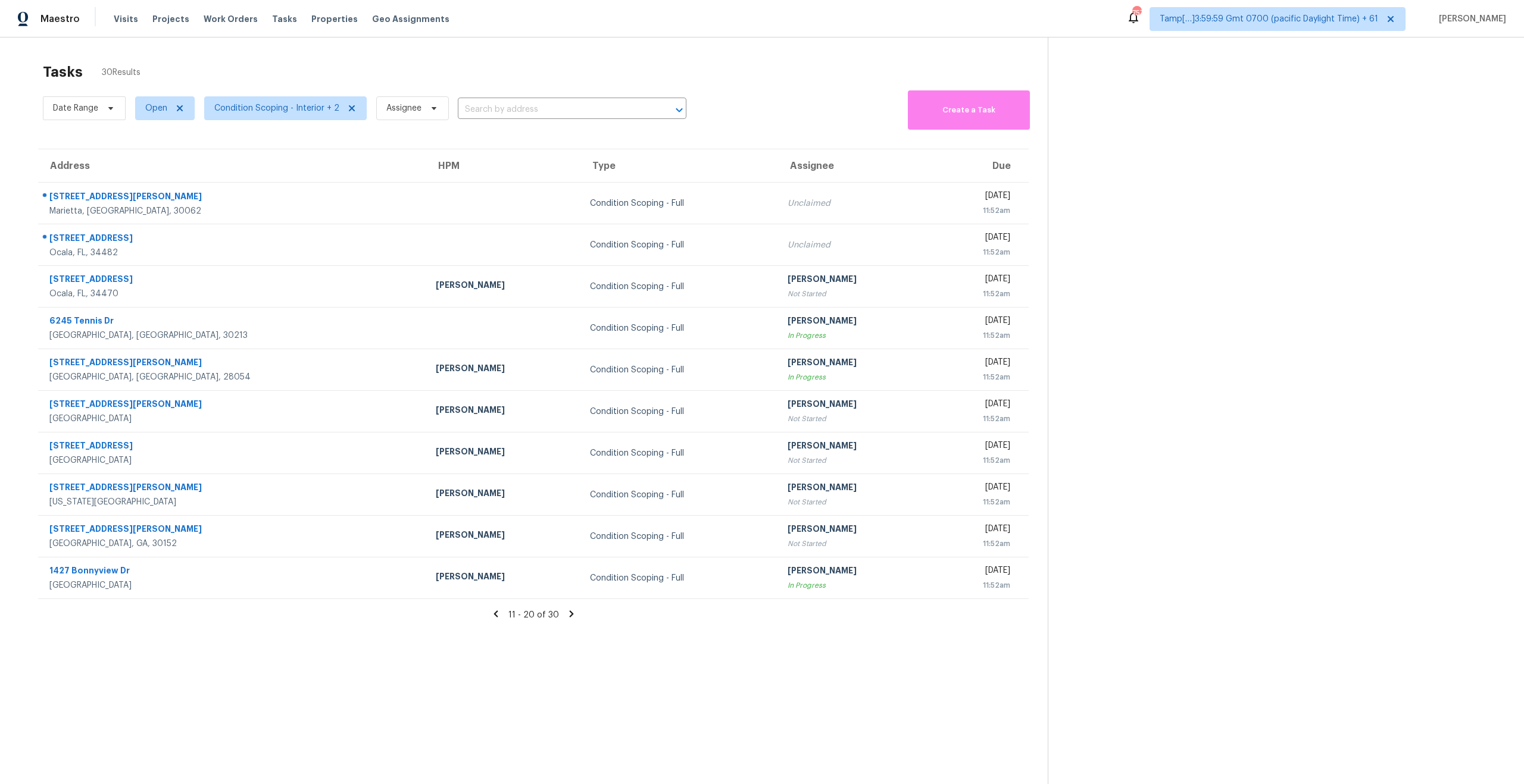
click at [496, 617] on icon at bounding box center [496, 614] width 11 height 11
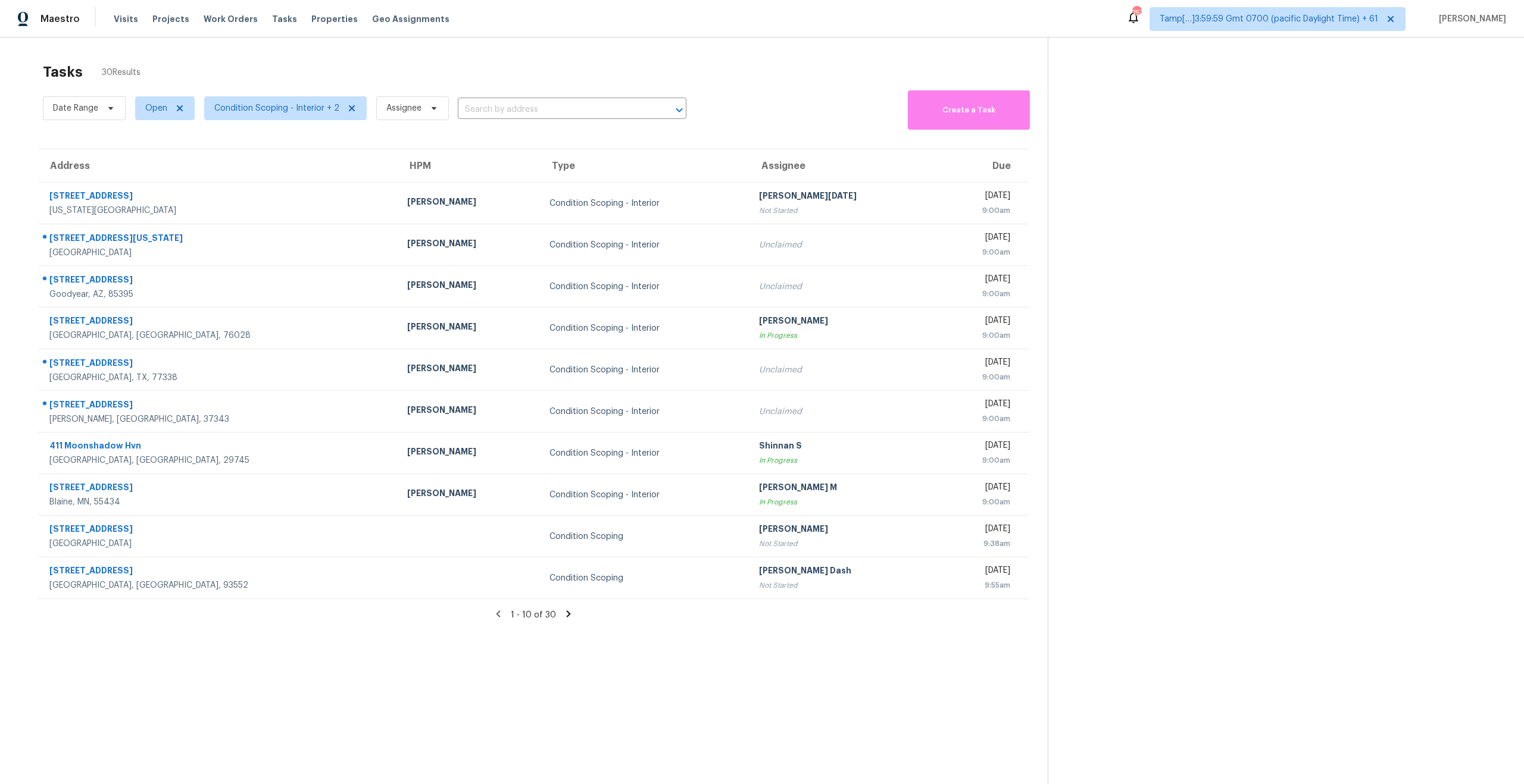
click at [763, 85] on div "Tasks 30 Results" at bounding box center [545, 71] width 1004 height 31
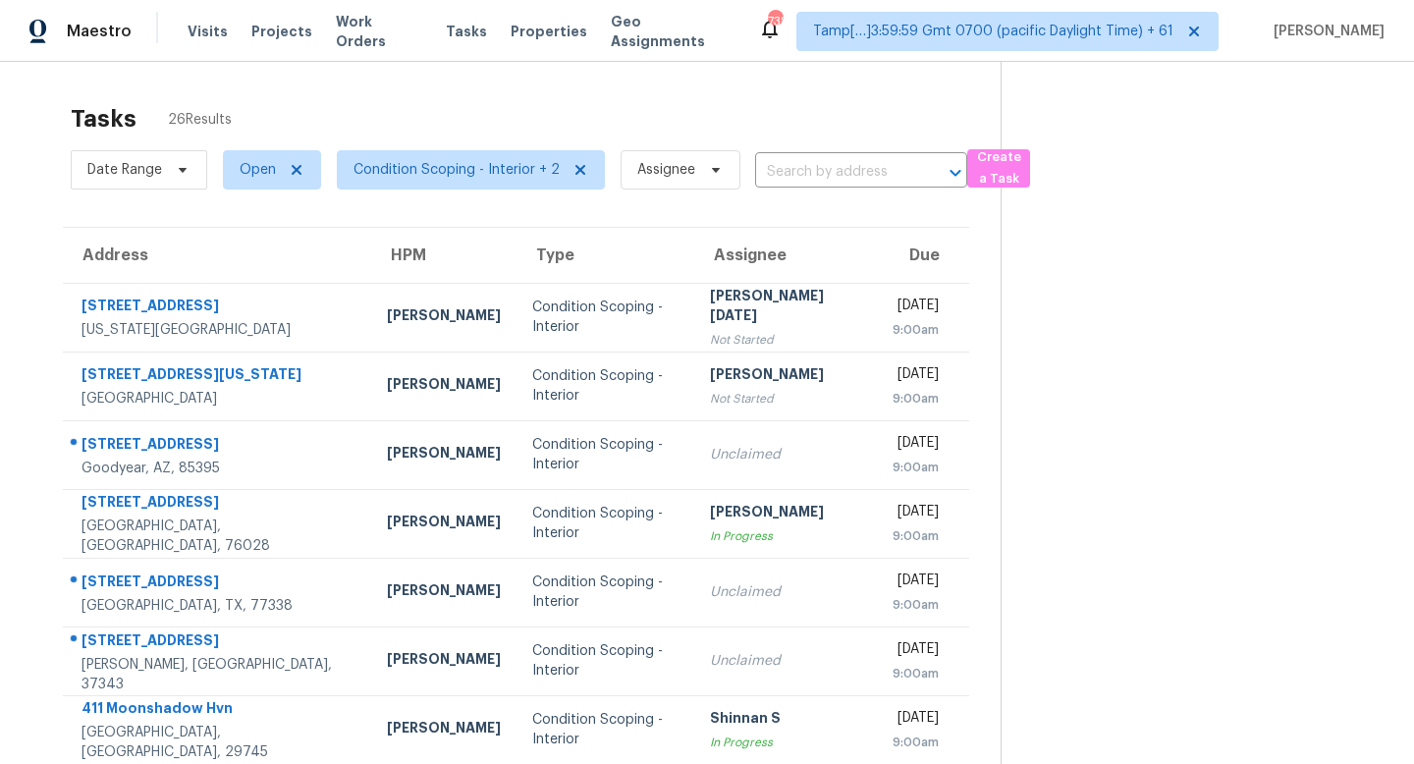
click at [550, 113] on div "Tasks 26 Results" at bounding box center [536, 118] width 930 height 51
